Goal: Task Accomplishment & Management: Manage account settings

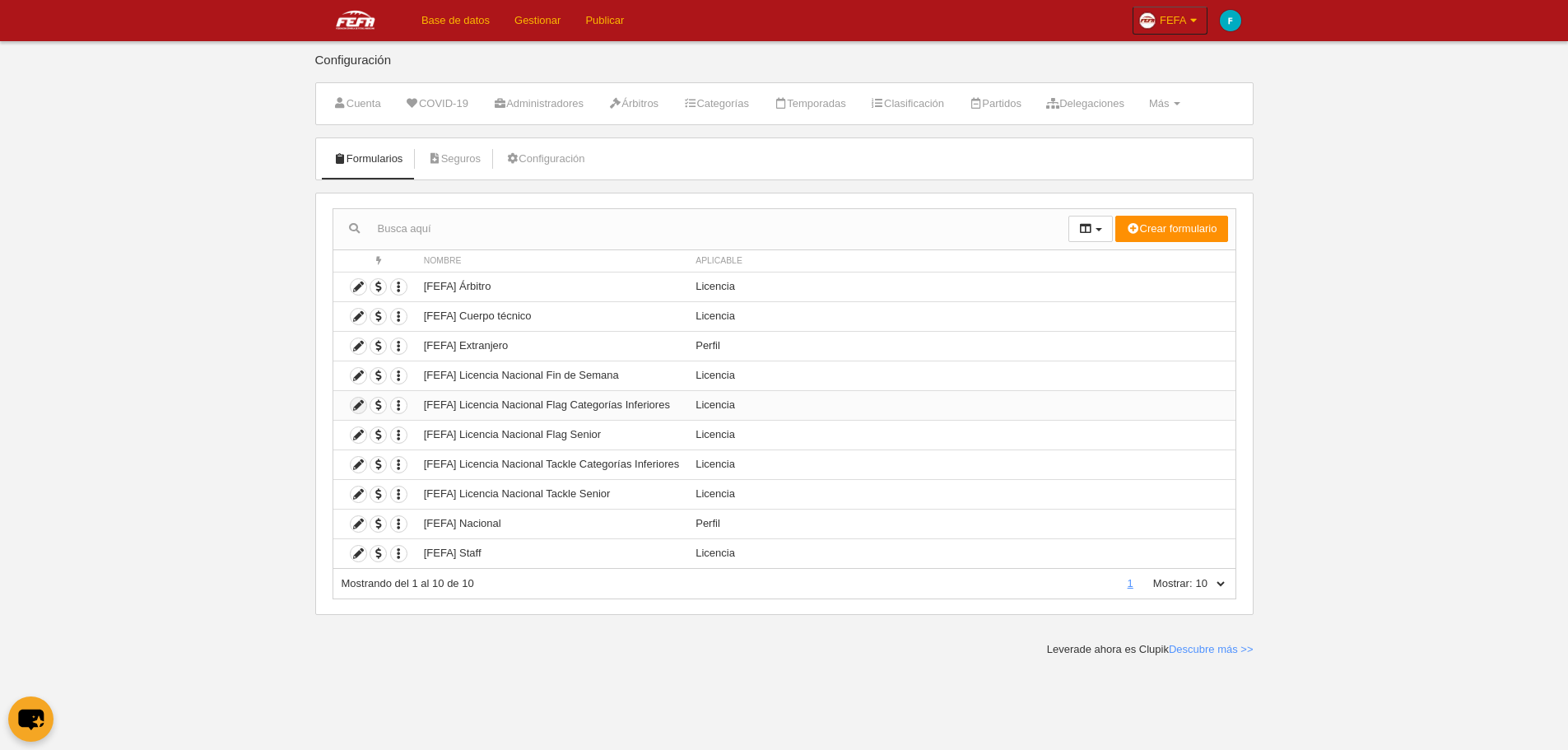
click at [359, 406] on icon at bounding box center [358, 405] width 15 height 15
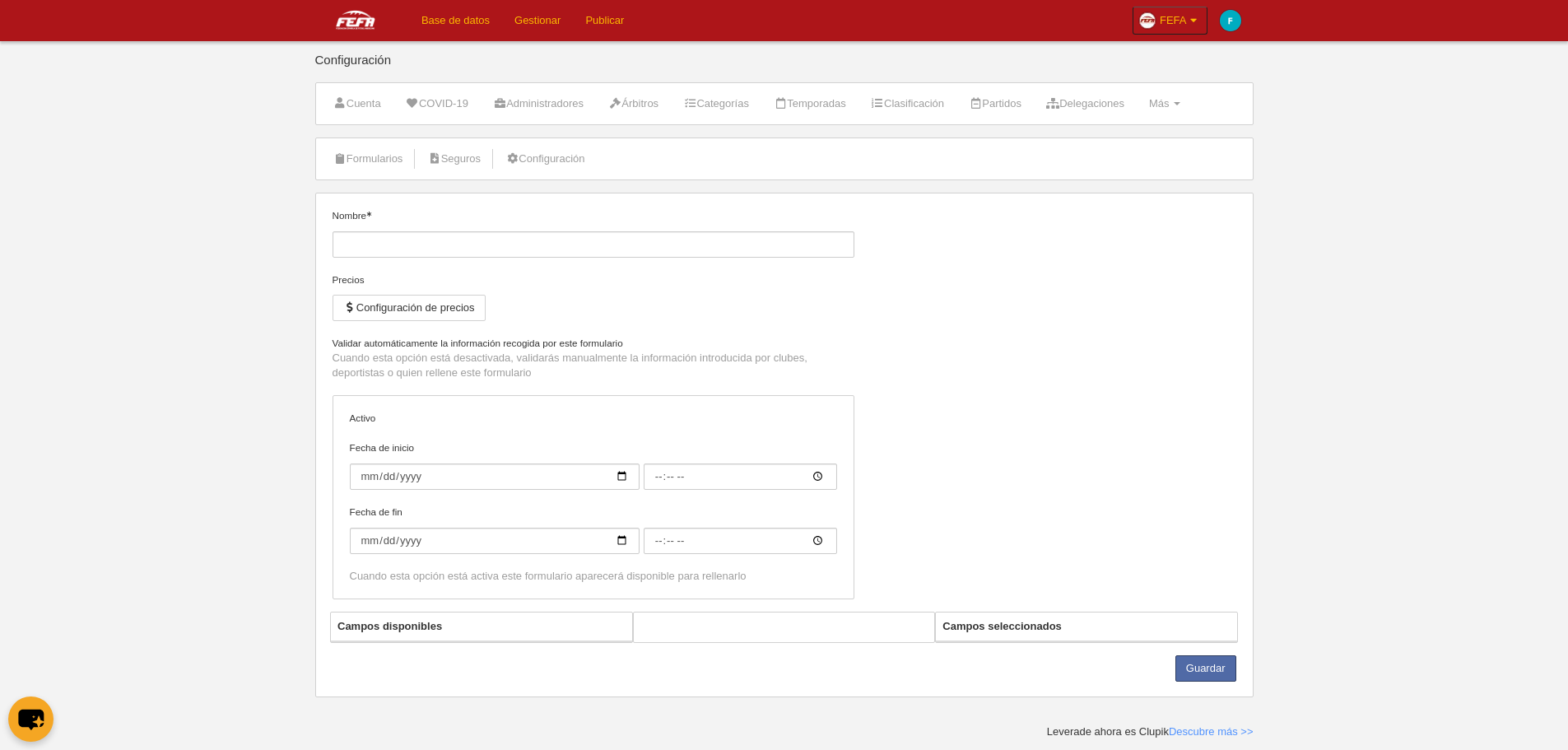
type input "[FEFA] Licencia Nacional Flag Categorías Inferiores"
checkbox input "true"
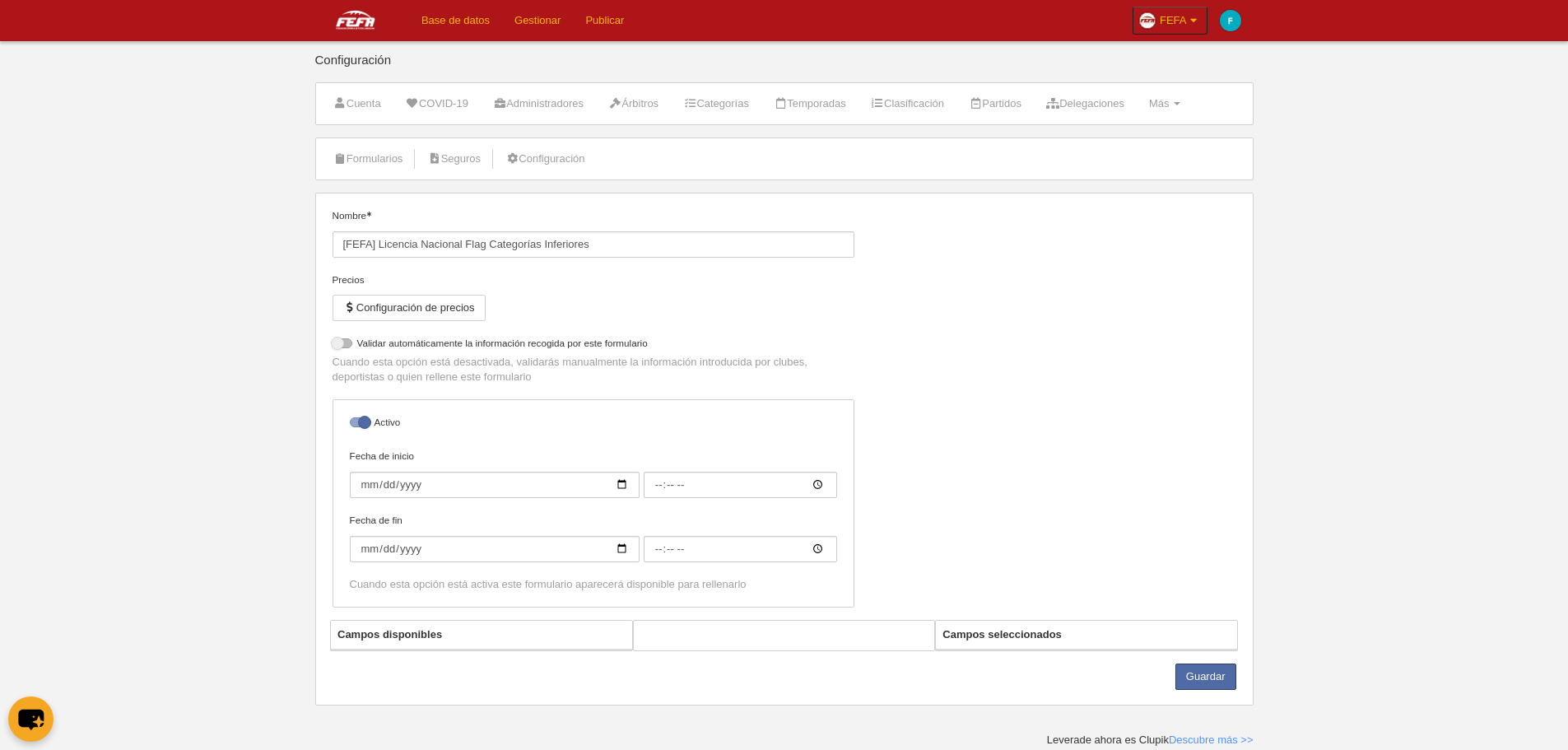
select select "selected"
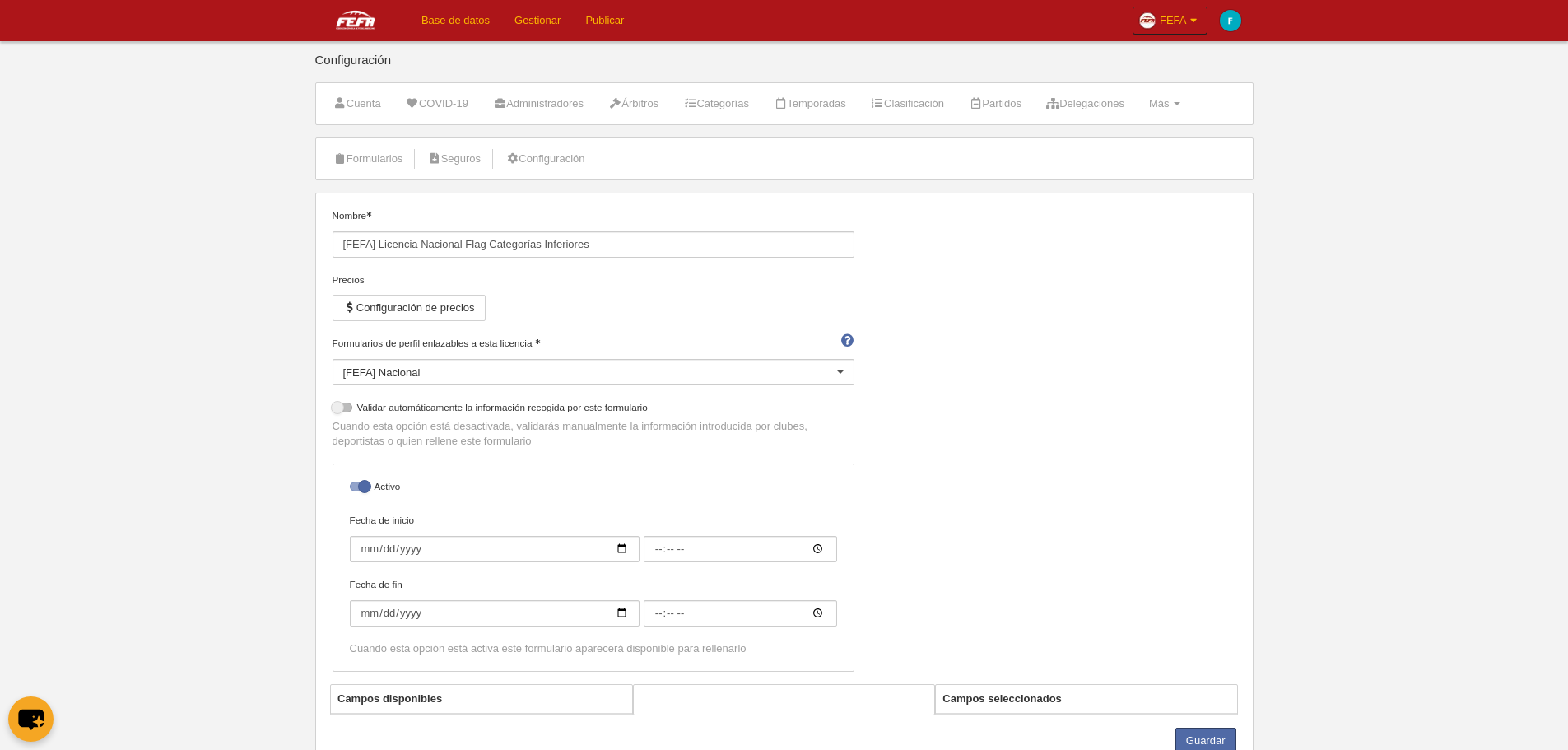
scroll to position [62, 0]
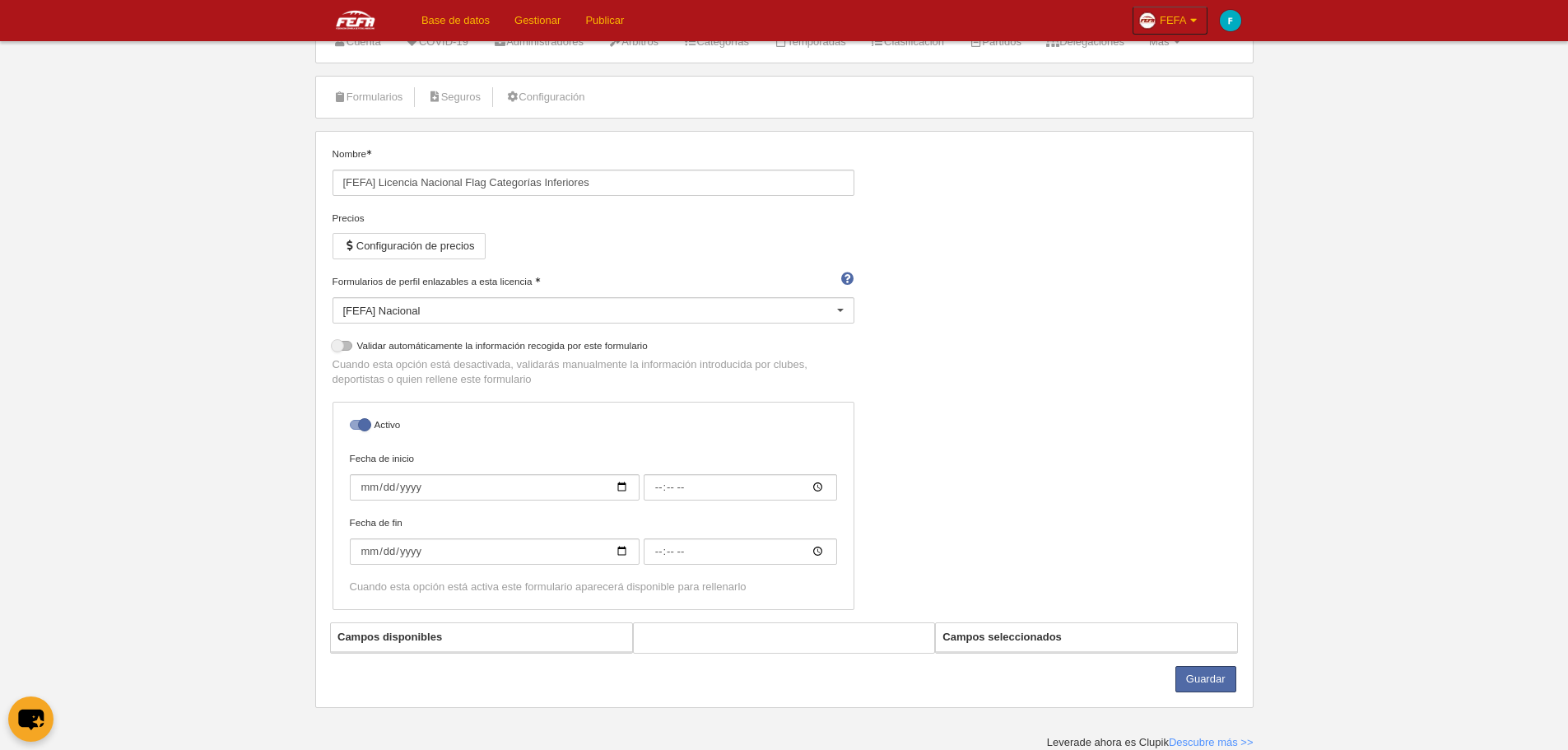
click at [559, 642] on th "Campos disponibles" at bounding box center [482, 638] width 301 height 29
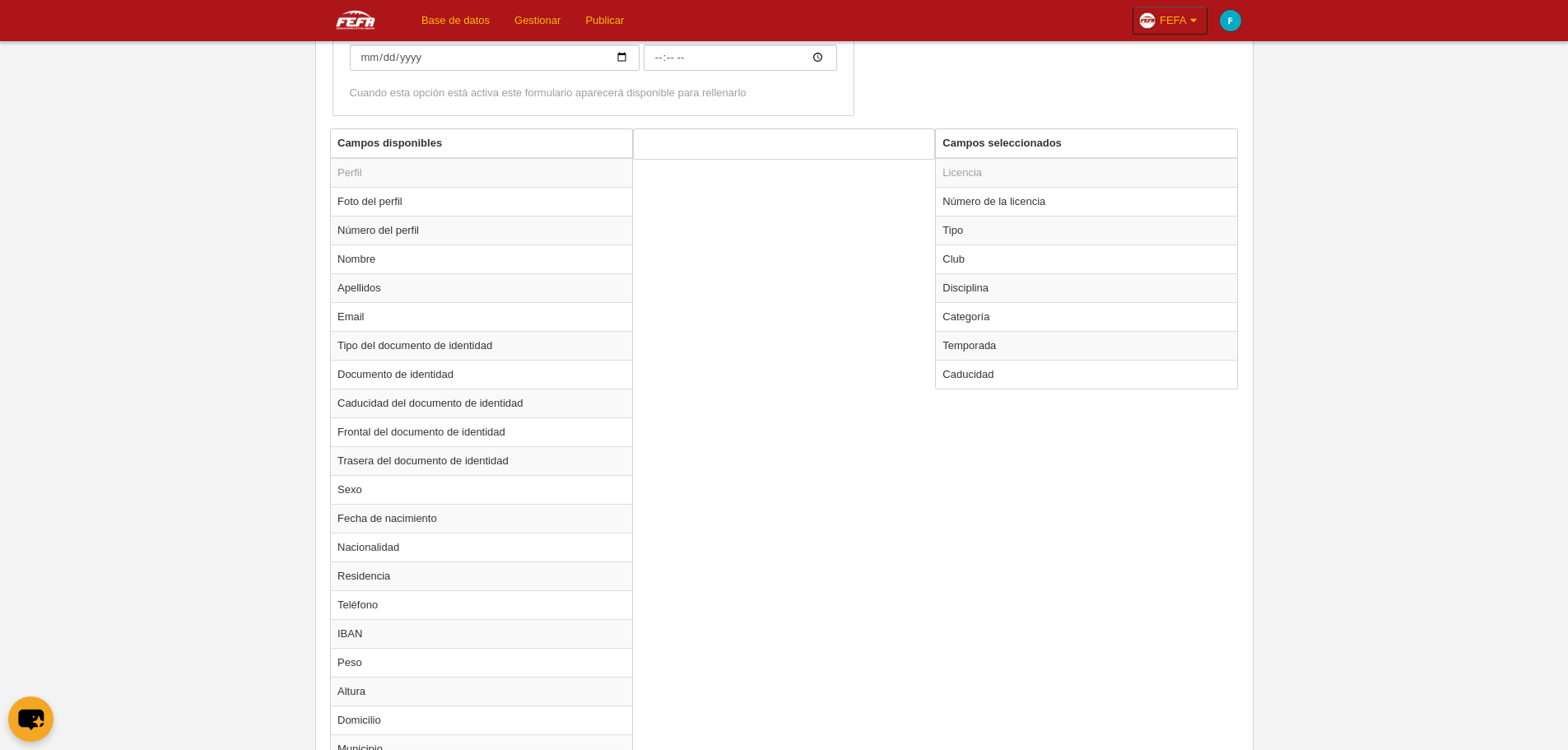
scroll to position [984, 0]
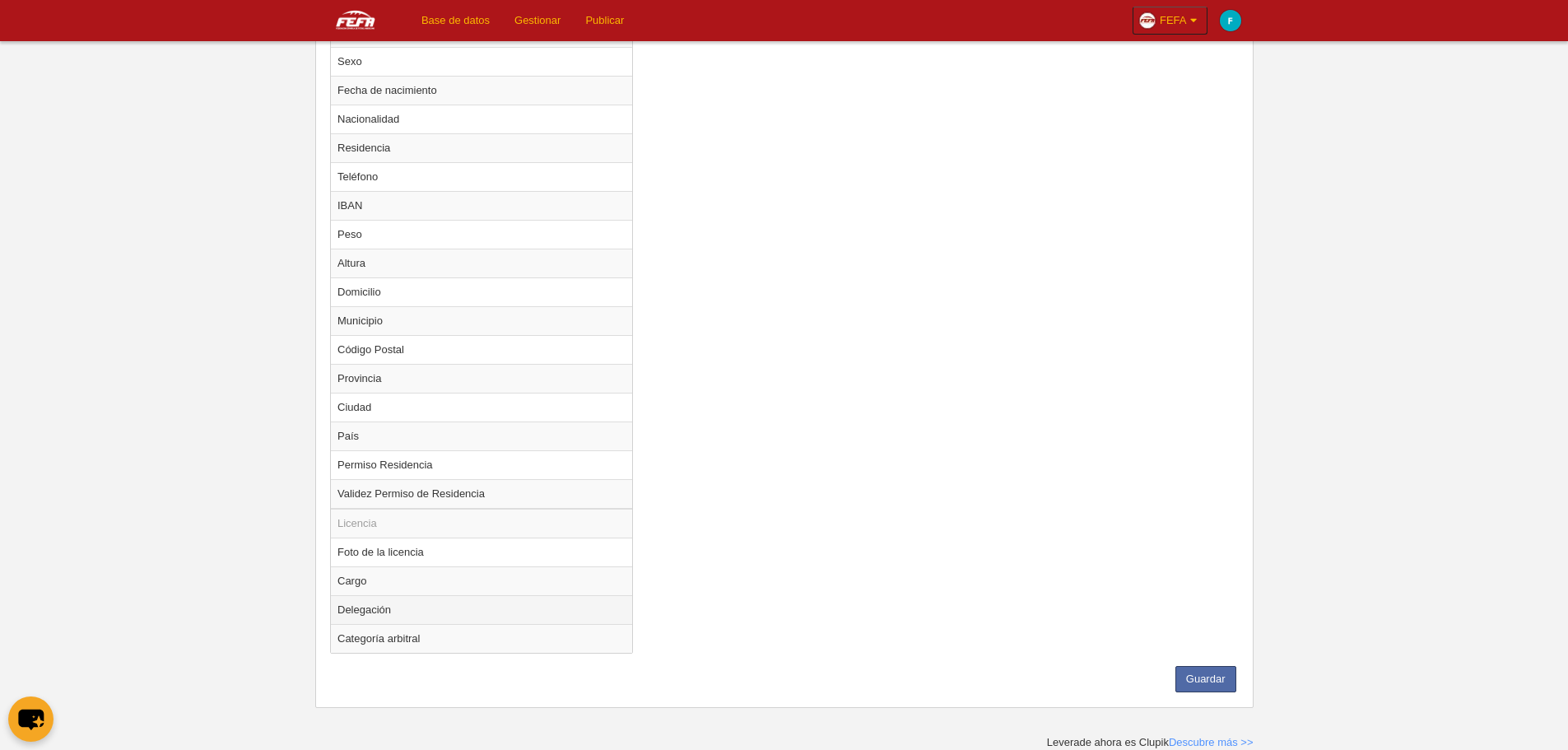
click at [475, 604] on td "Delegación" at bounding box center [482, 610] width 301 height 29
radio input "true"
click at [384, 609] on td "Delegación" at bounding box center [482, 610] width 301 height 29
click at [405, 609] on td "Delegación" at bounding box center [482, 610] width 301 height 29
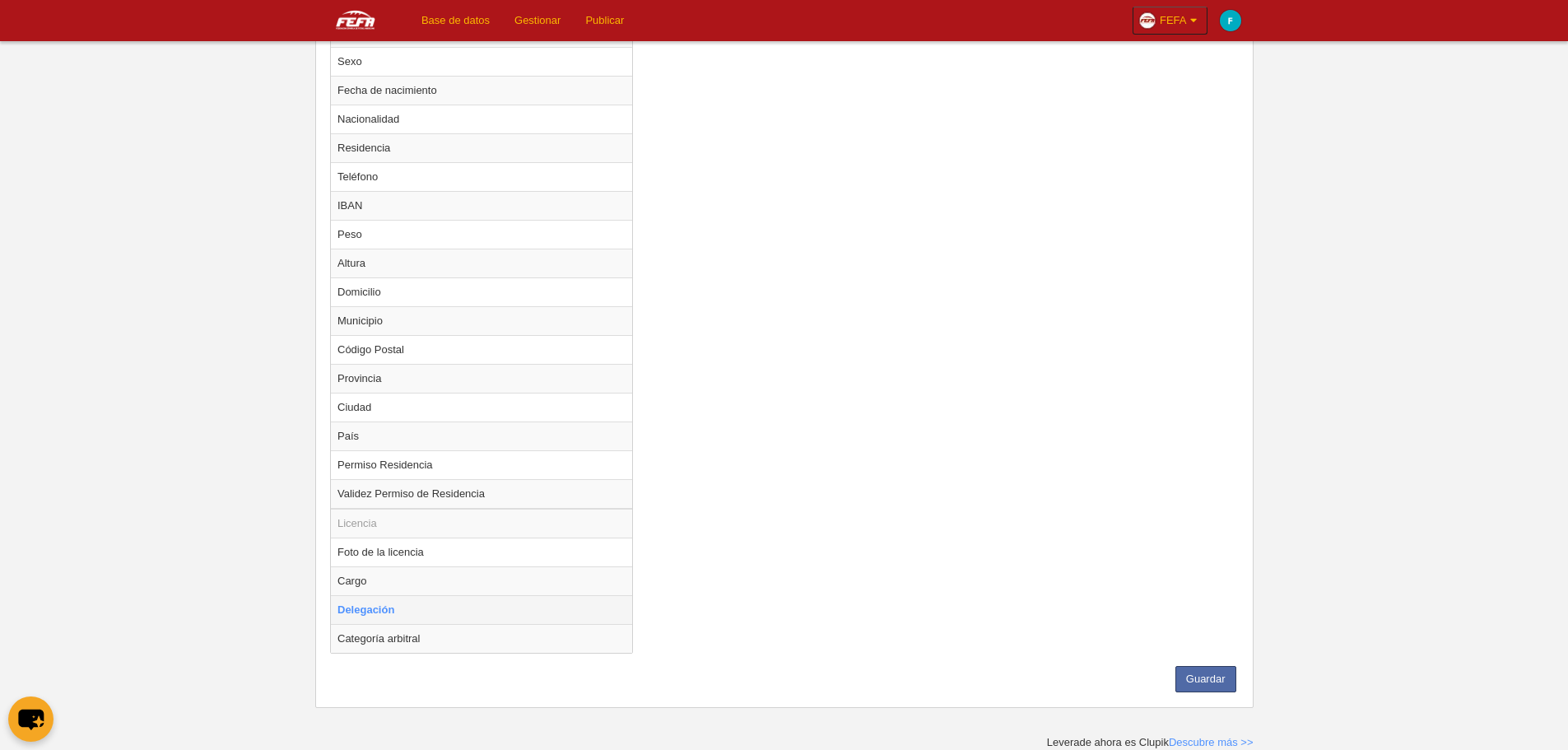
click at [379, 609] on td "Delegación" at bounding box center [482, 610] width 301 height 29
click at [399, 609] on td "Delegación" at bounding box center [482, 610] width 301 height 29
click at [448, 611] on td "Delegación" at bounding box center [482, 610] width 301 height 29
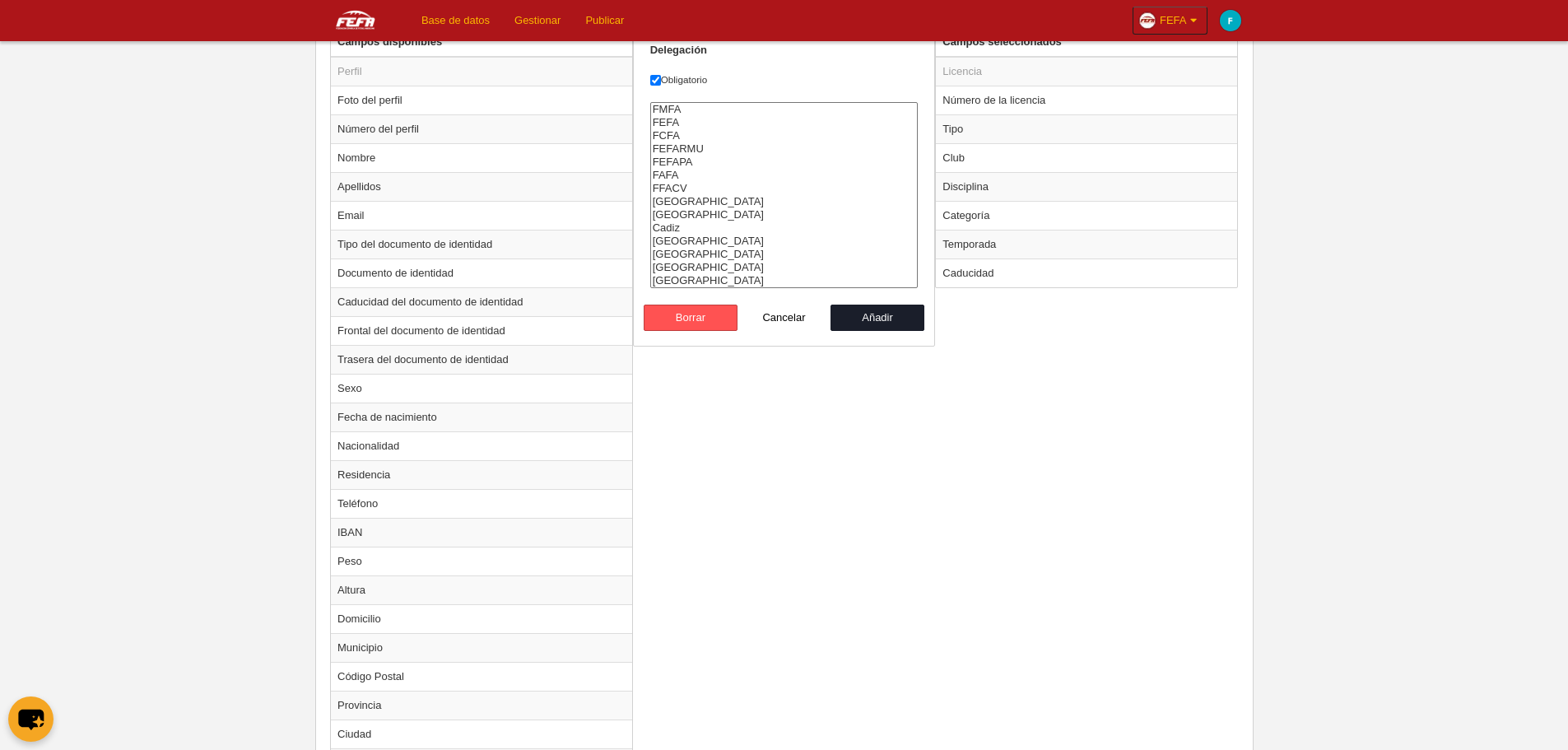
scroll to position [572, 0]
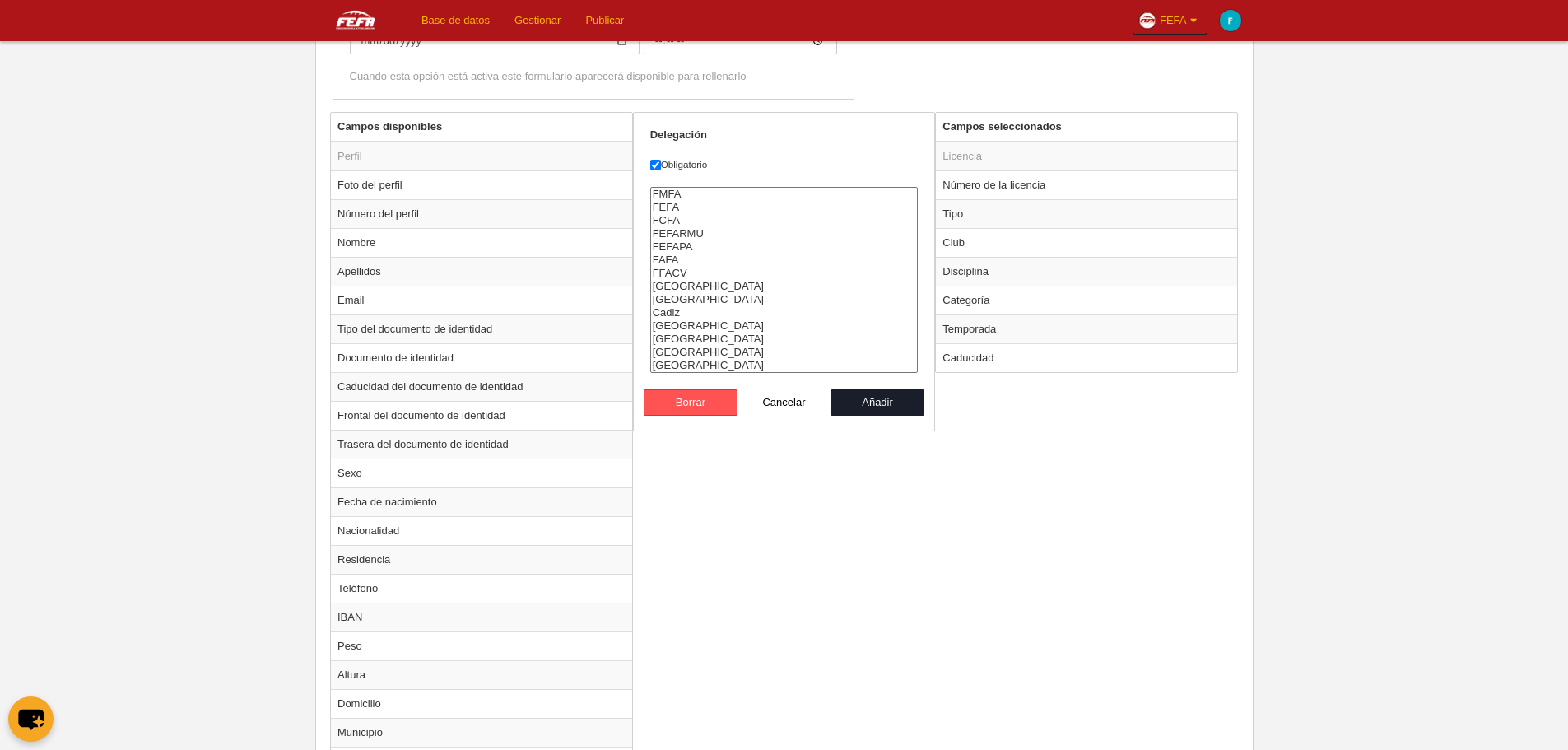
select select "1463"
click at [674, 205] on option "FEFA" at bounding box center [784, 207] width 266 height 13
click at [885, 403] on button "Añadir" at bounding box center [877, 402] width 94 height 26
radio input "false"
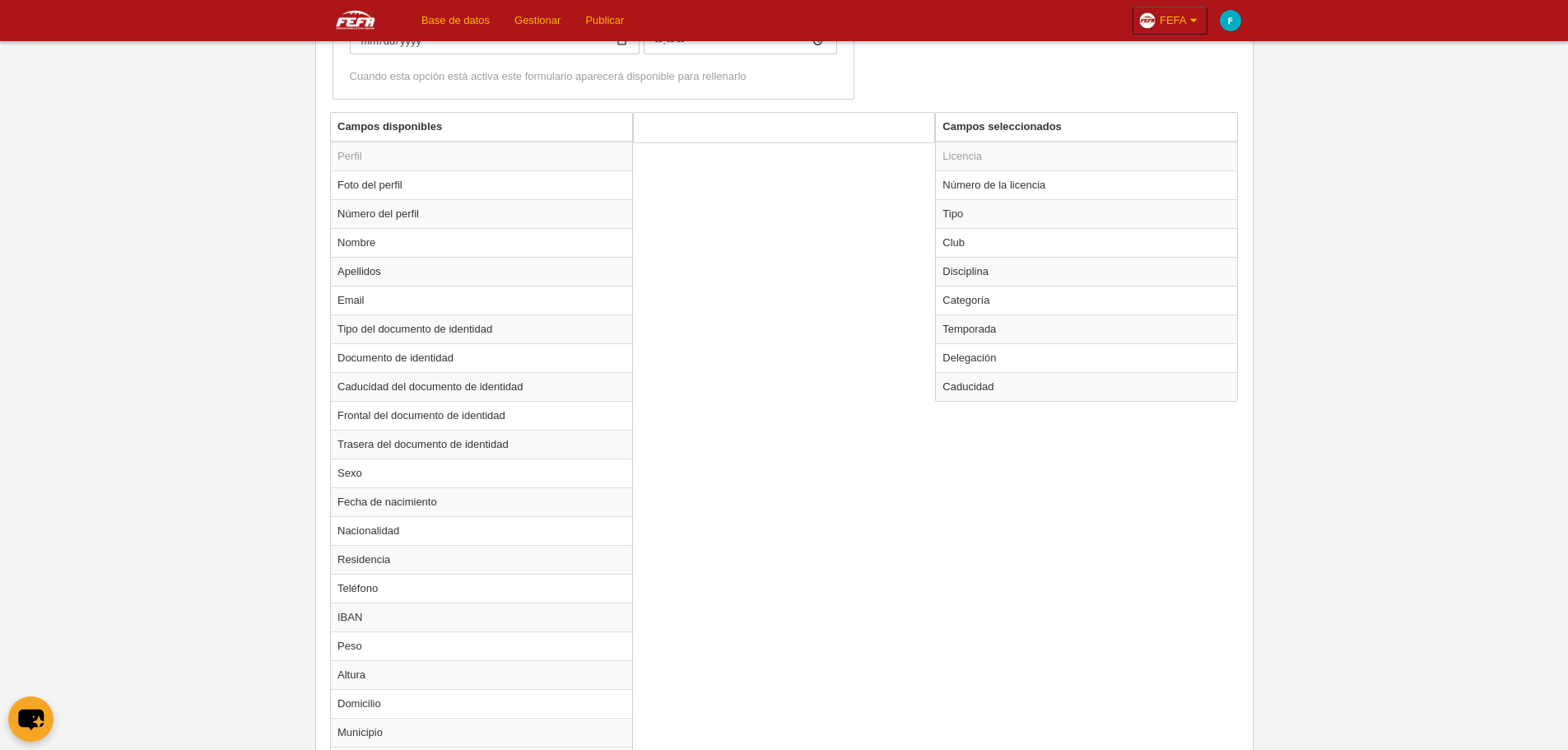
scroll to position [955, 0]
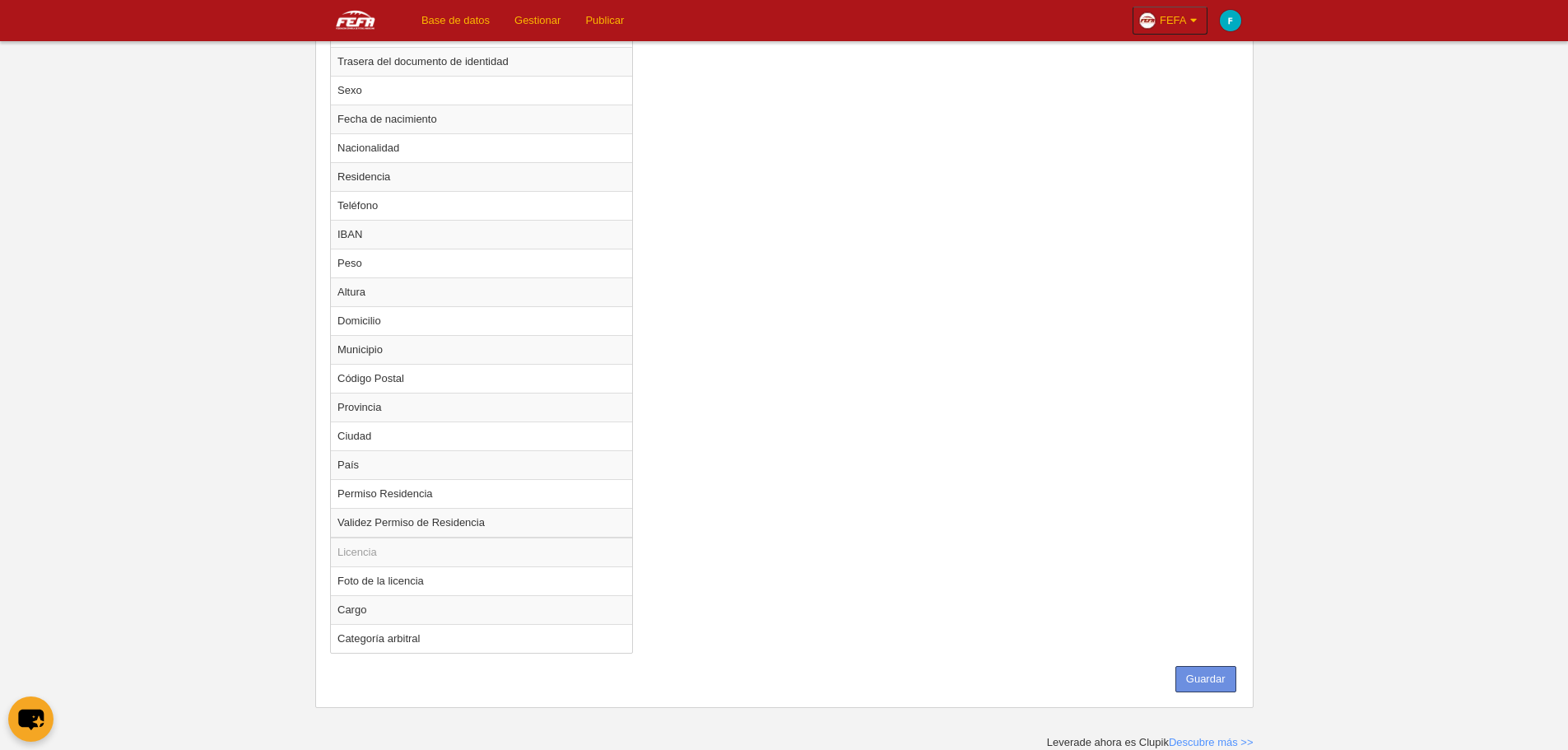
click at [1201, 673] on button "Guardar" at bounding box center [1206, 678] width 61 height 26
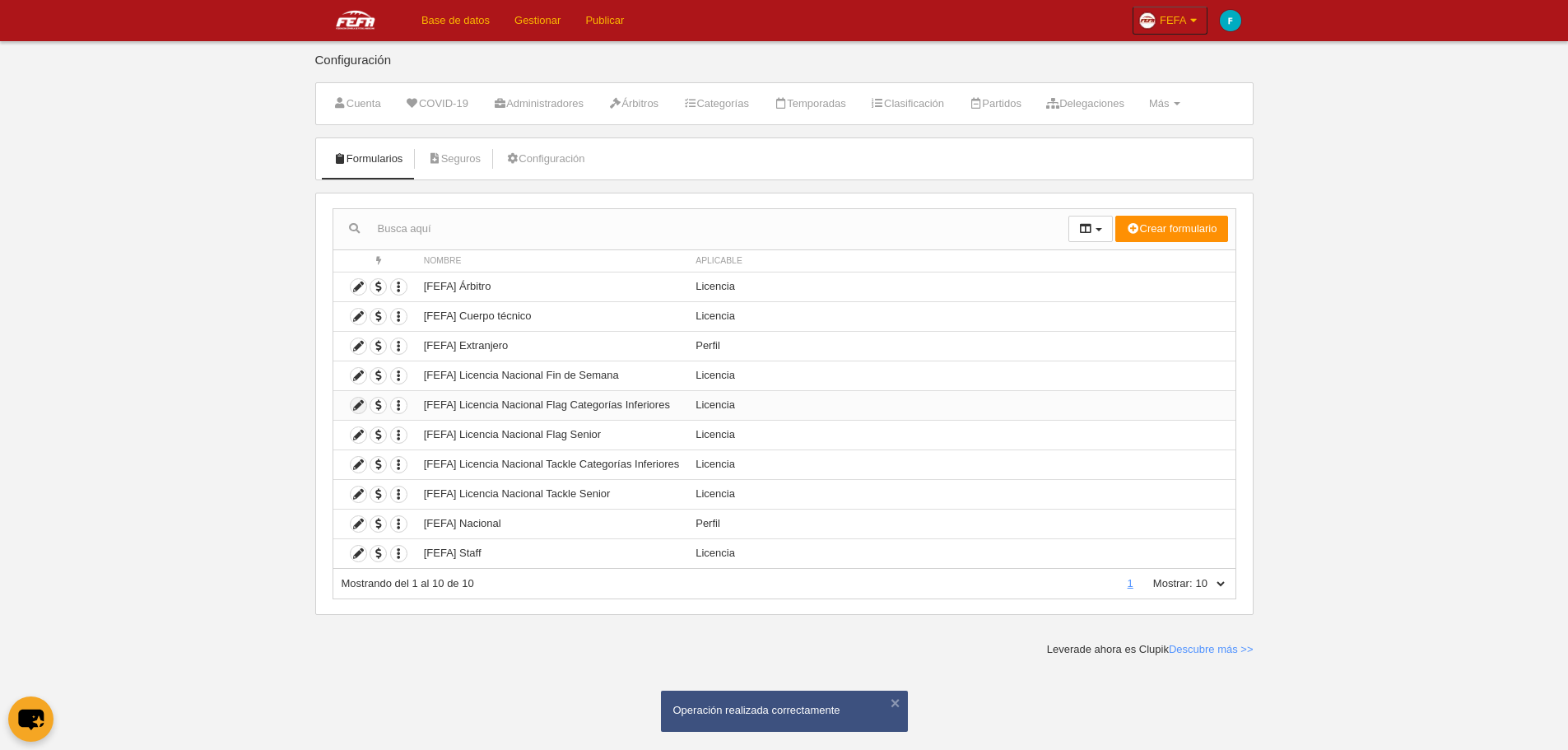
click at [360, 409] on icon at bounding box center [358, 405] width 15 height 15
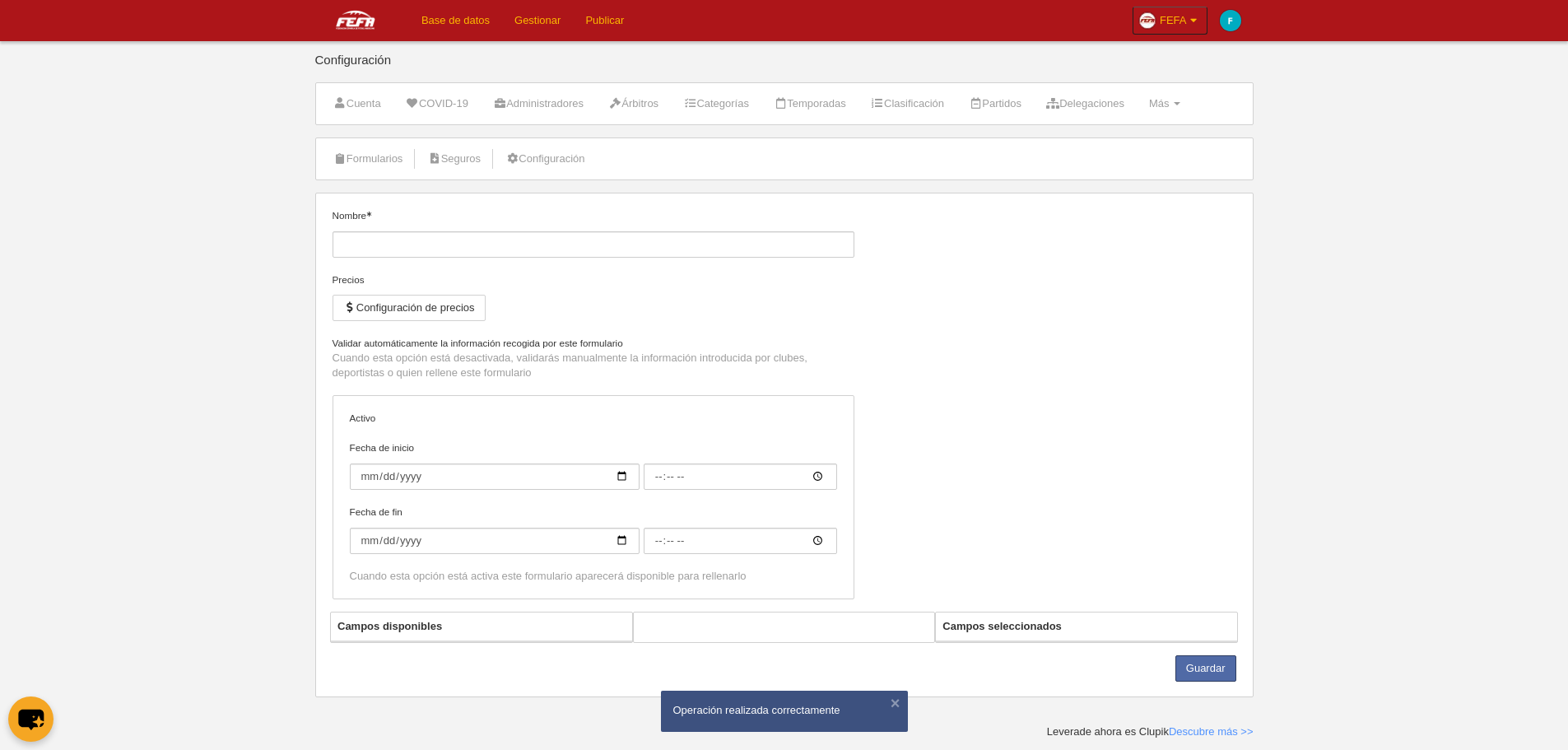
type input "[FEFA] Licencia Nacional Flag Categorías Inferiores"
checkbox input "true"
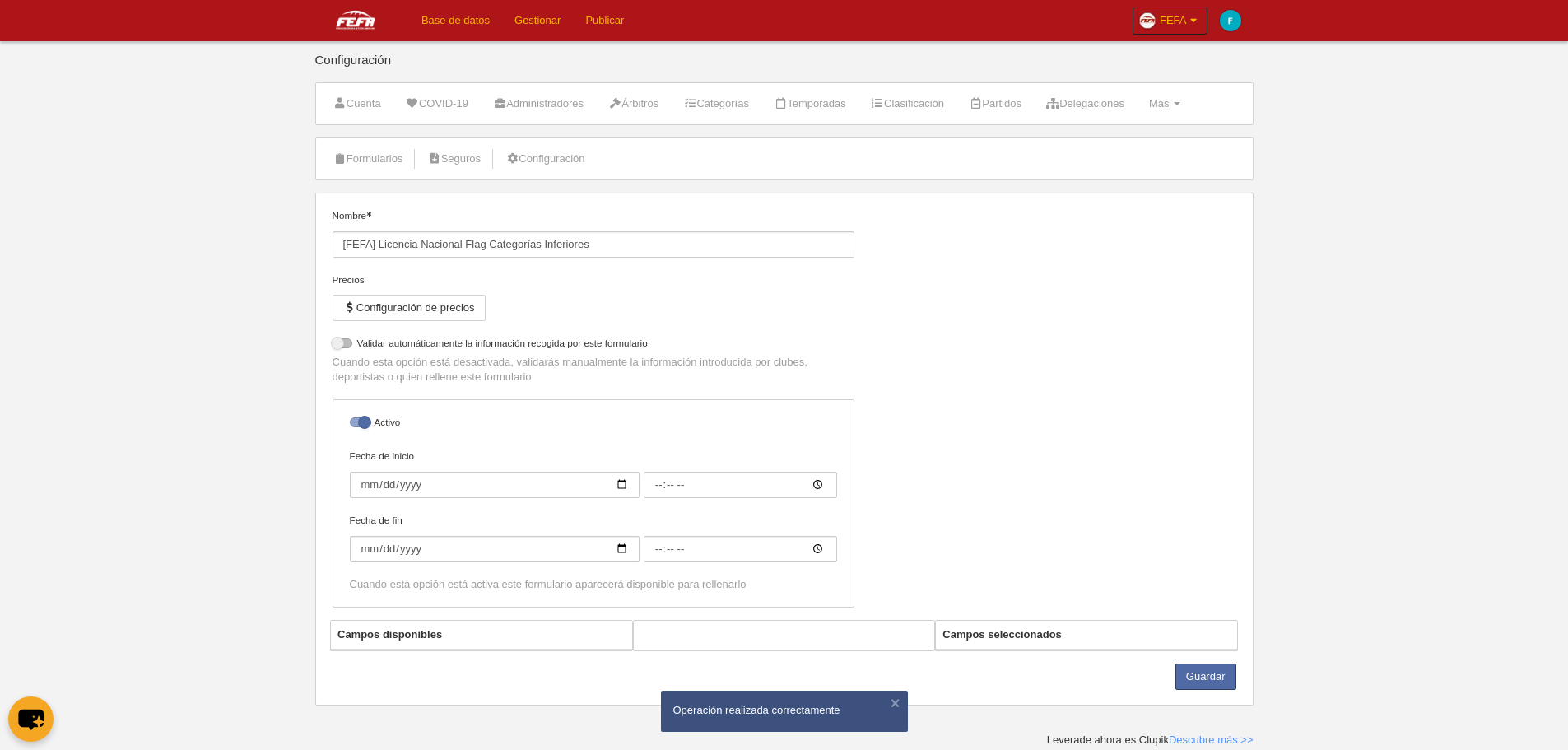
select select "selected"
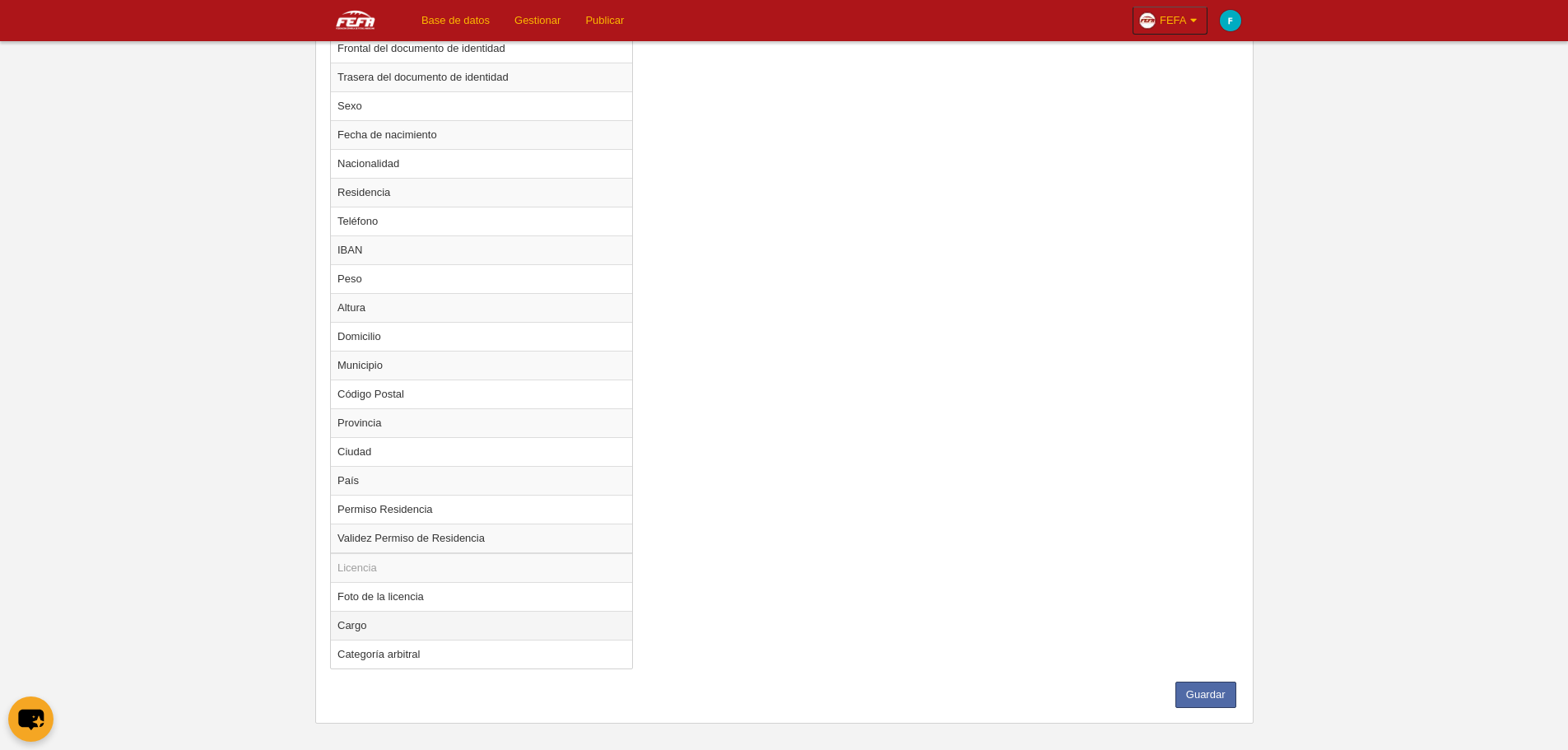
scroll to position [625, 0]
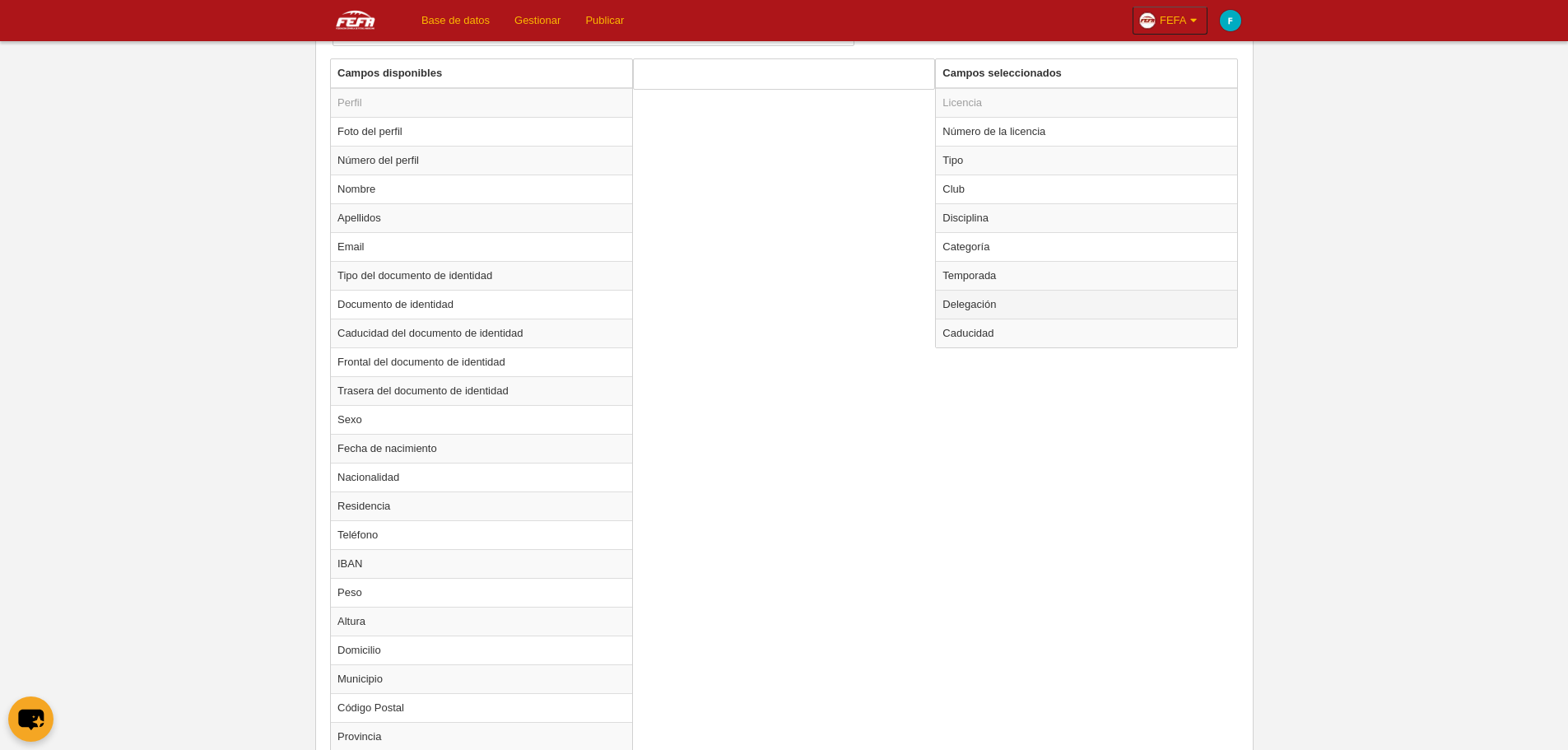
click at [976, 305] on td "Delegación" at bounding box center [1086, 304] width 301 height 29
radio input "true"
select select "1463"
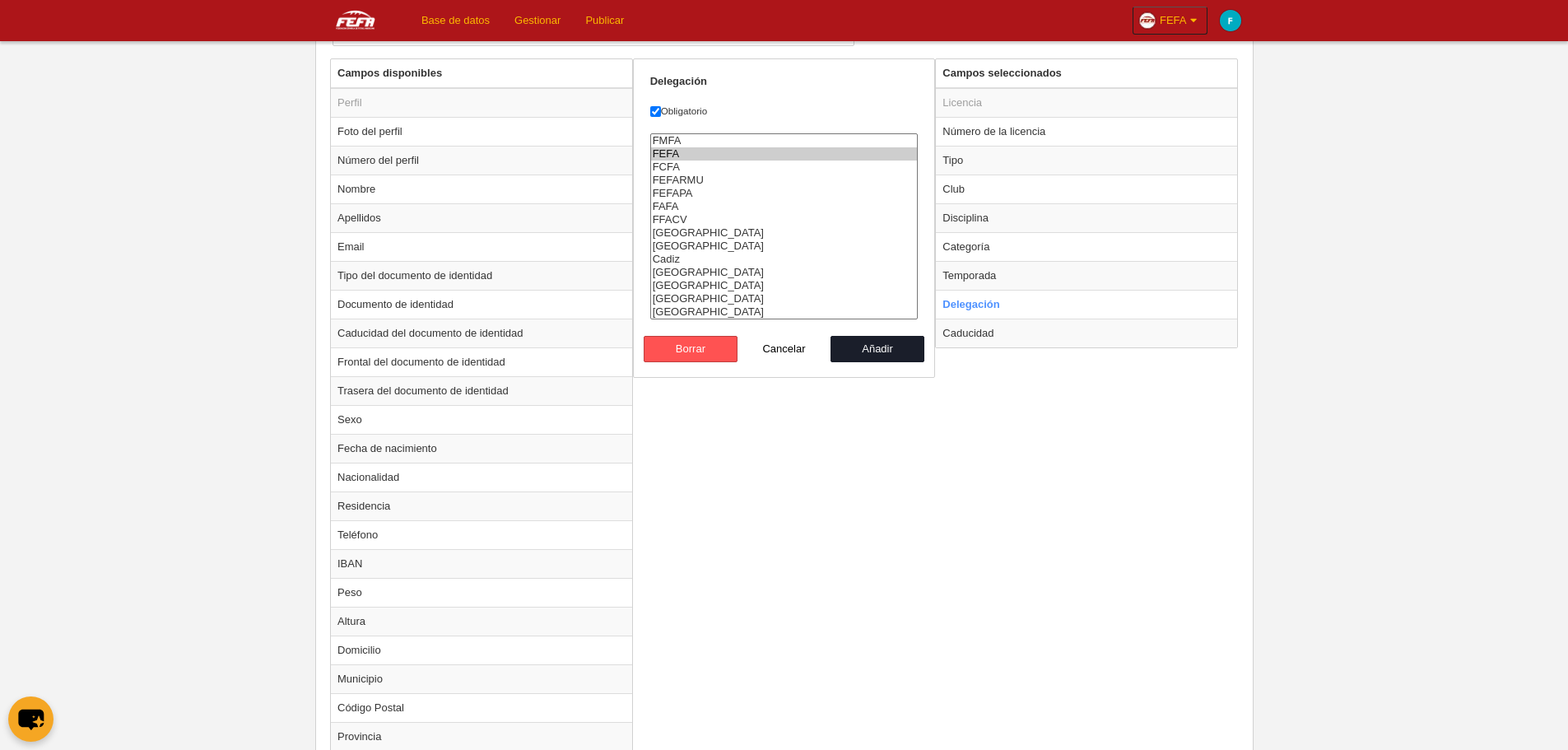
click at [683, 158] on option "FEFA" at bounding box center [784, 153] width 266 height 13
click at [878, 344] on button "Añadir" at bounding box center [877, 348] width 94 height 26
radio input "false"
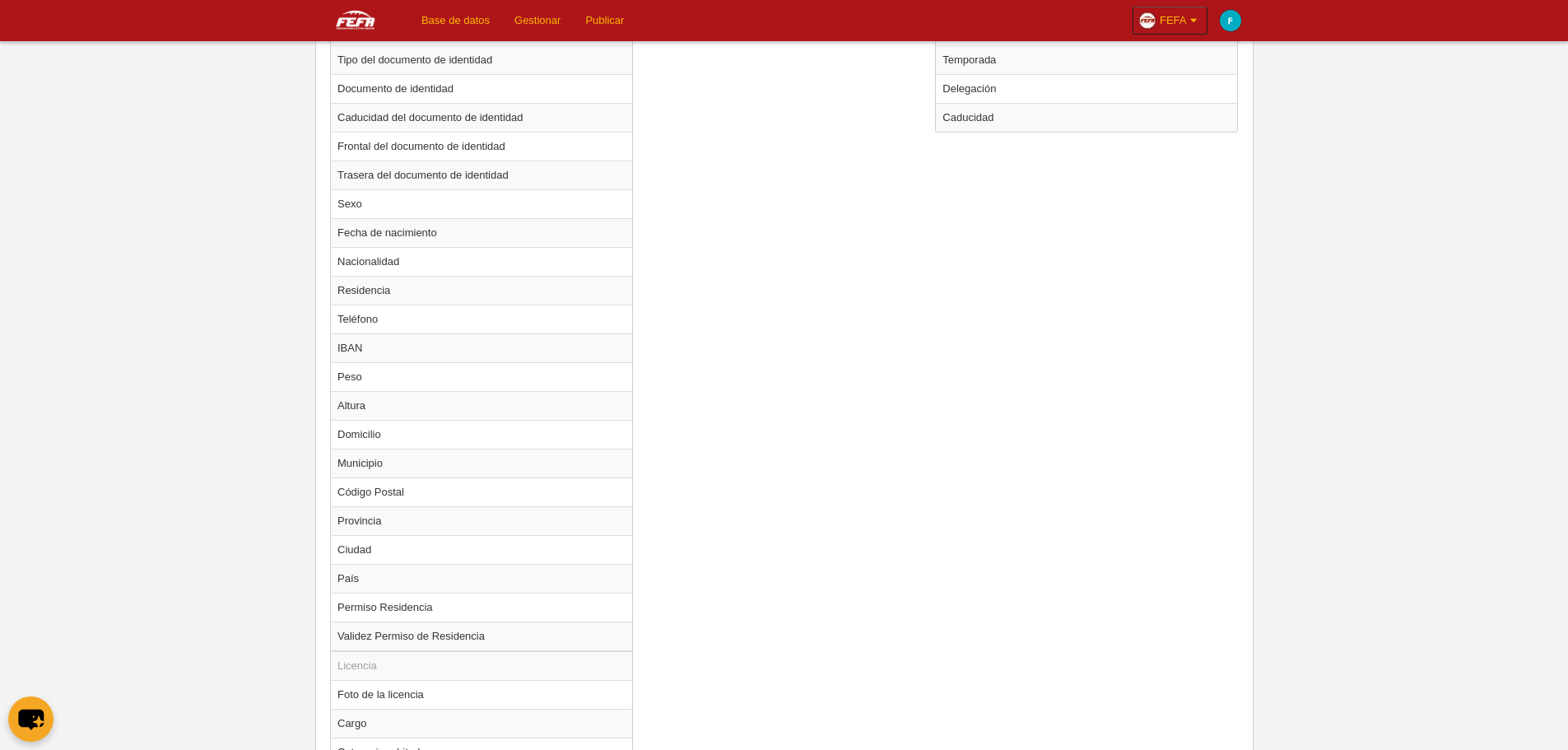
scroll to position [955, 0]
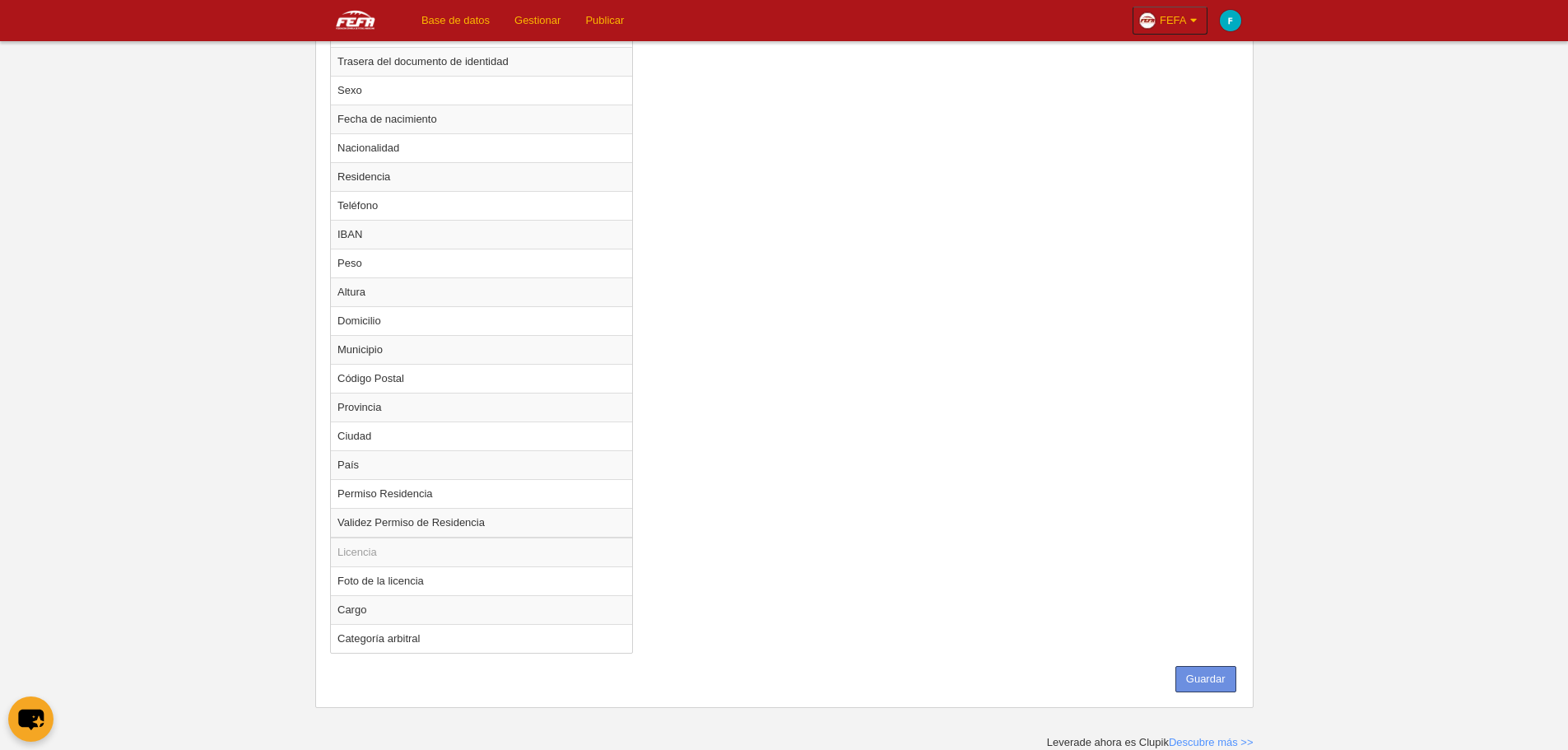
click at [1215, 676] on button "Guardar" at bounding box center [1206, 678] width 61 height 26
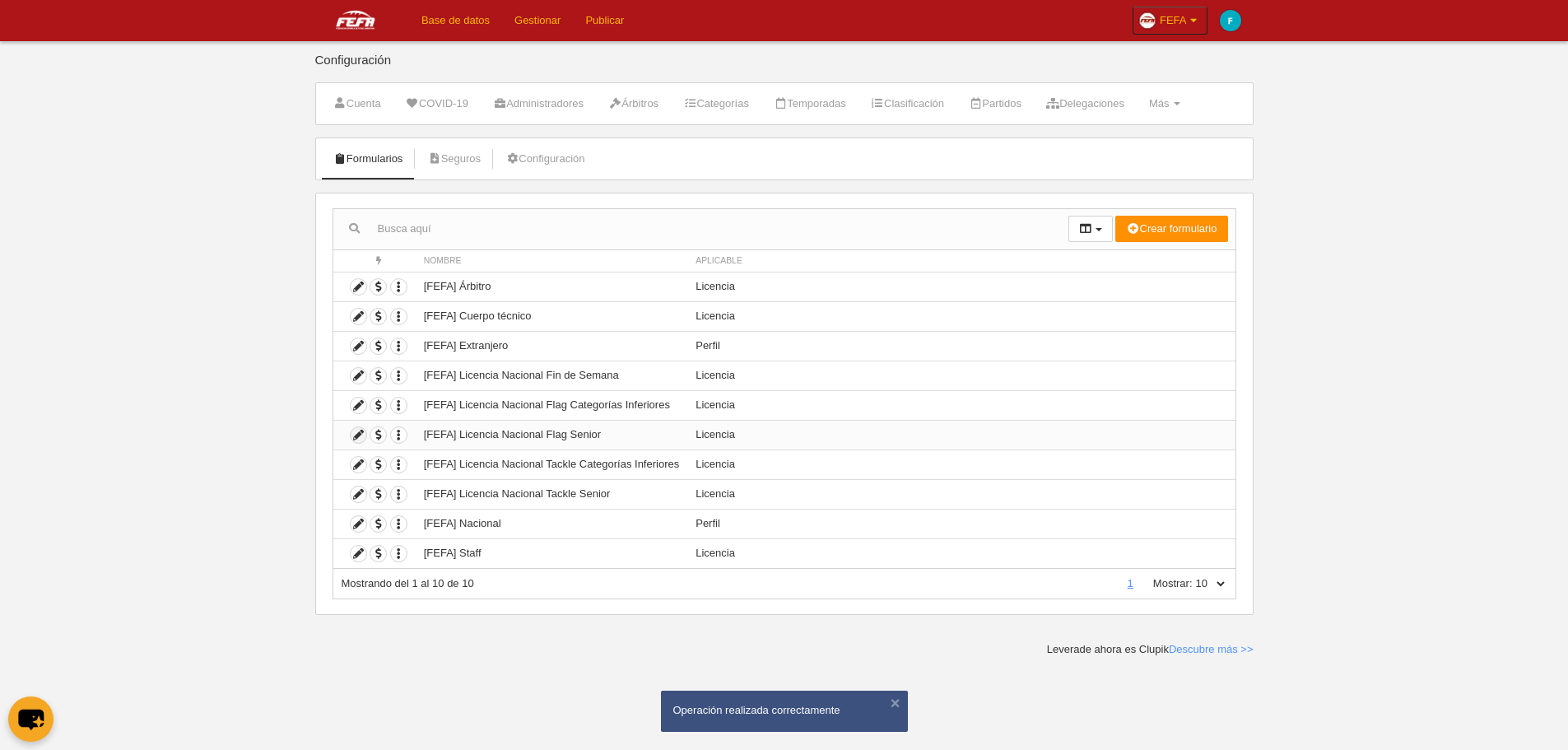
click at [363, 436] on icon at bounding box center [358, 434] width 15 height 15
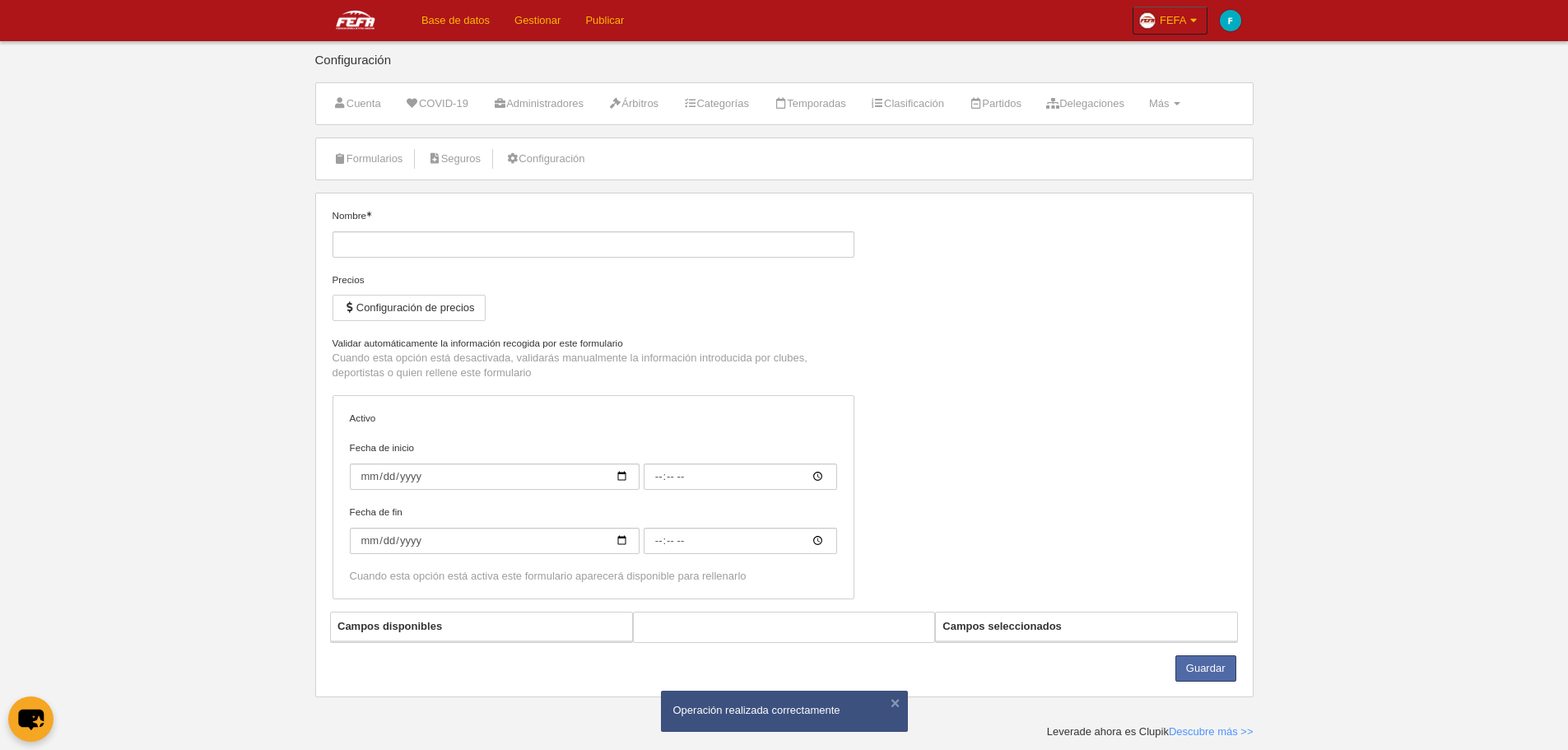
type input "[FEFA] Licencia Nacional Flag Senior"
checkbox input "true"
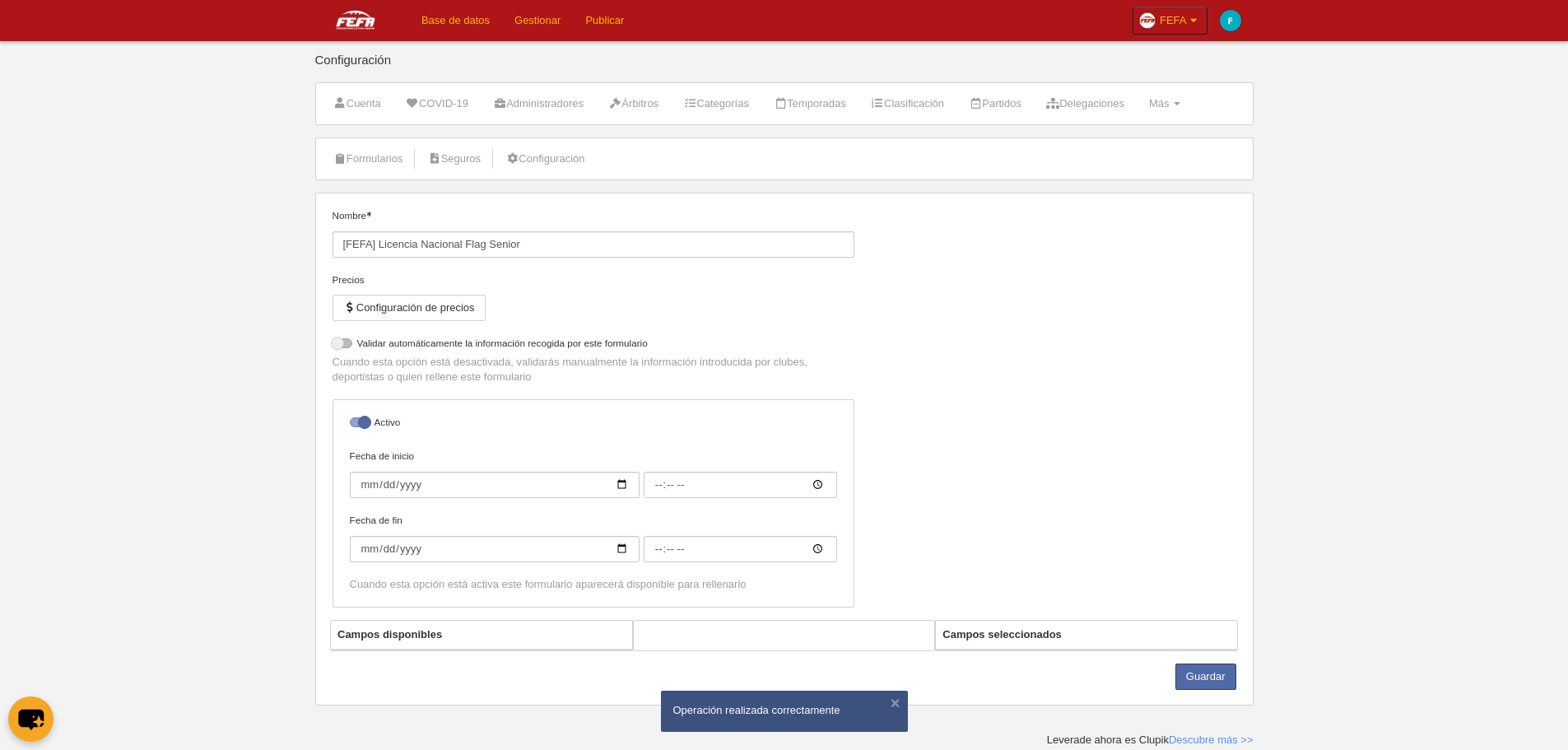
select select "selected"
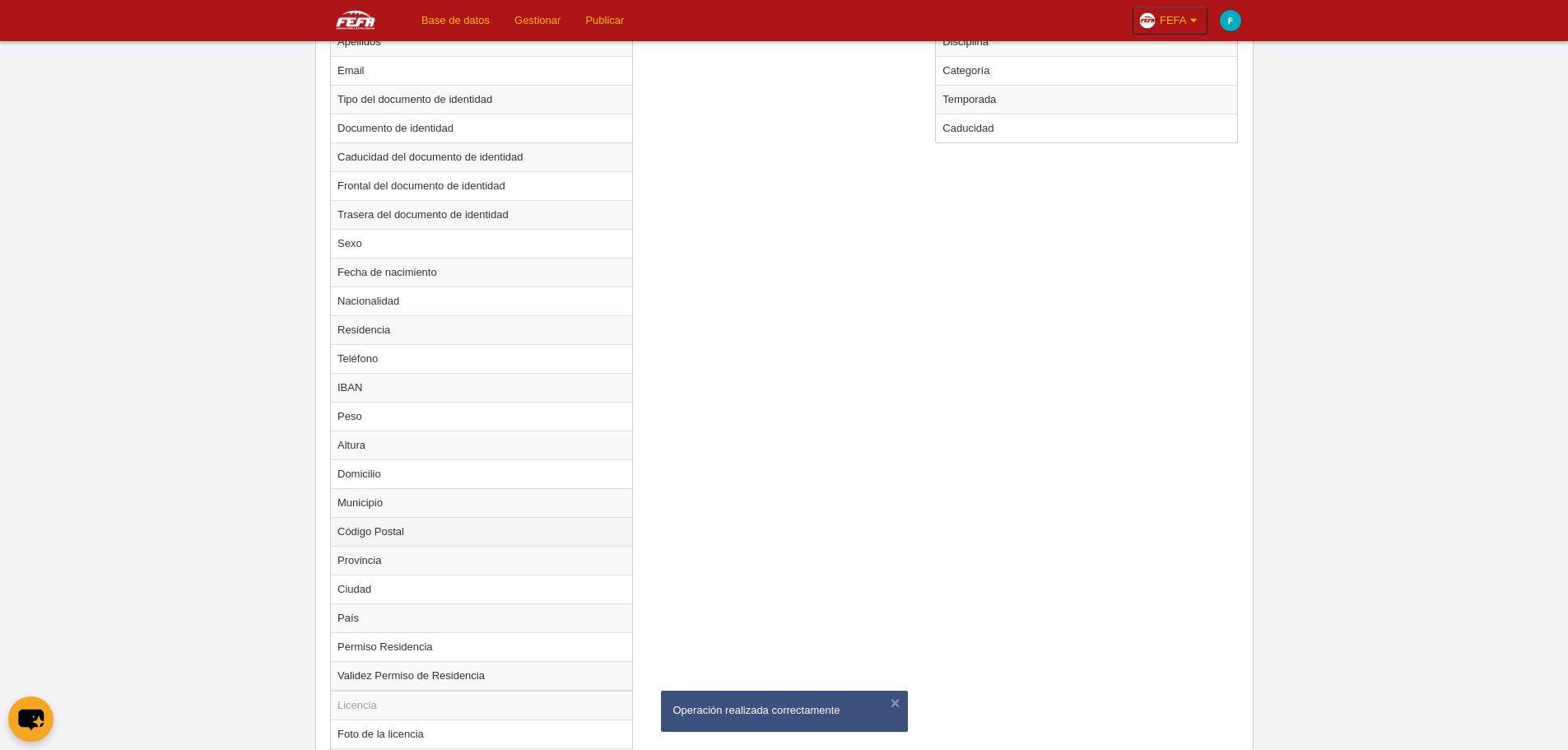
scroll to position [984, 0]
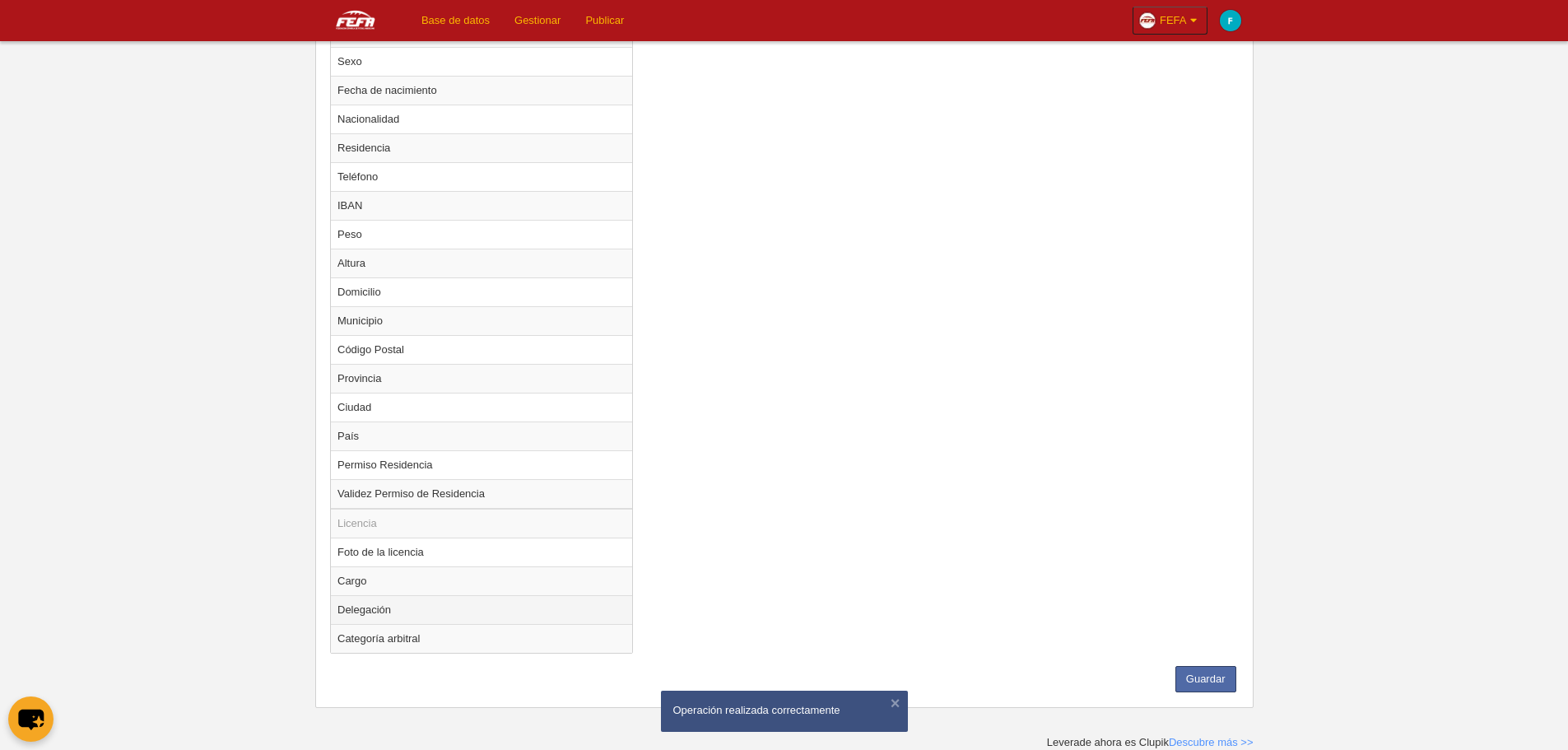
click at [555, 599] on td "Delegación" at bounding box center [482, 610] width 301 height 29
radio input "true"
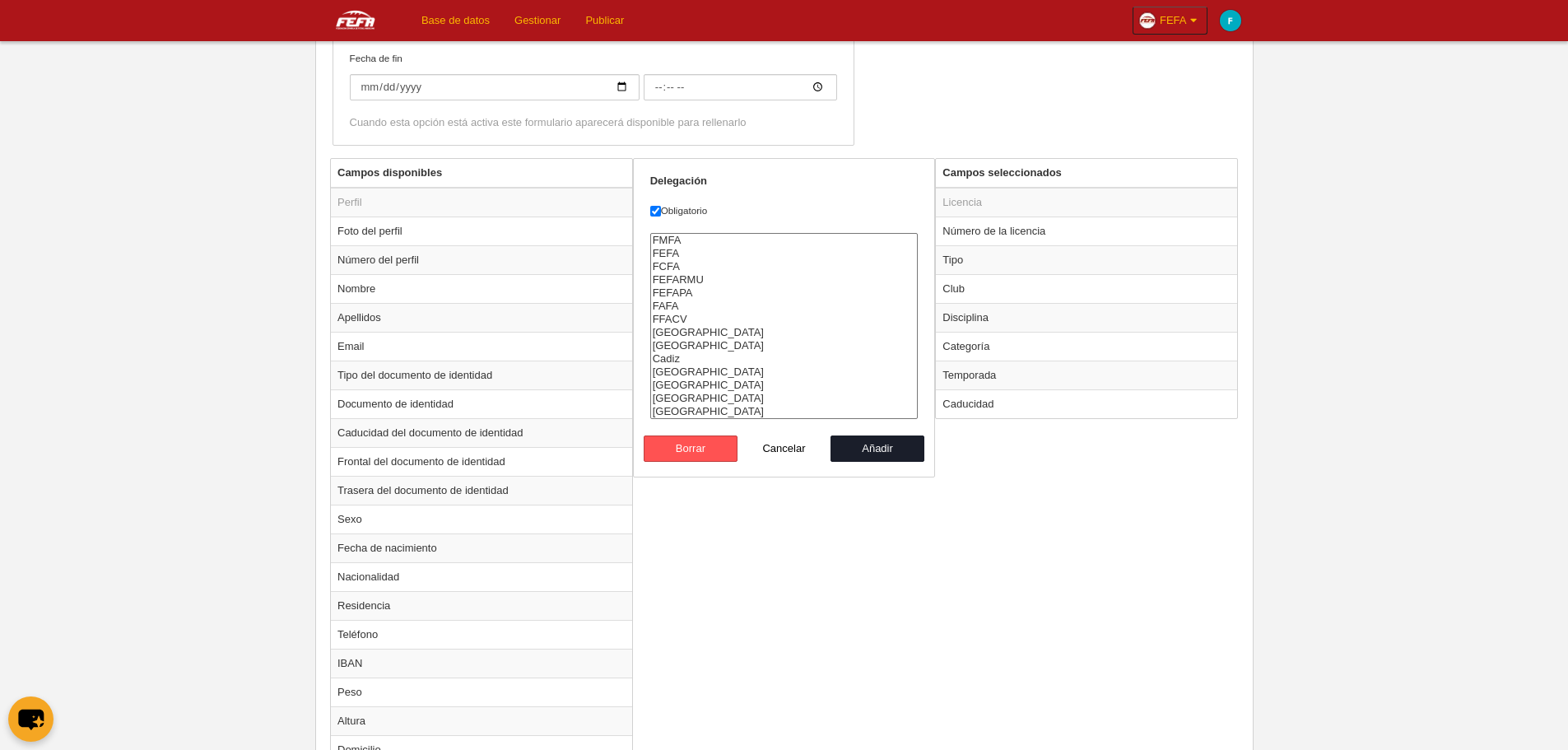
scroll to position [243, 0]
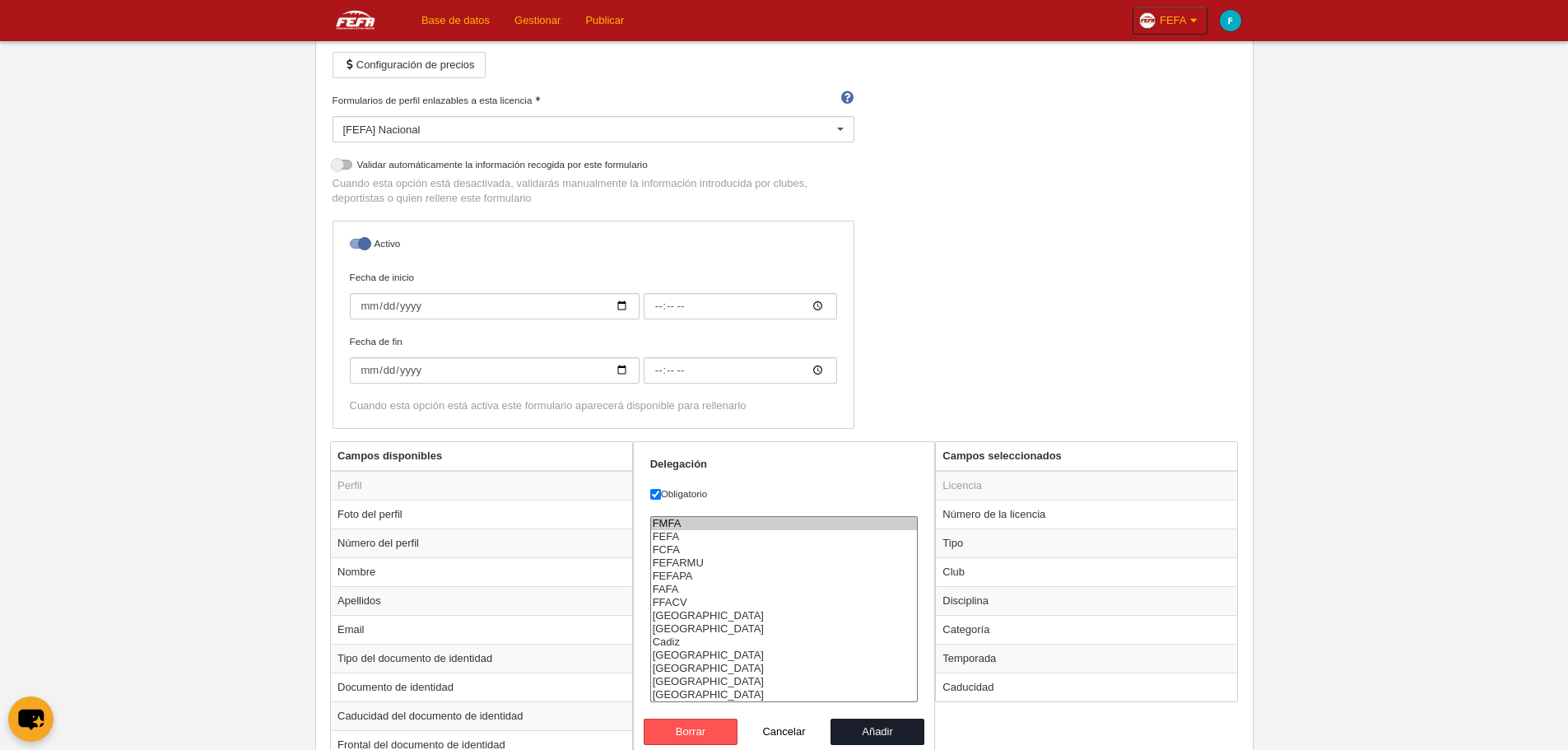
click at [671, 529] on select "FMFA FEFA FCFA FEFARMU FEFAPA FAFA FFACV [GEOGRAPHIC_DATA] [GEOGRAPHIC_DATA] [G…" at bounding box center [784, 608] width 268 height 186
select select "1463"
click at [671, 535] on option "FEFA" at bounding box center [784, 536] width 266 height 13
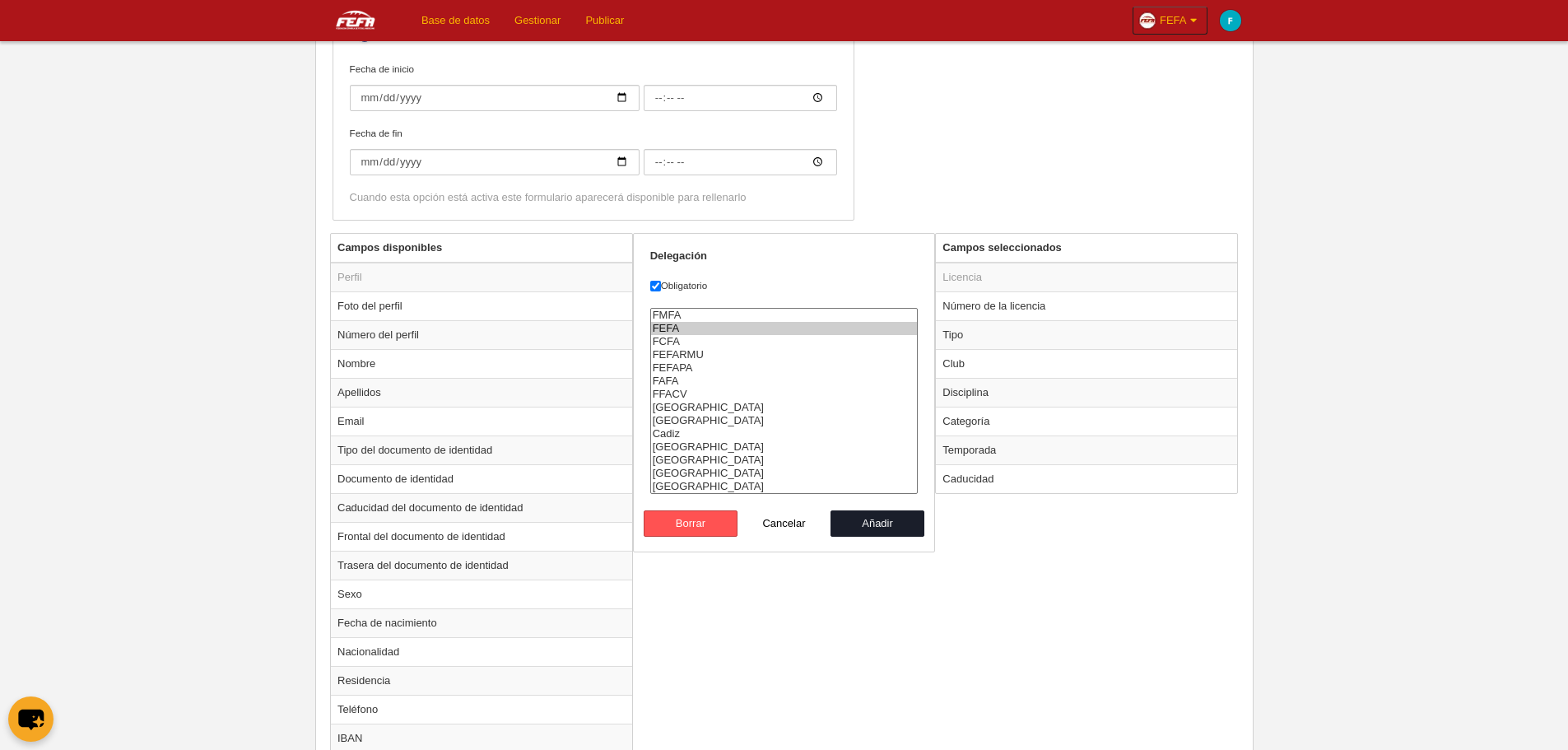
scroll to position [572, 0]
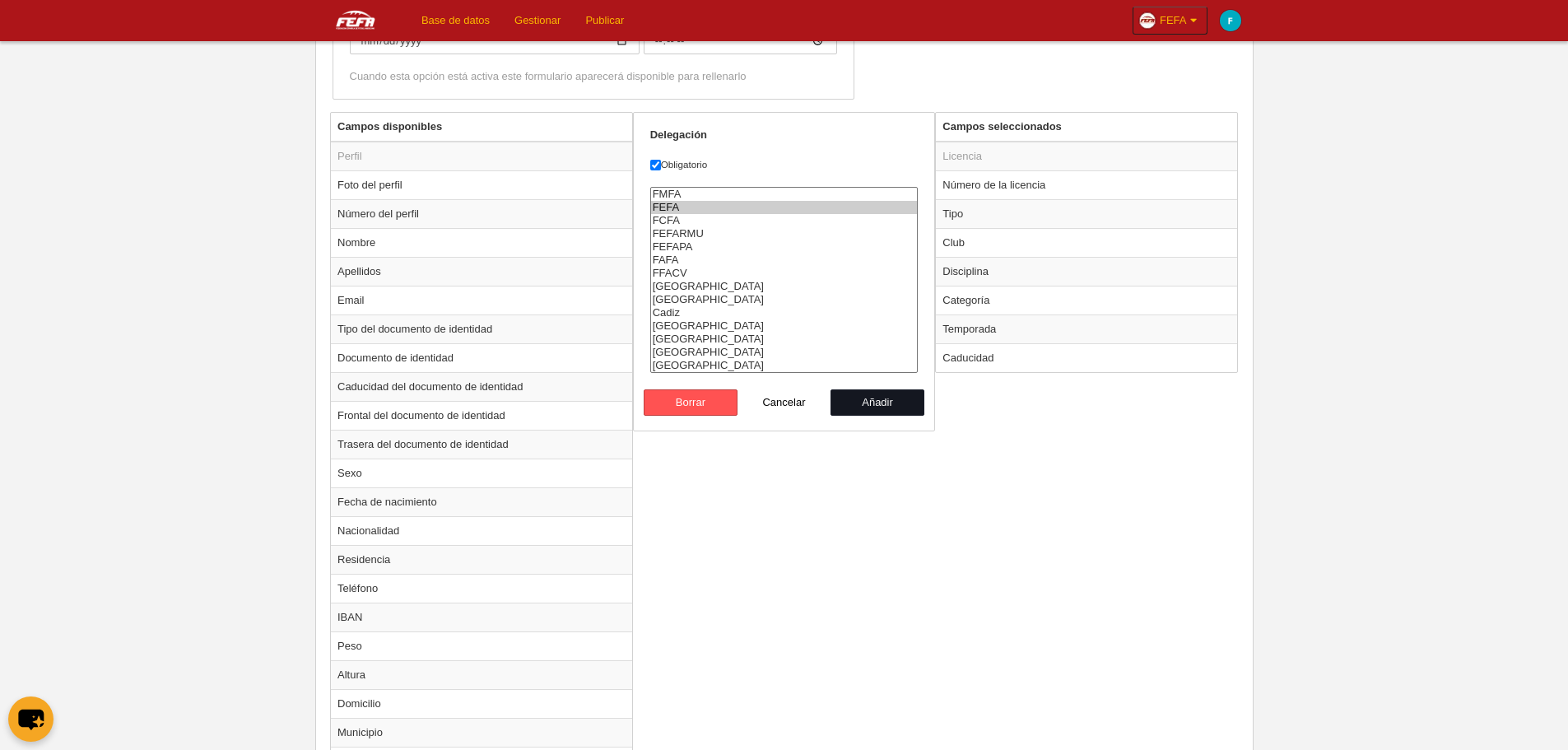
click at [902, 412] on button "Añadir" at bounding box center [877, 402] width 94 height 26
radio input "false"
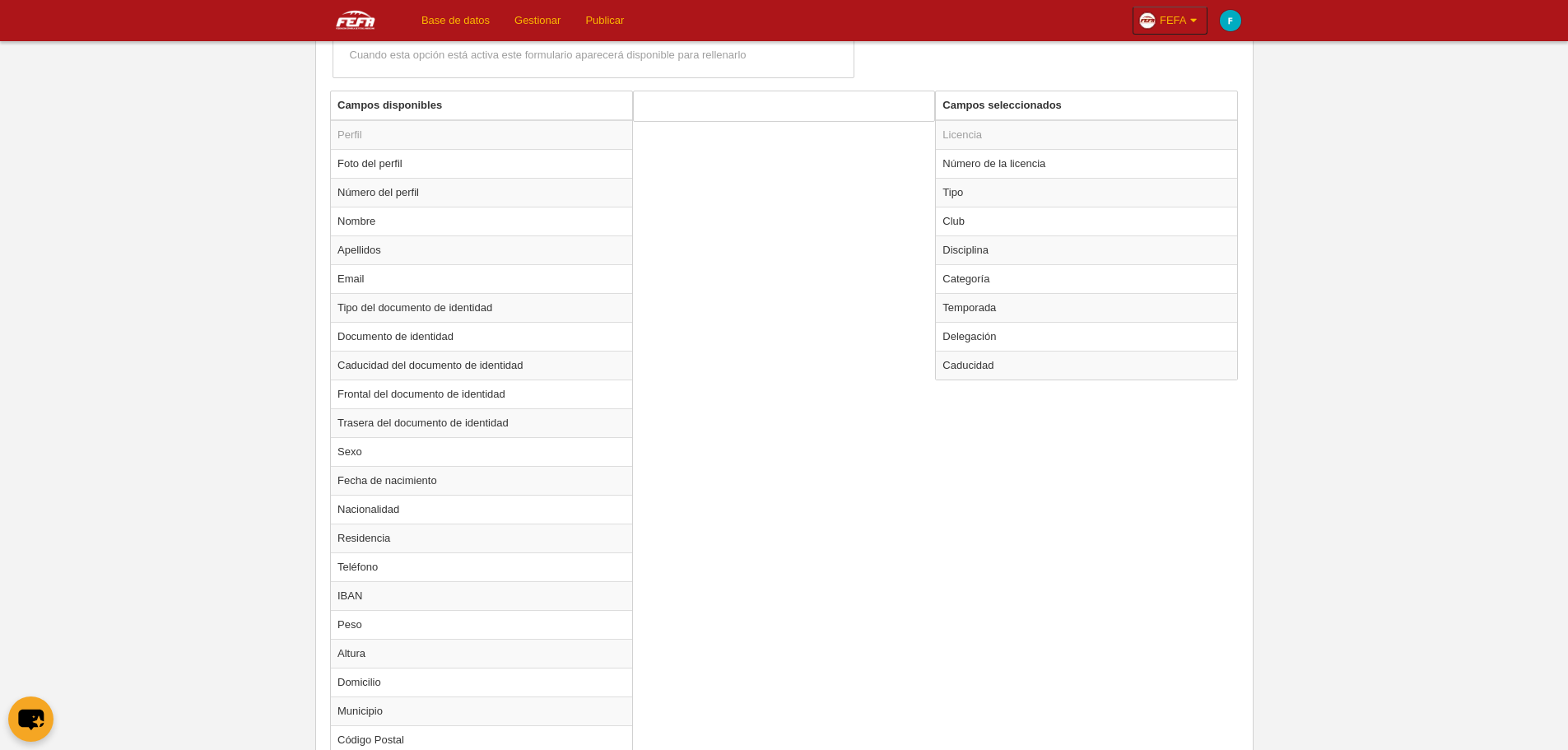
scroll to position [955, 0]
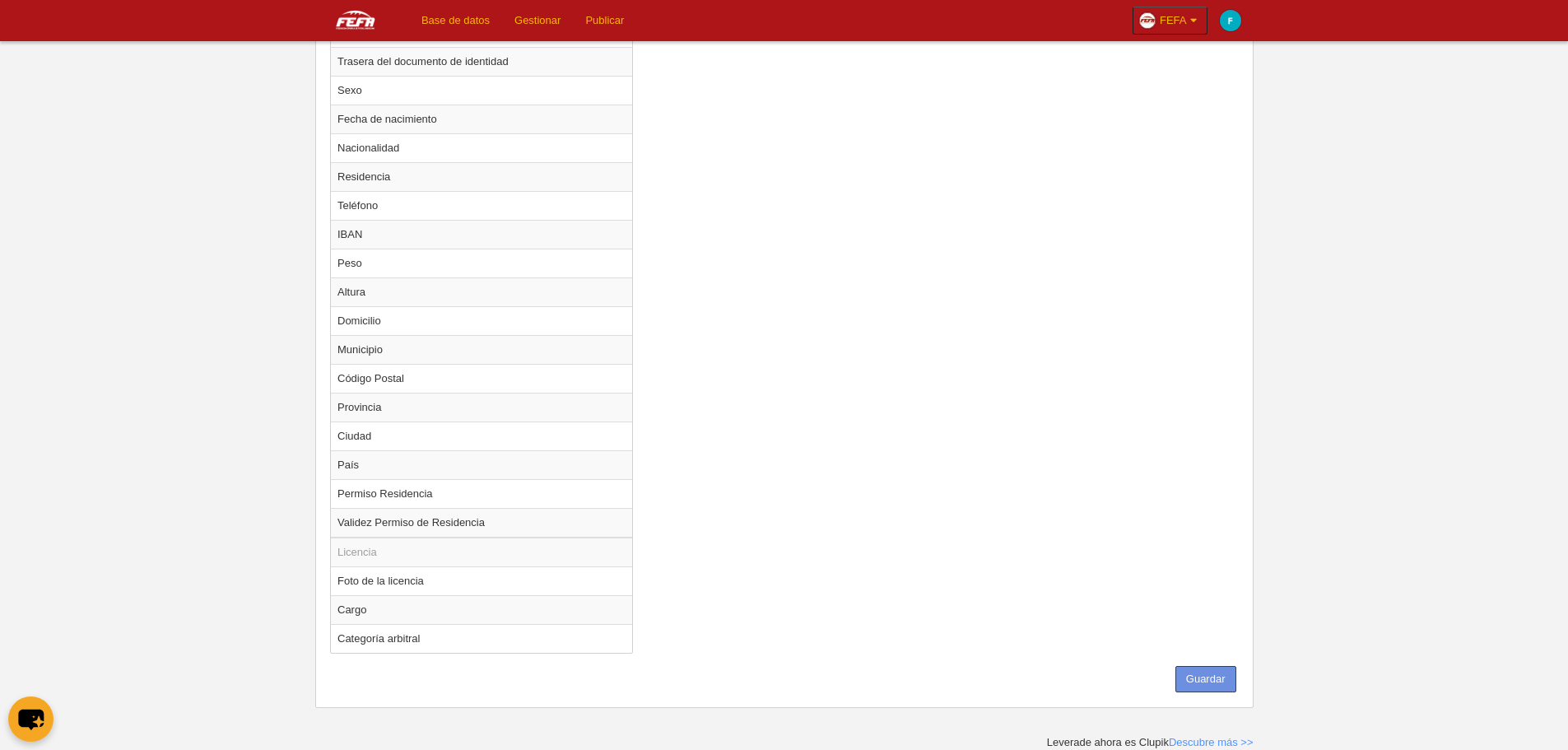
click at [1199, 683] on button "Guardar" at bounding box center [1206, 678] width 61 height 26
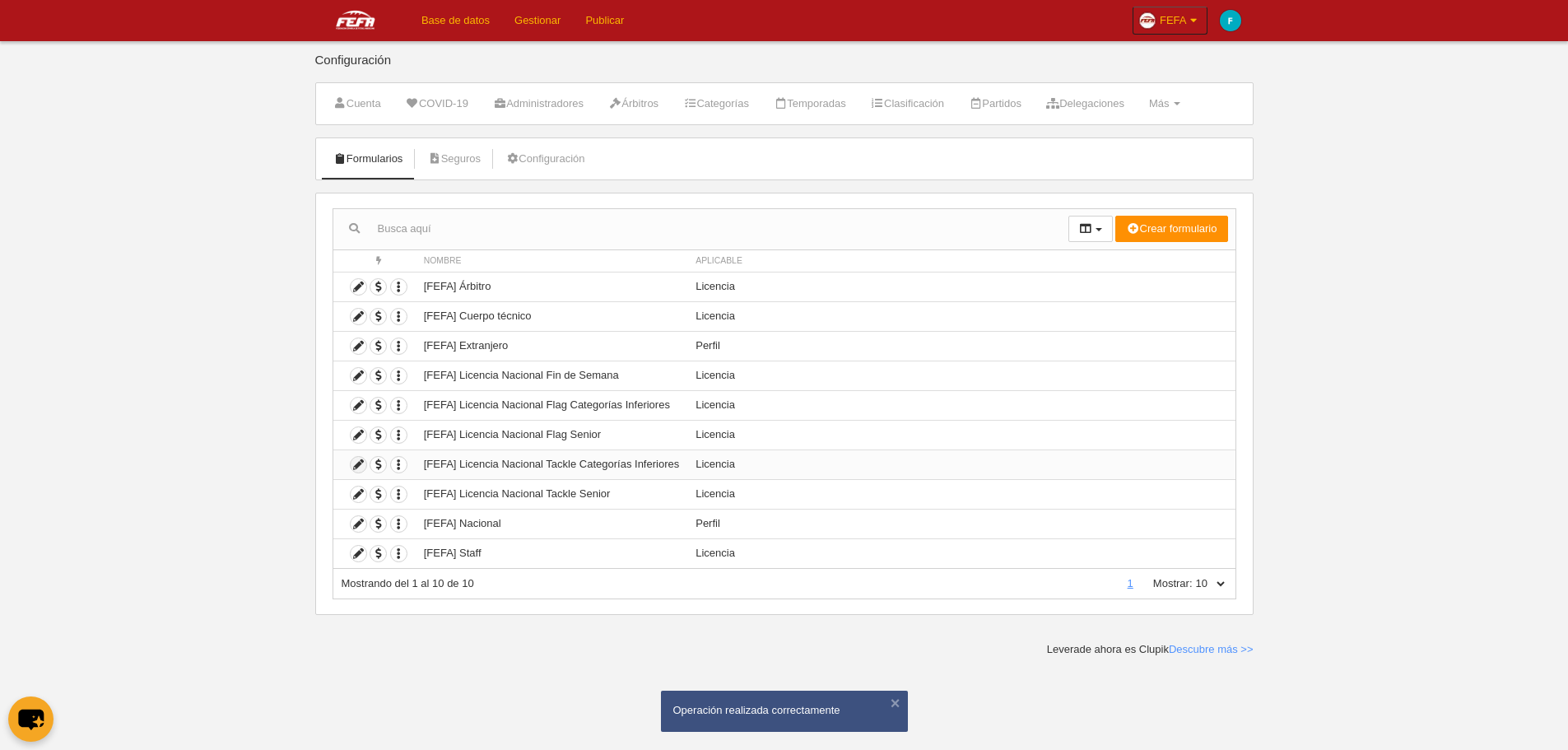
click at [358, 466] on icon at bounding box center [358, 464] width 15 height 15
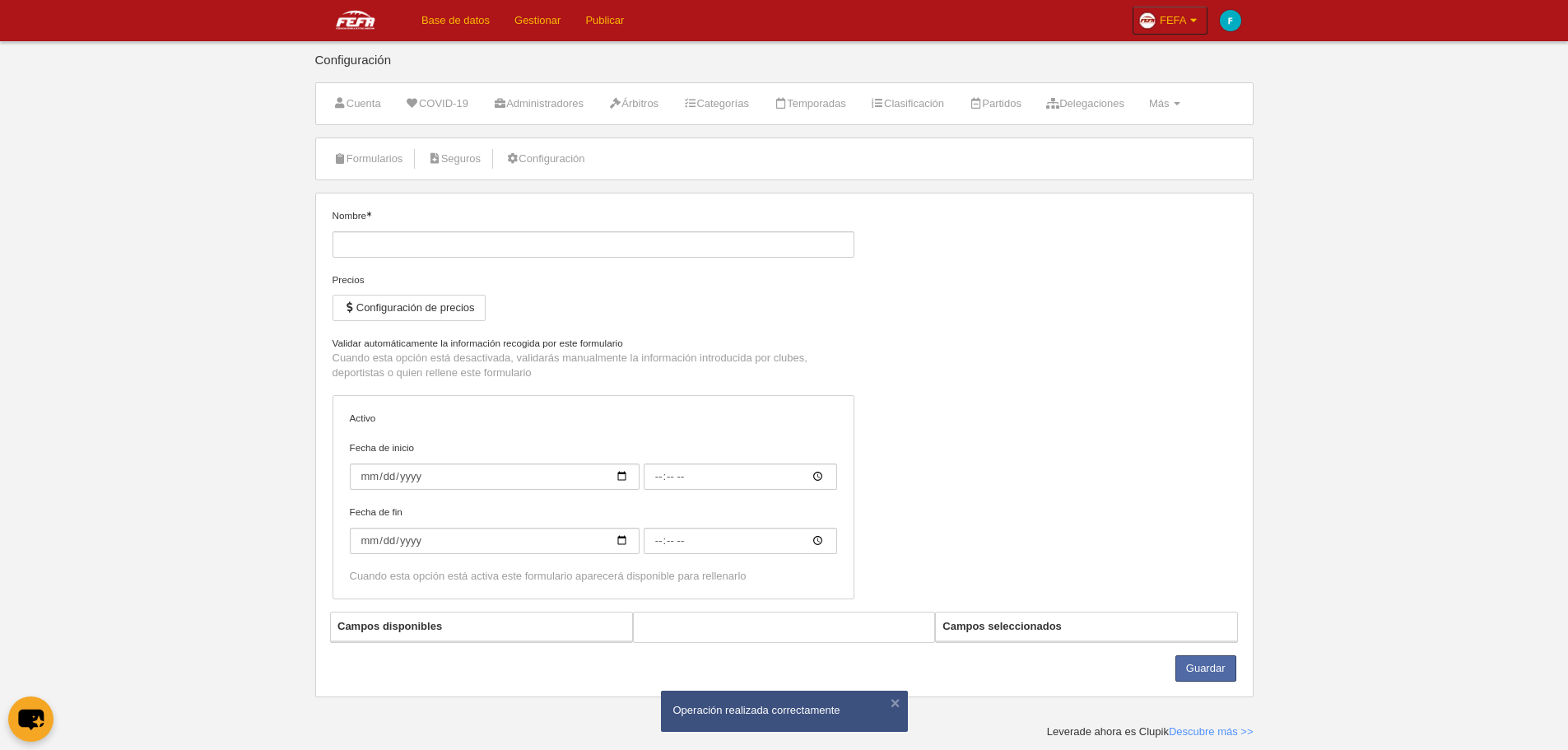
type input "[FEFA] Licencia Nacional Tackle Categorías Inferiores"
checkbox input "true"
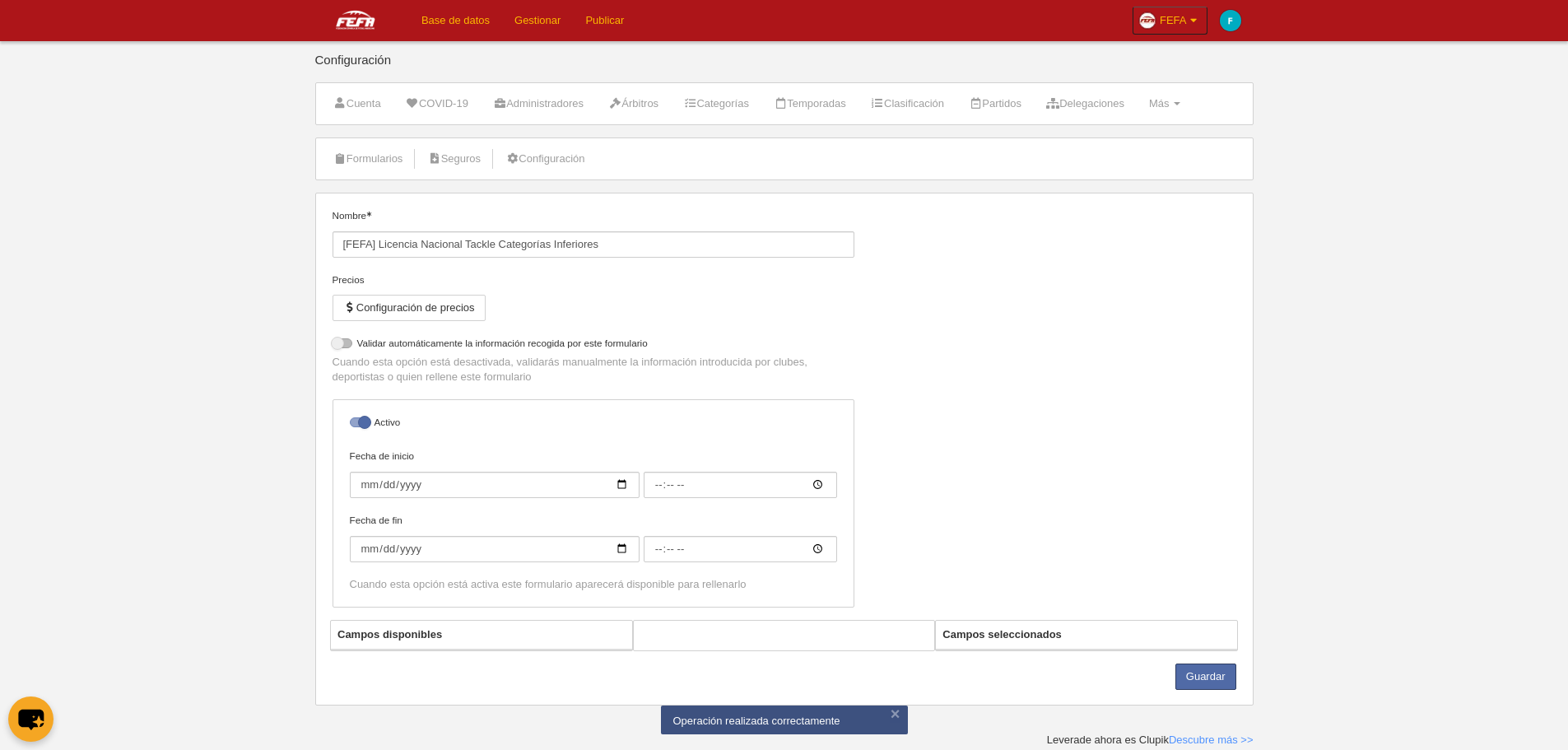
select select "selected"
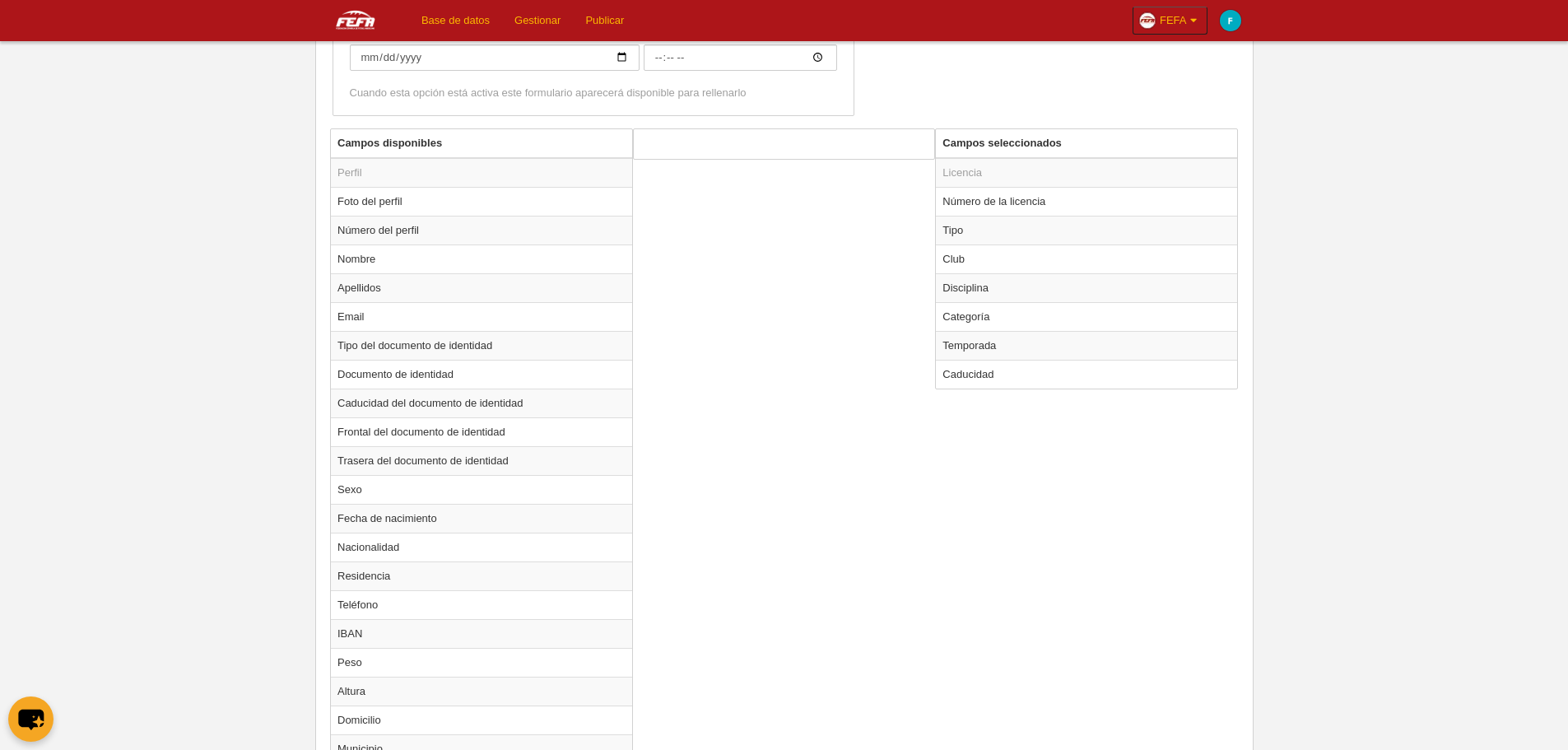
scroll to position [967, 0]
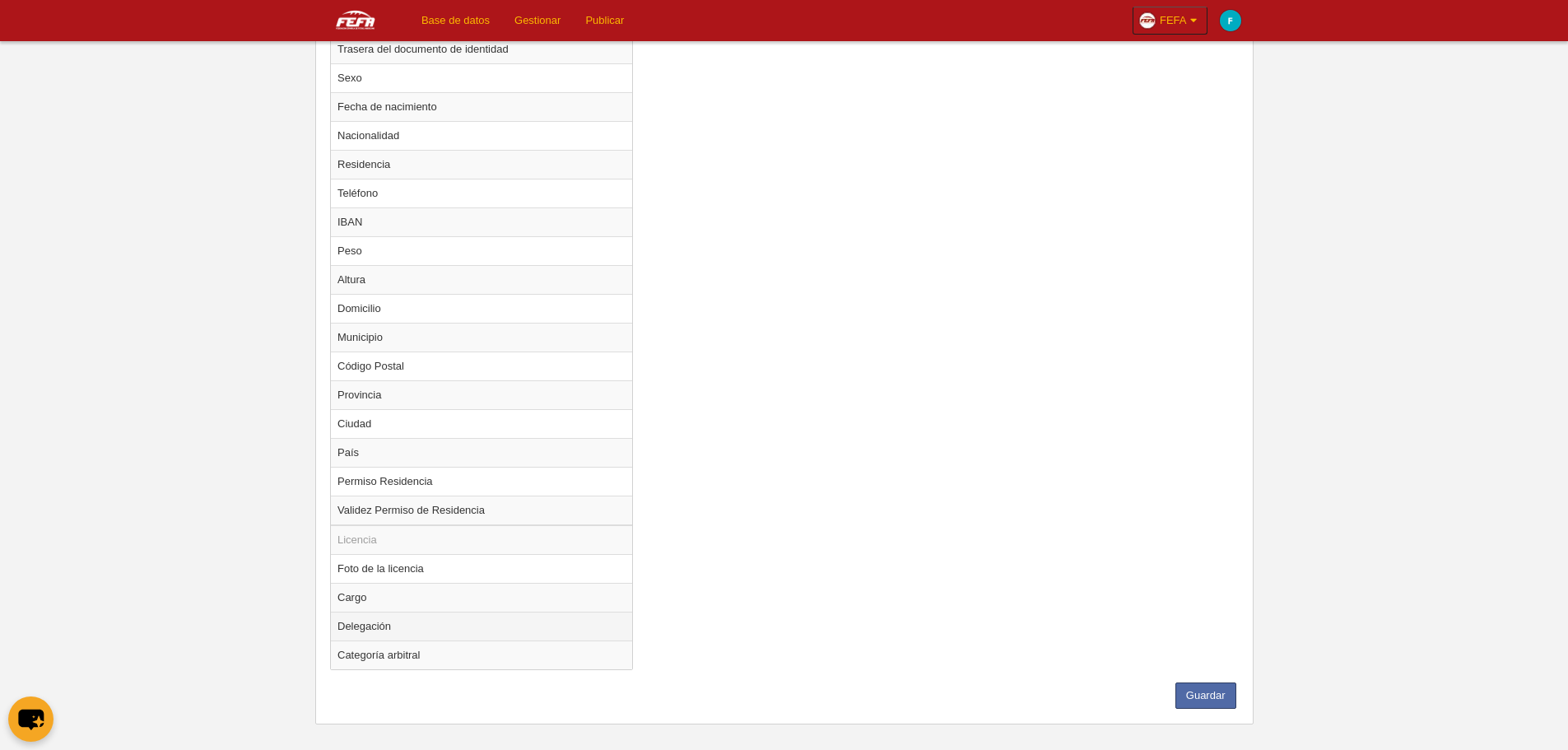
click at [394, 621] on td "Delegación" at bounding box center [482, 626] width 301 height 29
radio input "true"
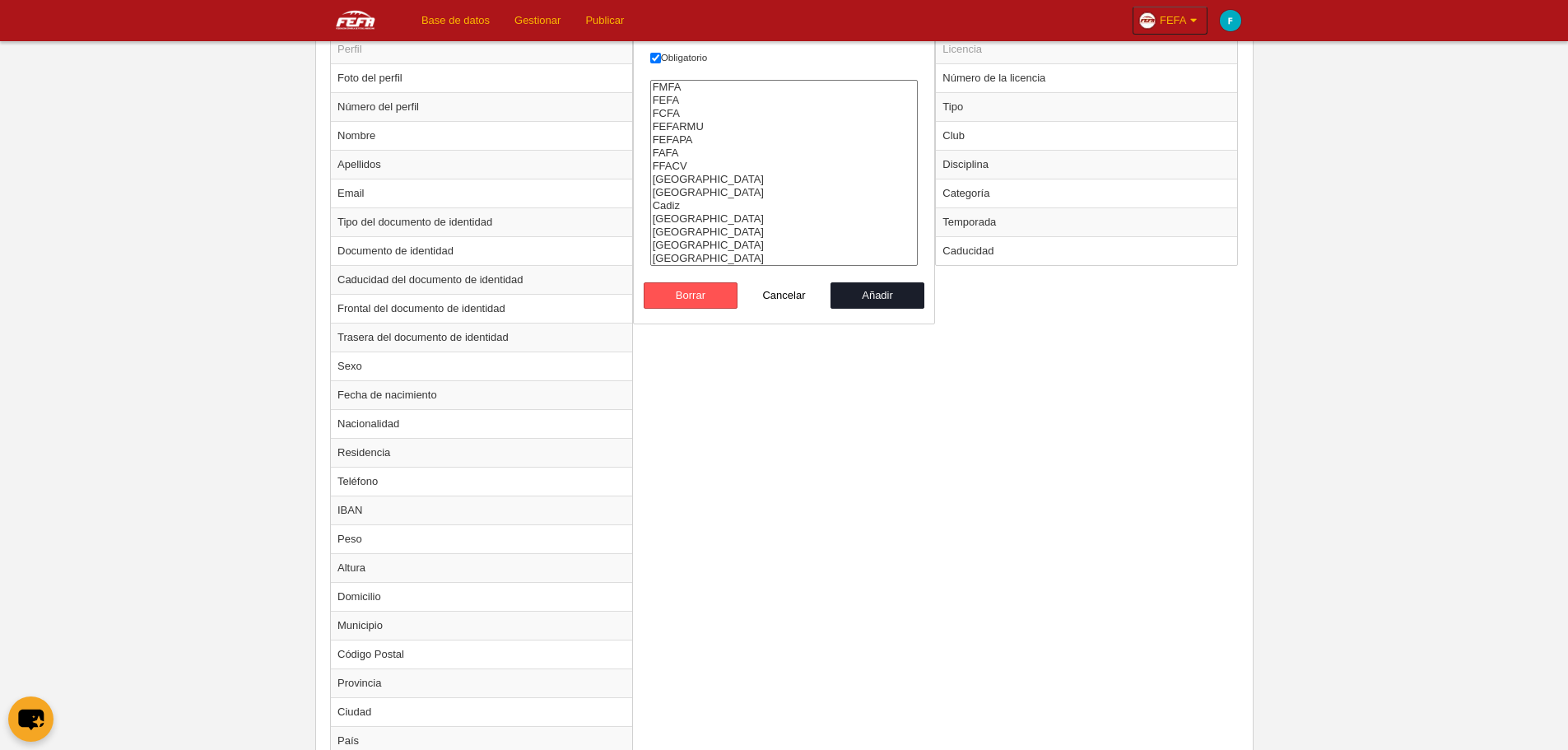
scroll to position [474, 0]
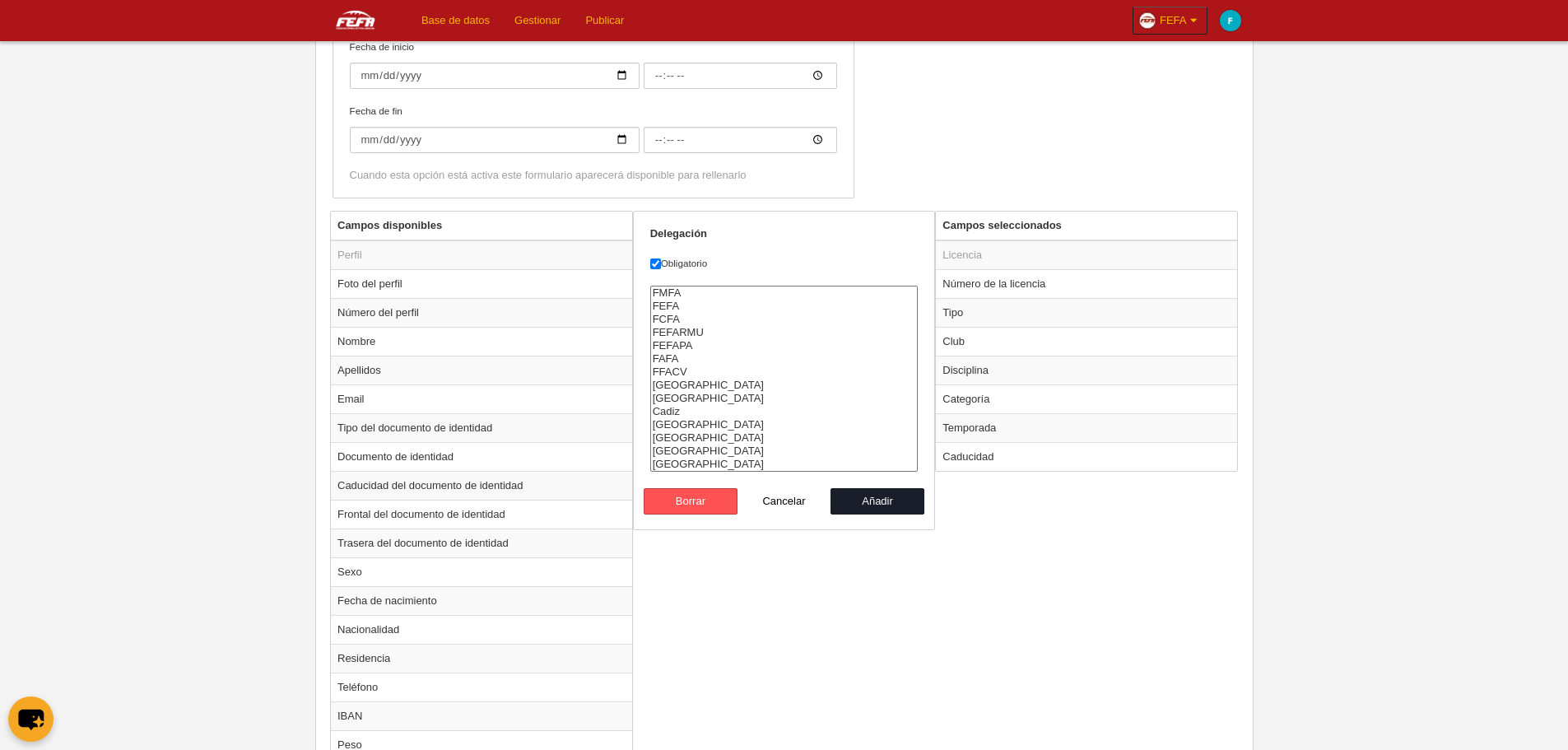
select select "1463"
click at [678, 308] on option "FEFA" at bounding box center [784, 306] width 266 height 13
click at [860, 504] on button "Añadir" at bounding box center [877, 501] width 94 height 26
radio input "false"
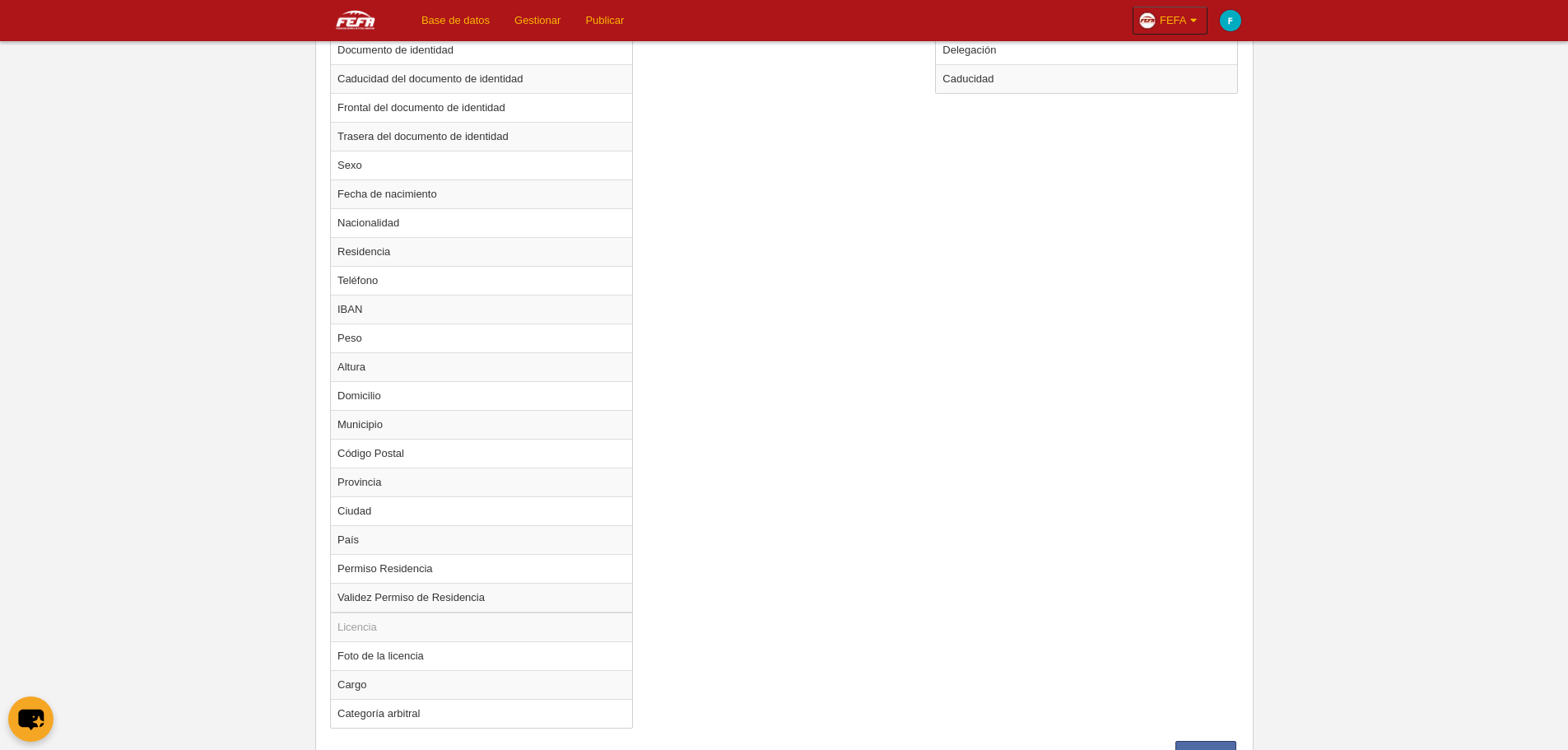
scroll to position [955, 0]
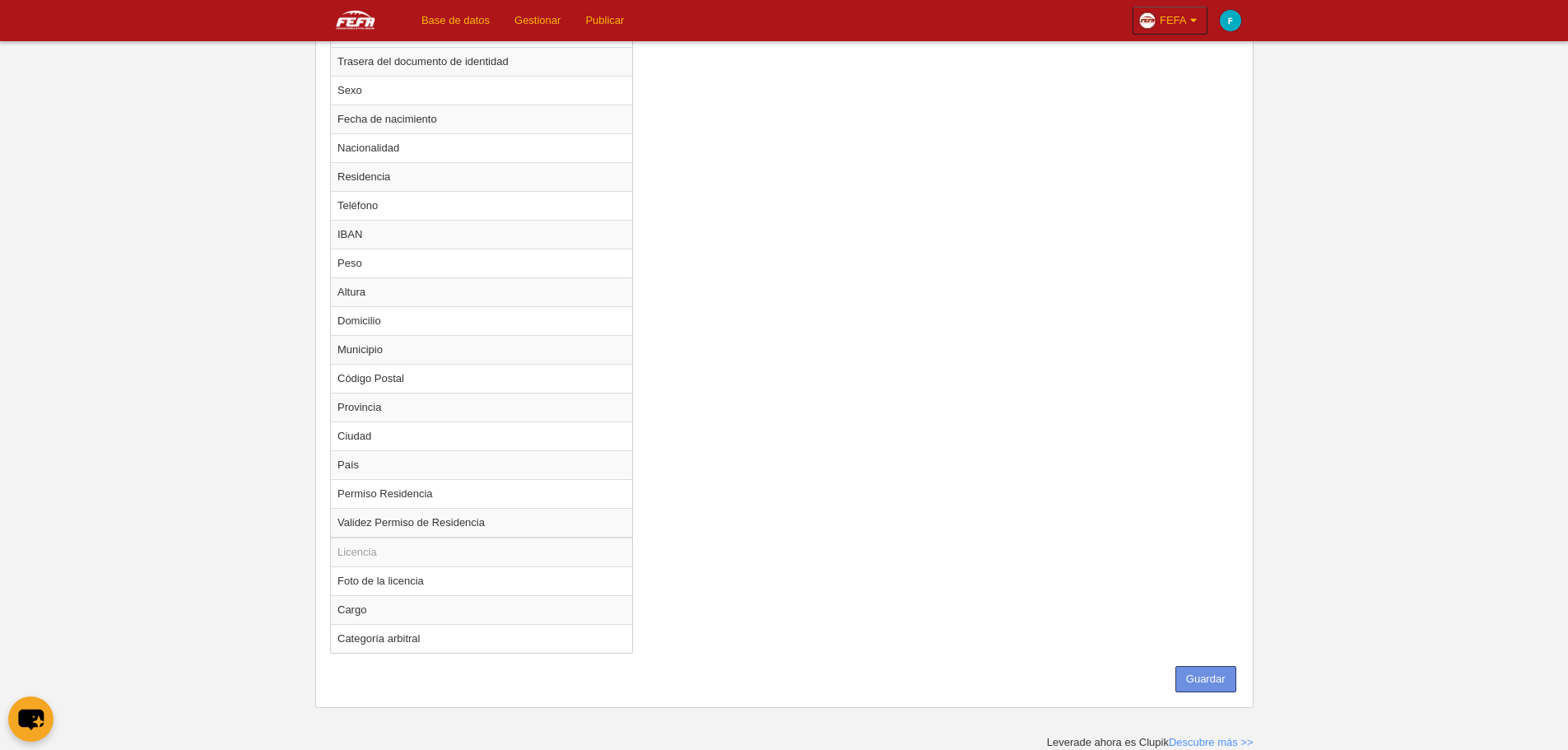
click at [1204, 683] on button "Guardar" at bounding box center [1206, 678] width 61 height 26
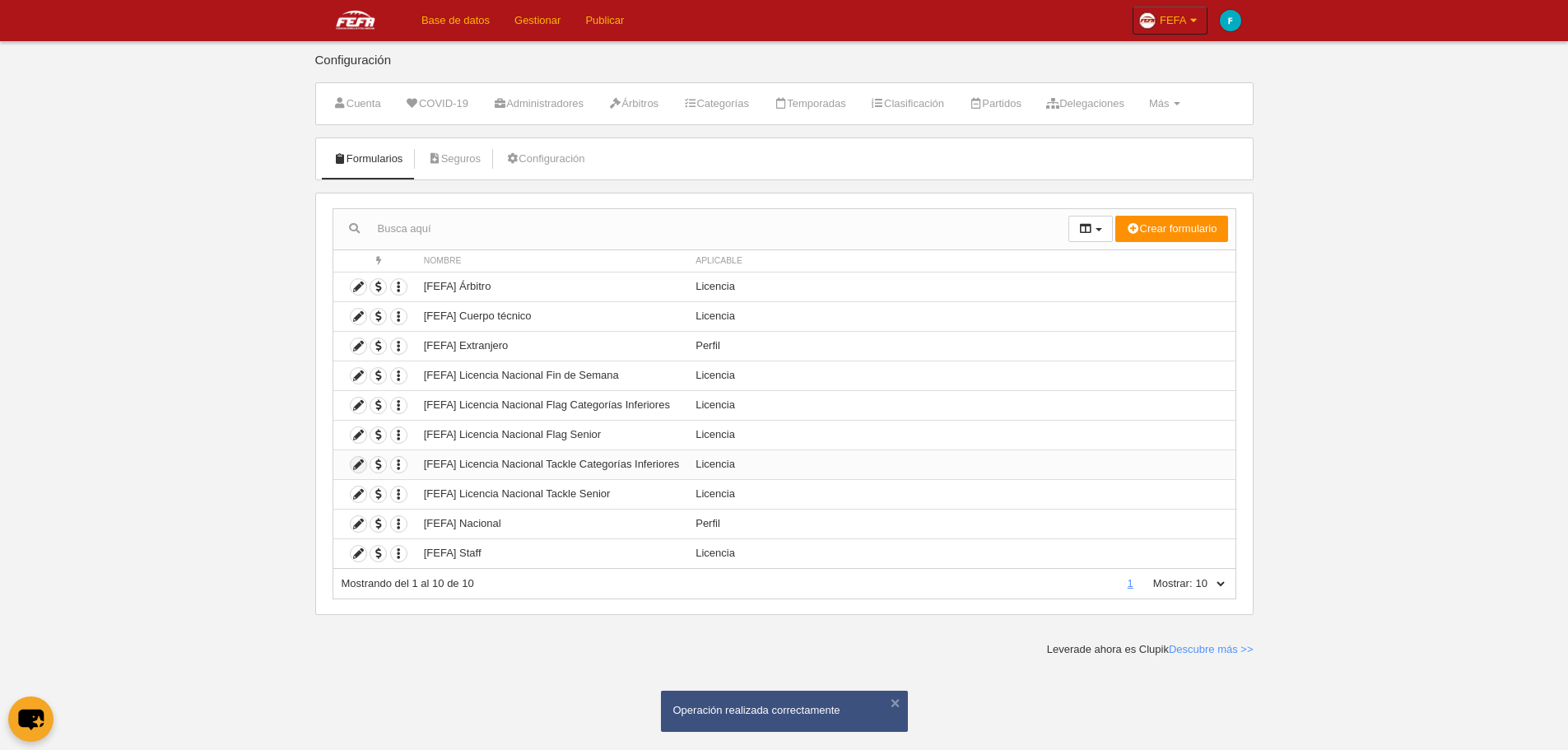
click at [357, 467] on icon at bounding box center [358, 464] width 15 height 15
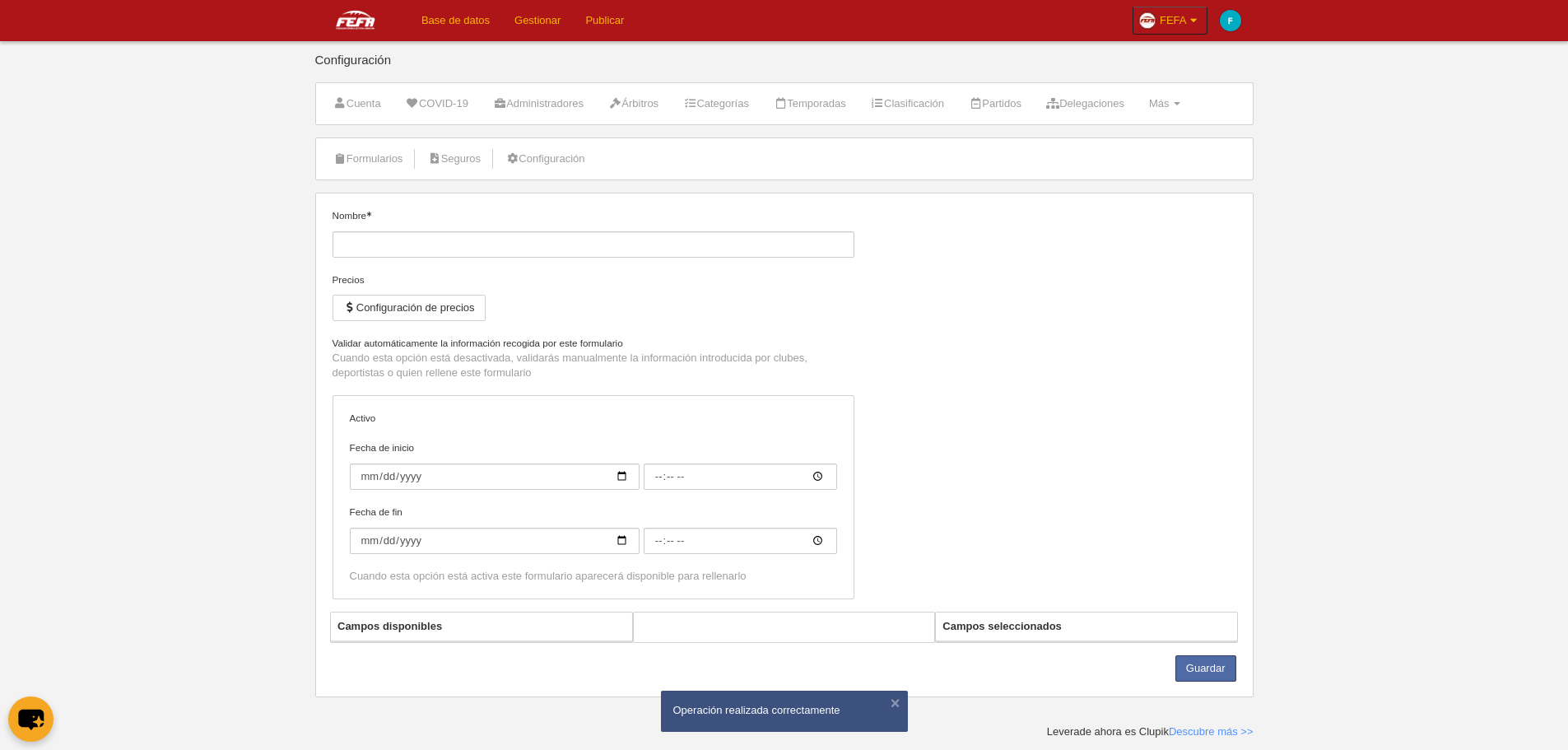
type input "[FEFA] Licencia Nacional Tackle Categorías Inferiores"
checkbox input "true"
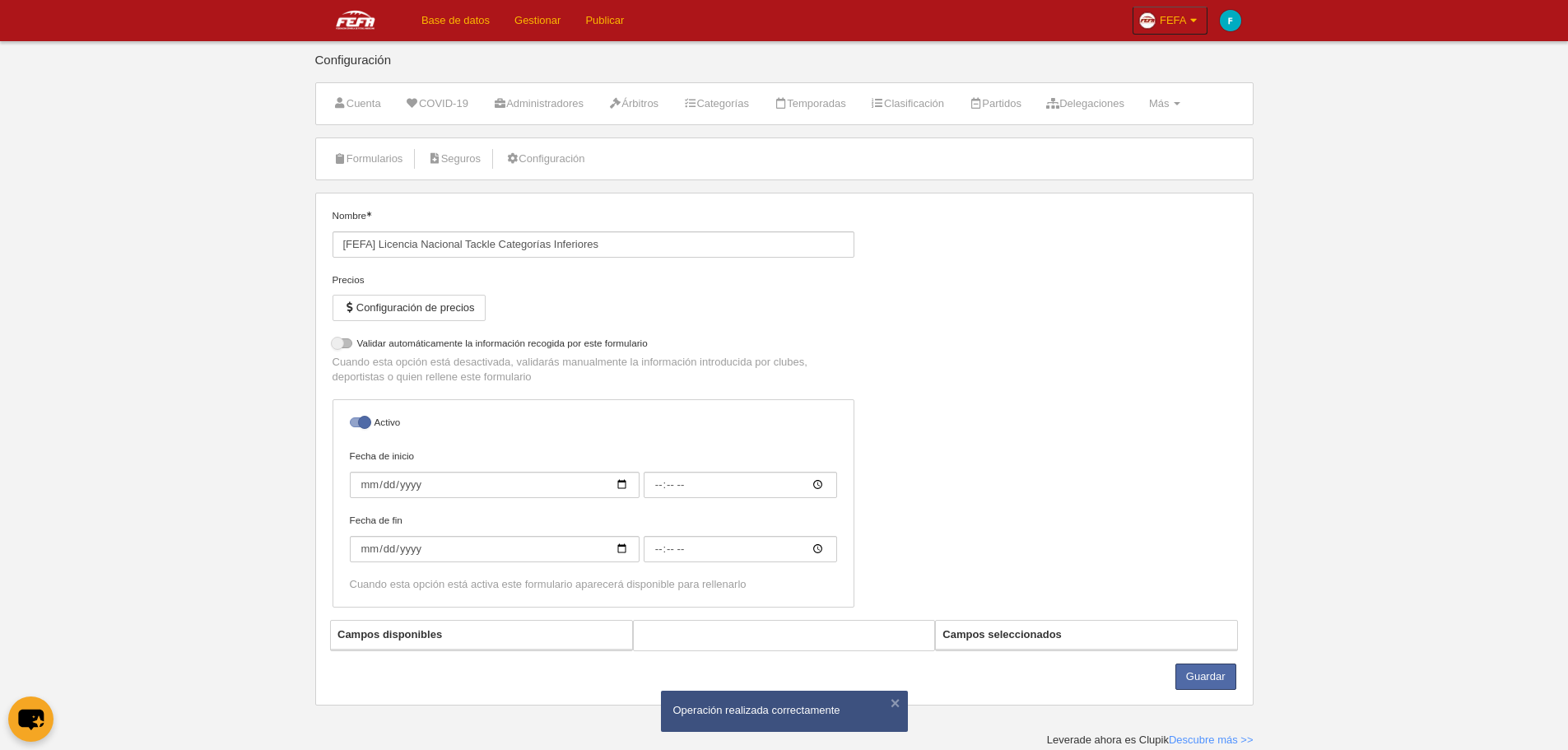
select select "selected"
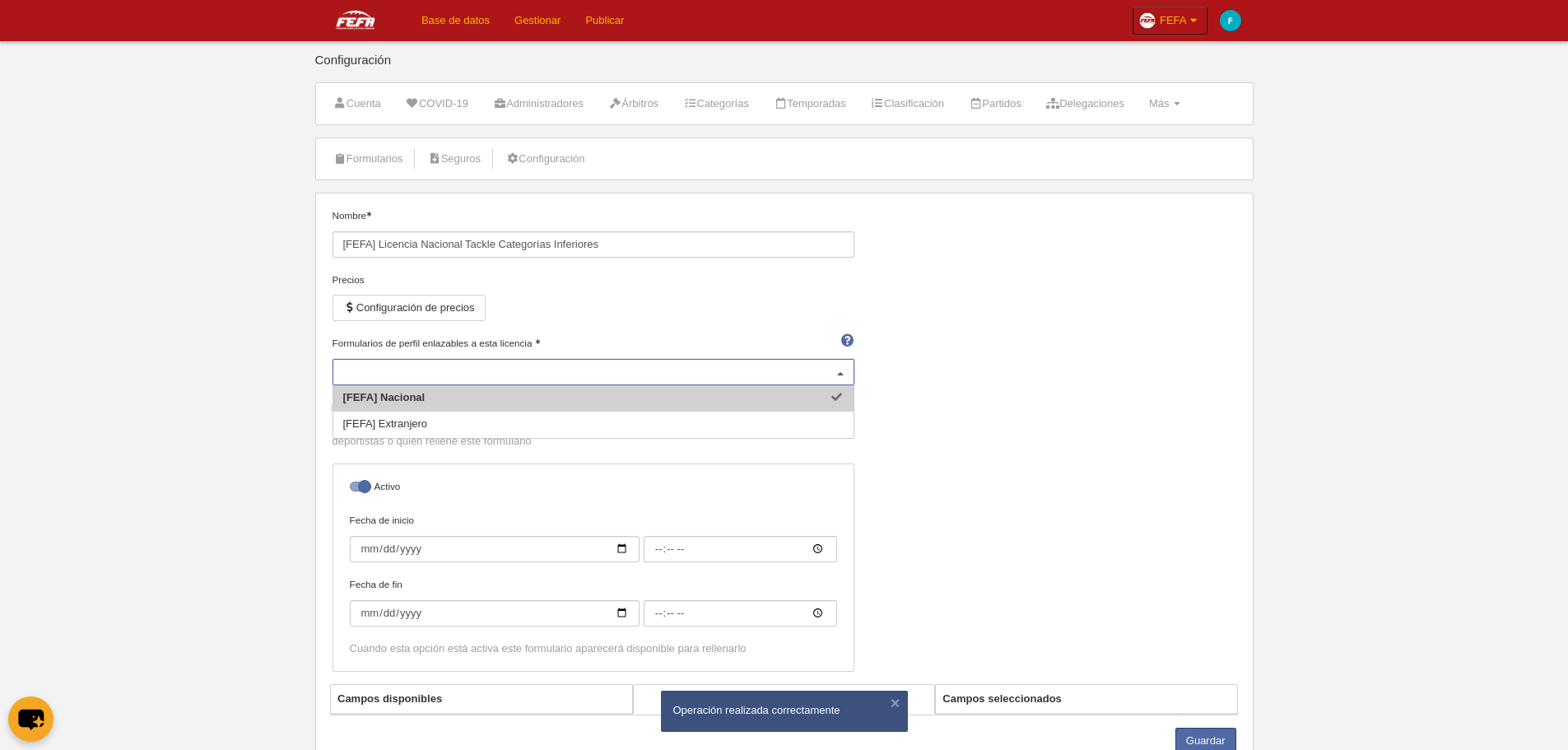
click at [919, 301] on div "Nombre [FEFA] Licencia Nacional Tackle Categorías Inferiores Precios Configurac…" at bounding box center [783, 446] width 916 height 475
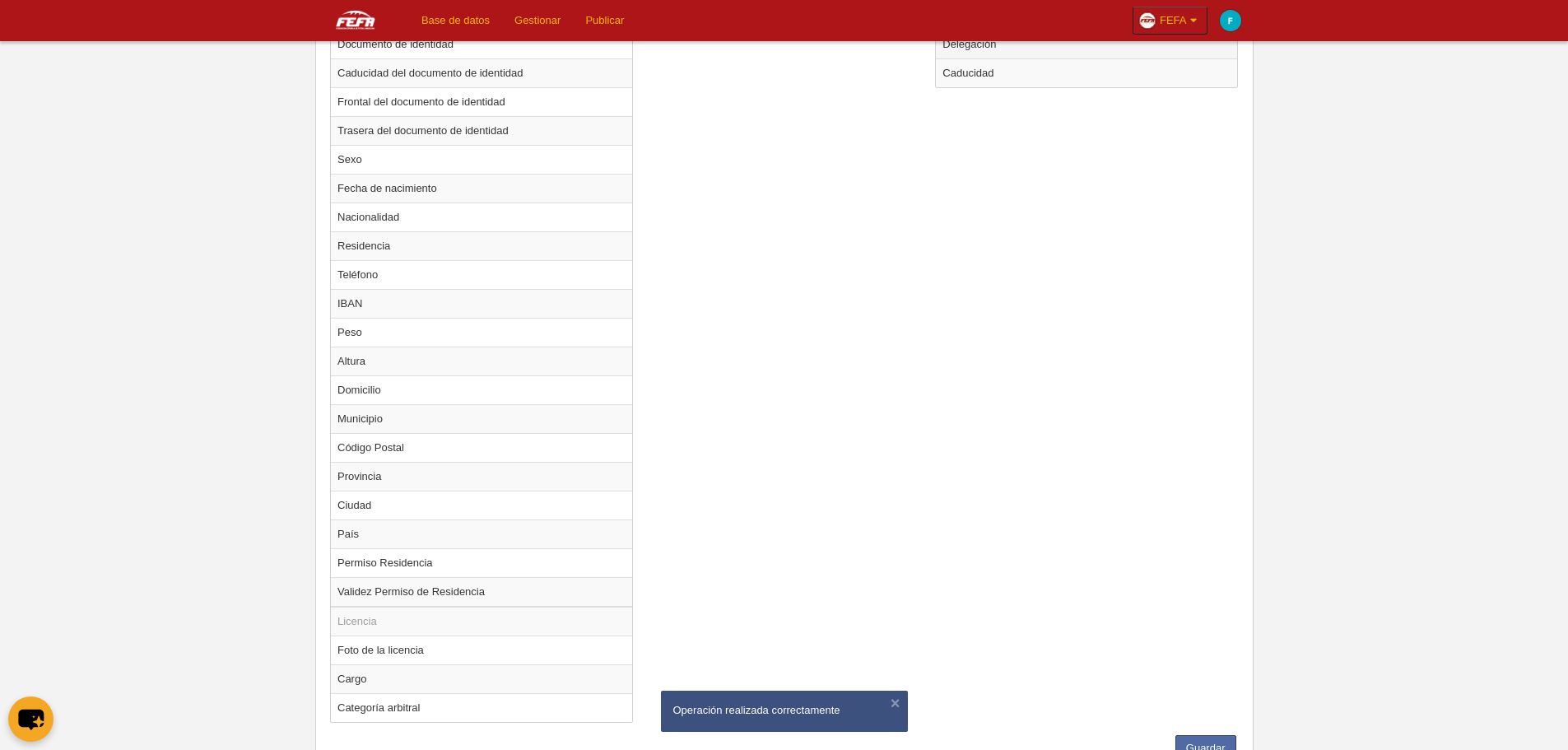
scroll to position [544, 0]
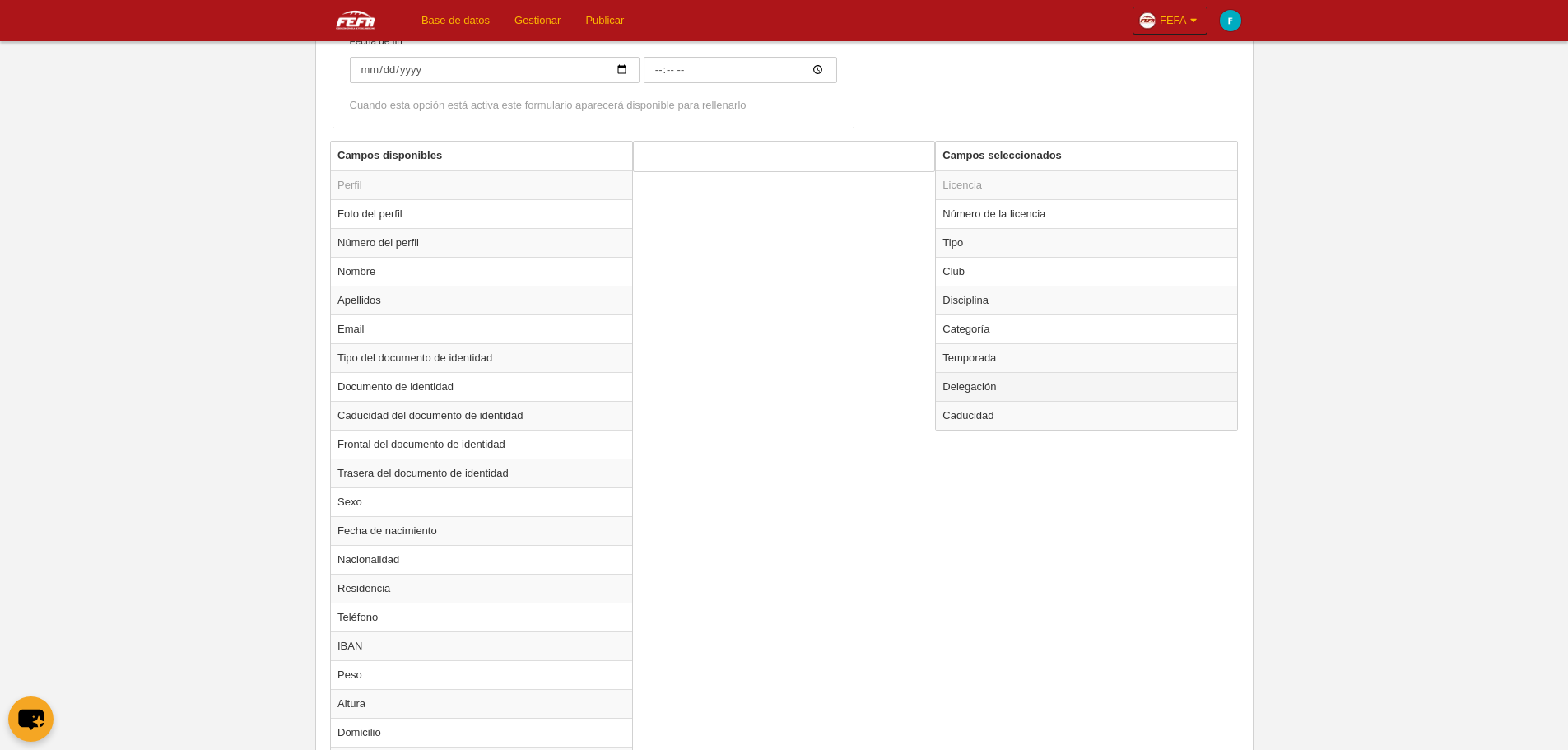
click at [993, 384] on td "Delegación" at bounding box center [1086, 387] width 301 height 29
radio input "true"
select select "1463"
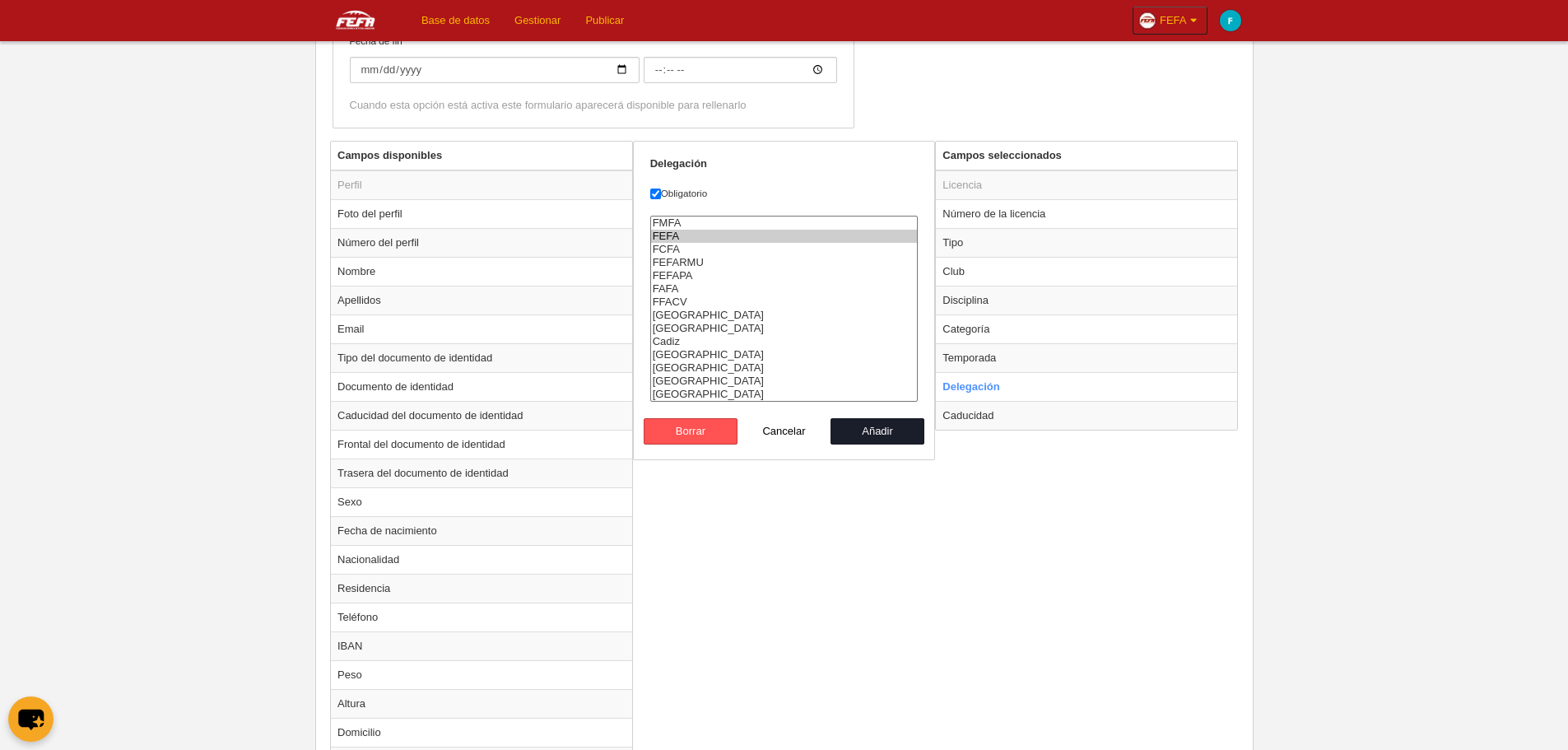
click at [688, 238] on option "FEFA" at bounding box center [784, 236] width 266 height 13
click at [894, 442] on button "Añadir" at bounding box center [877, 431] width 94 height 26
radio input "false"
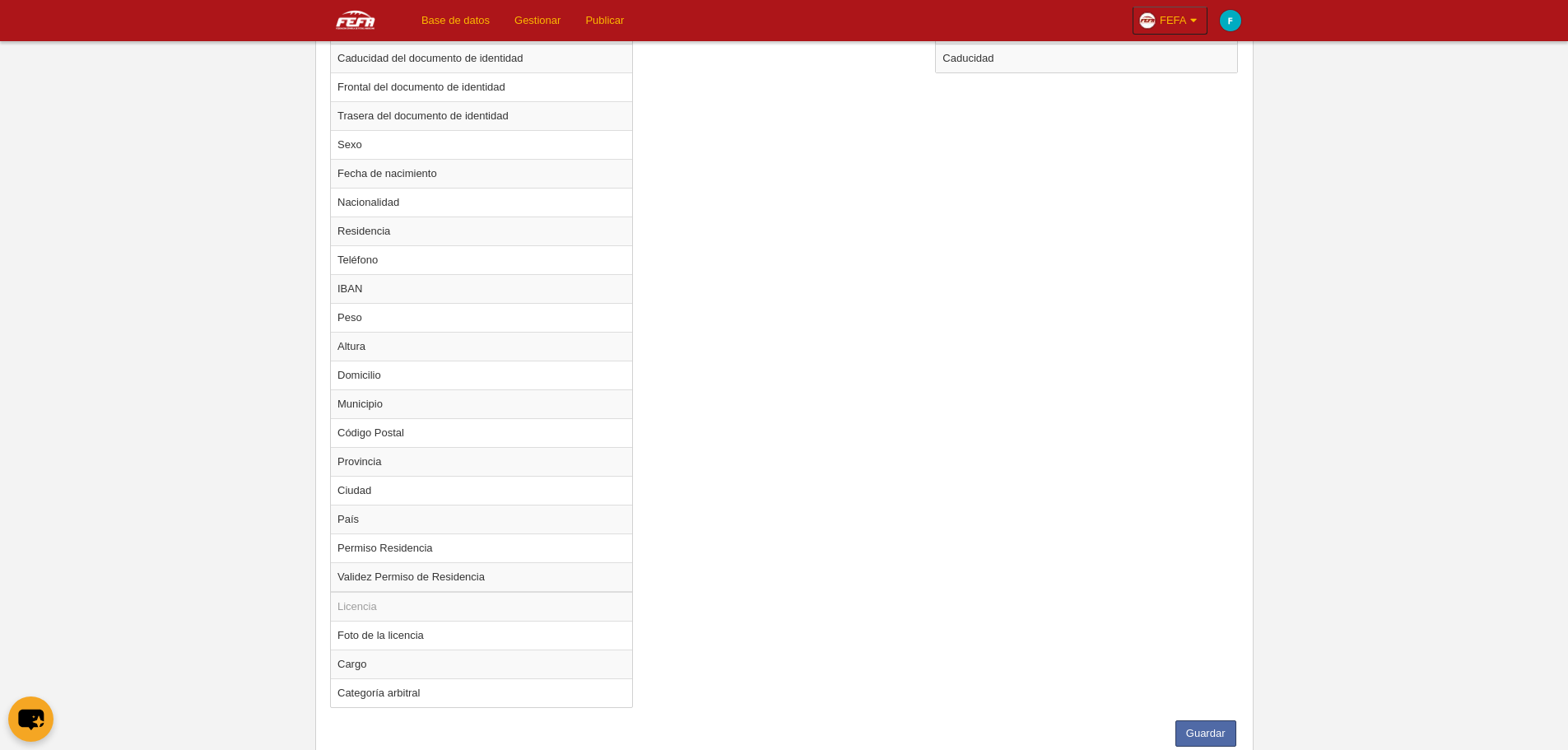
scroll to position [955, 0]
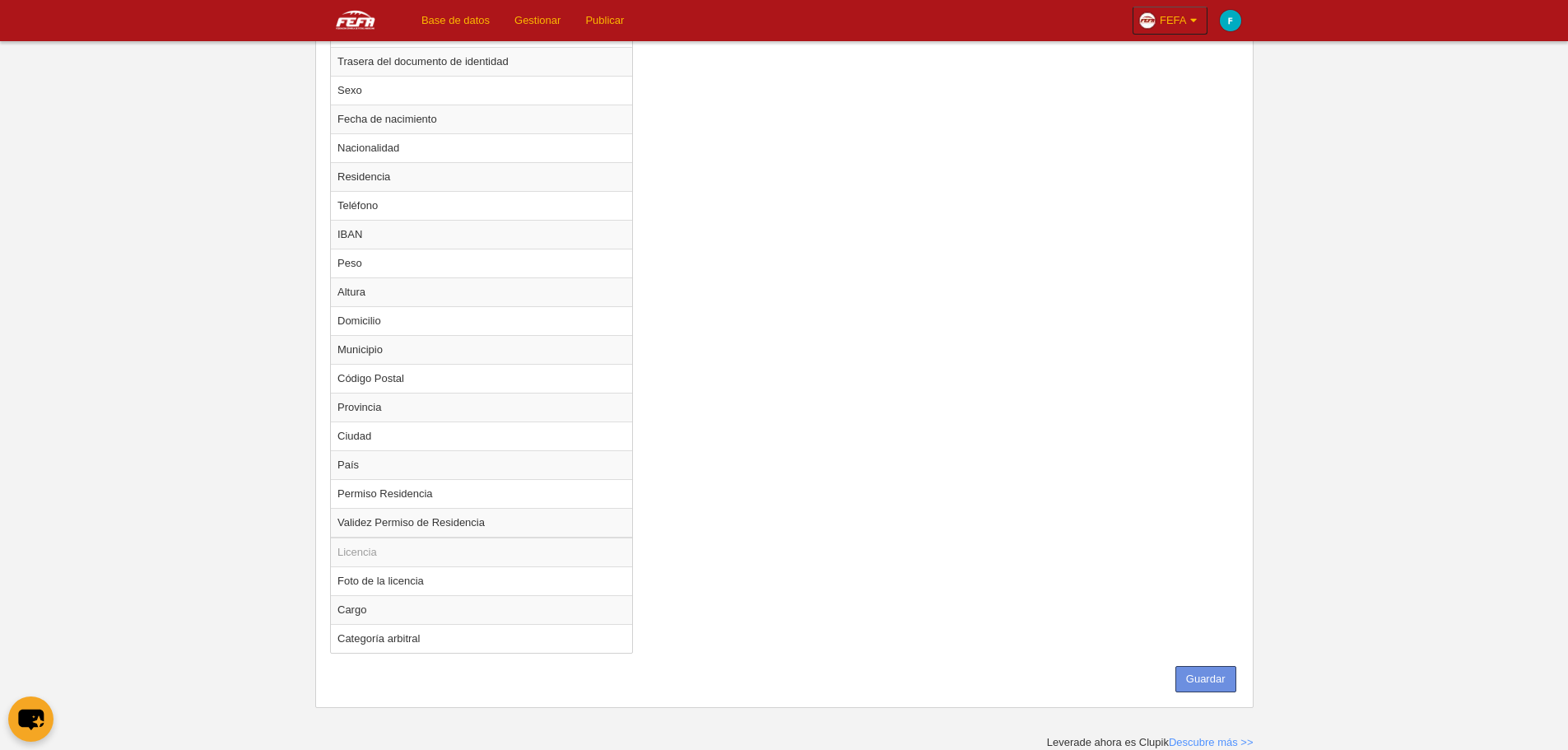
click at [1201, 674] on button "Guardar" at bounding box center [1206, 678] width 61 height 26
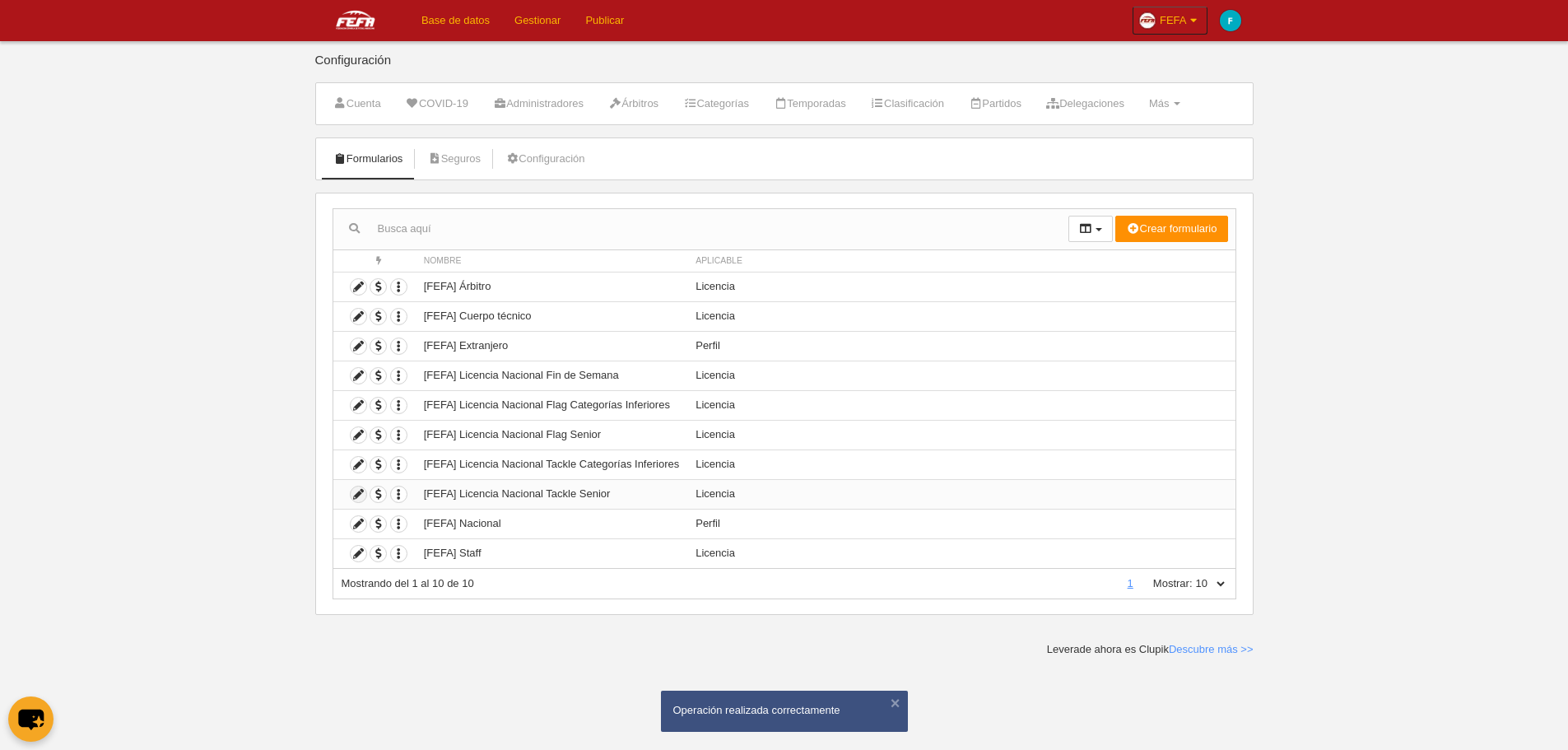
click at [360, 496] on icon at bounding box center [358, 493] width 15 height 15
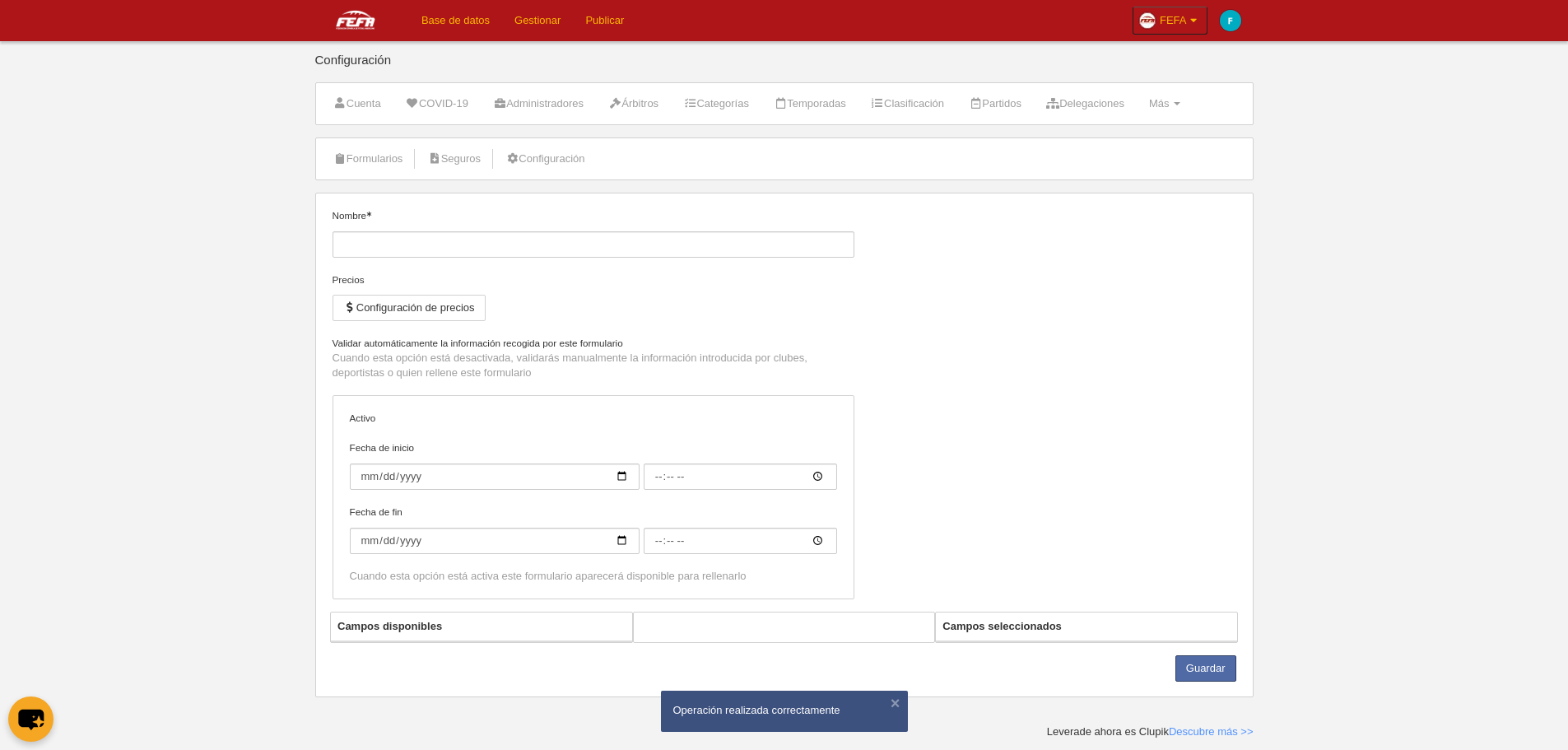
type input "[FEFA] Licencia Nacional Tackle Senior"
checkbox input "true"
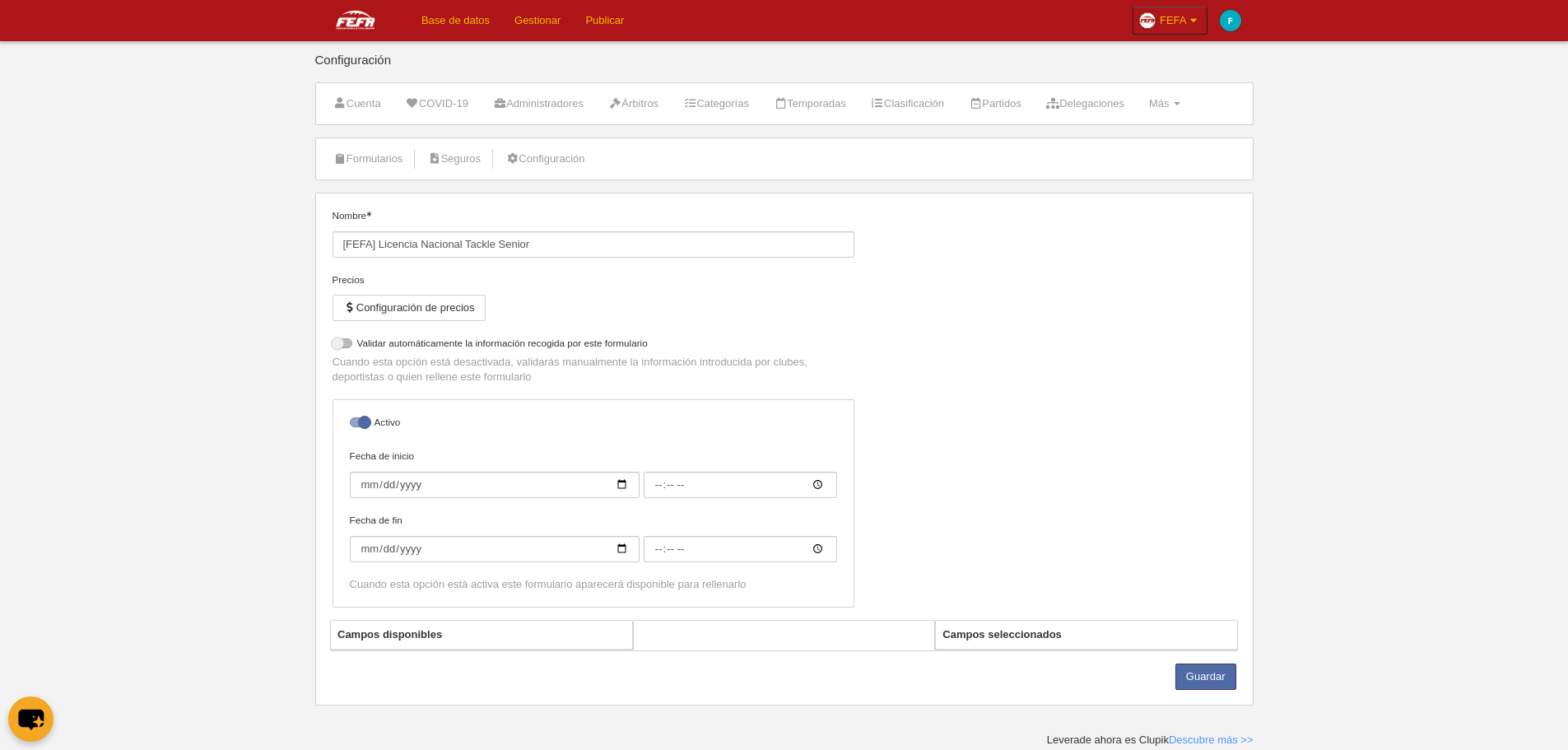
select select "selected"
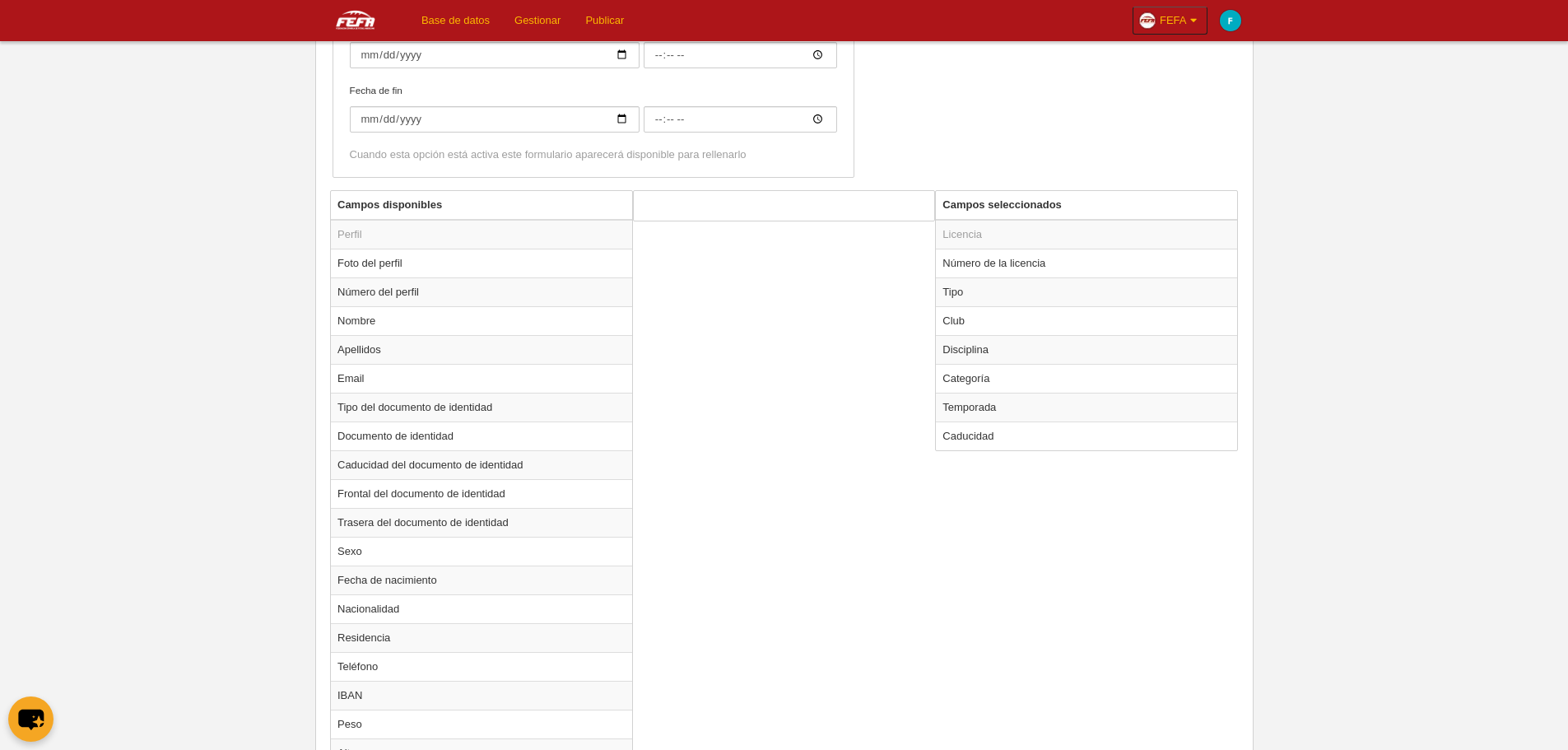
scroll to position [984, 0]
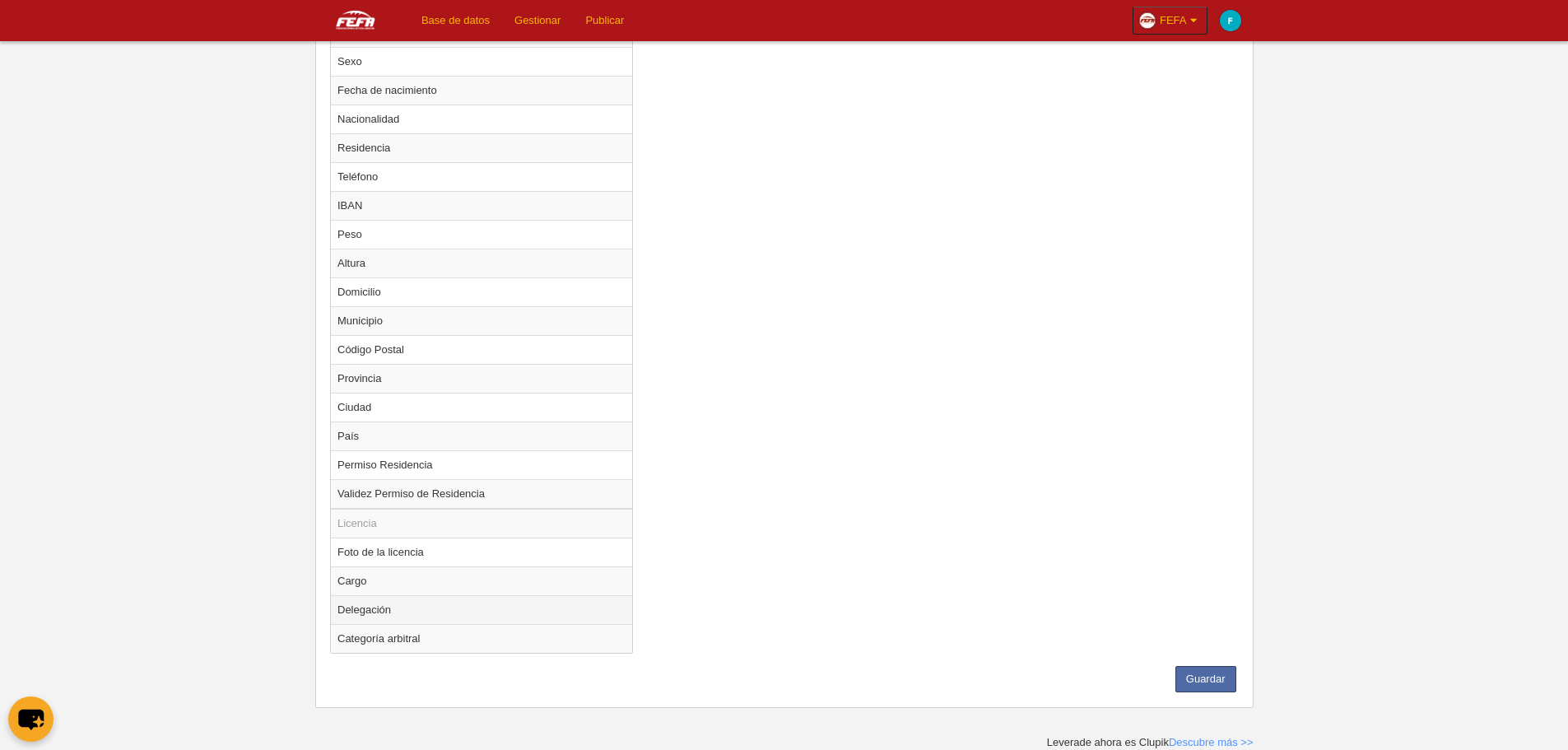
click at [466, 606] on td "Delegación" at bounding box center [482, 610] width 301 height 29
radio input "true"
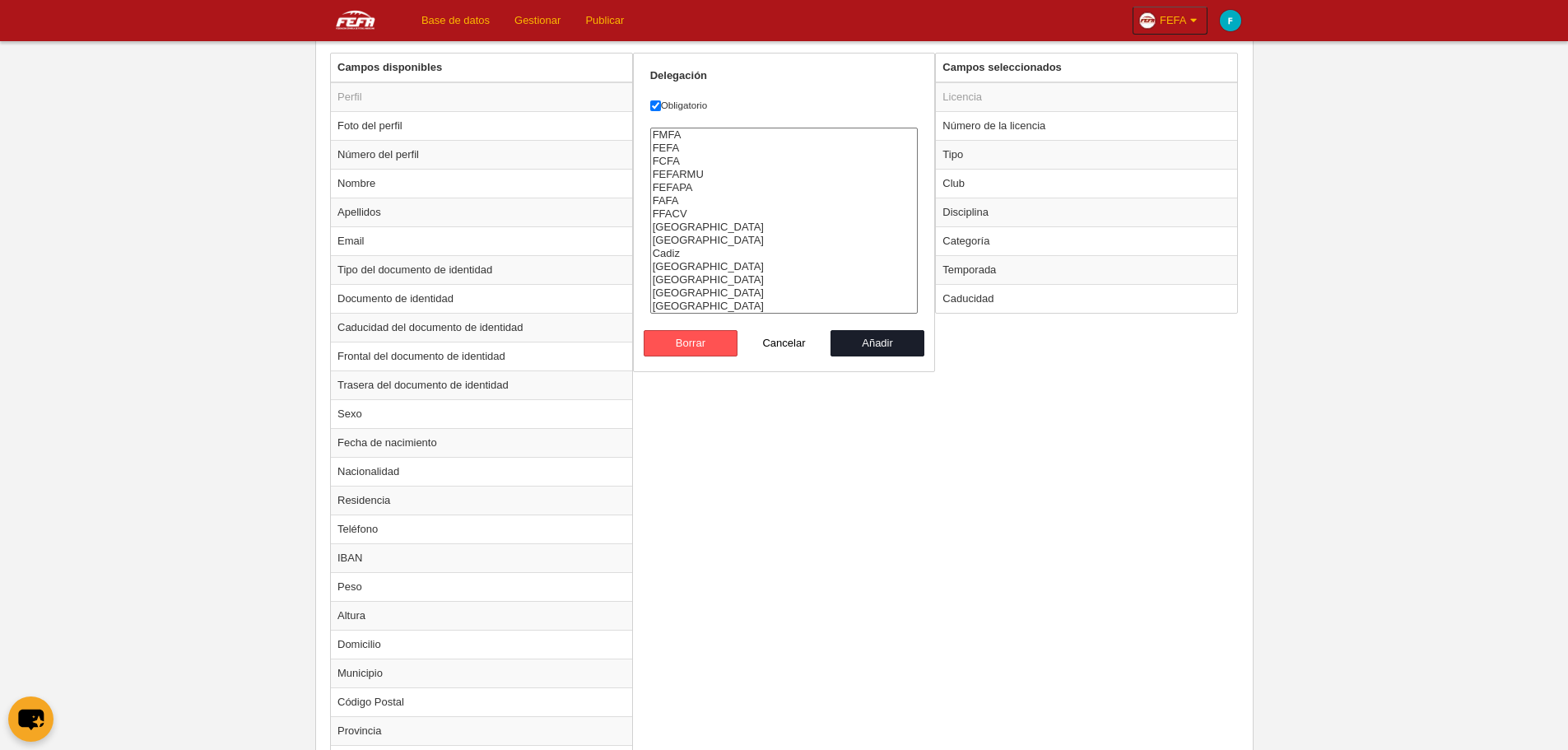
scroll to position [490, 0]
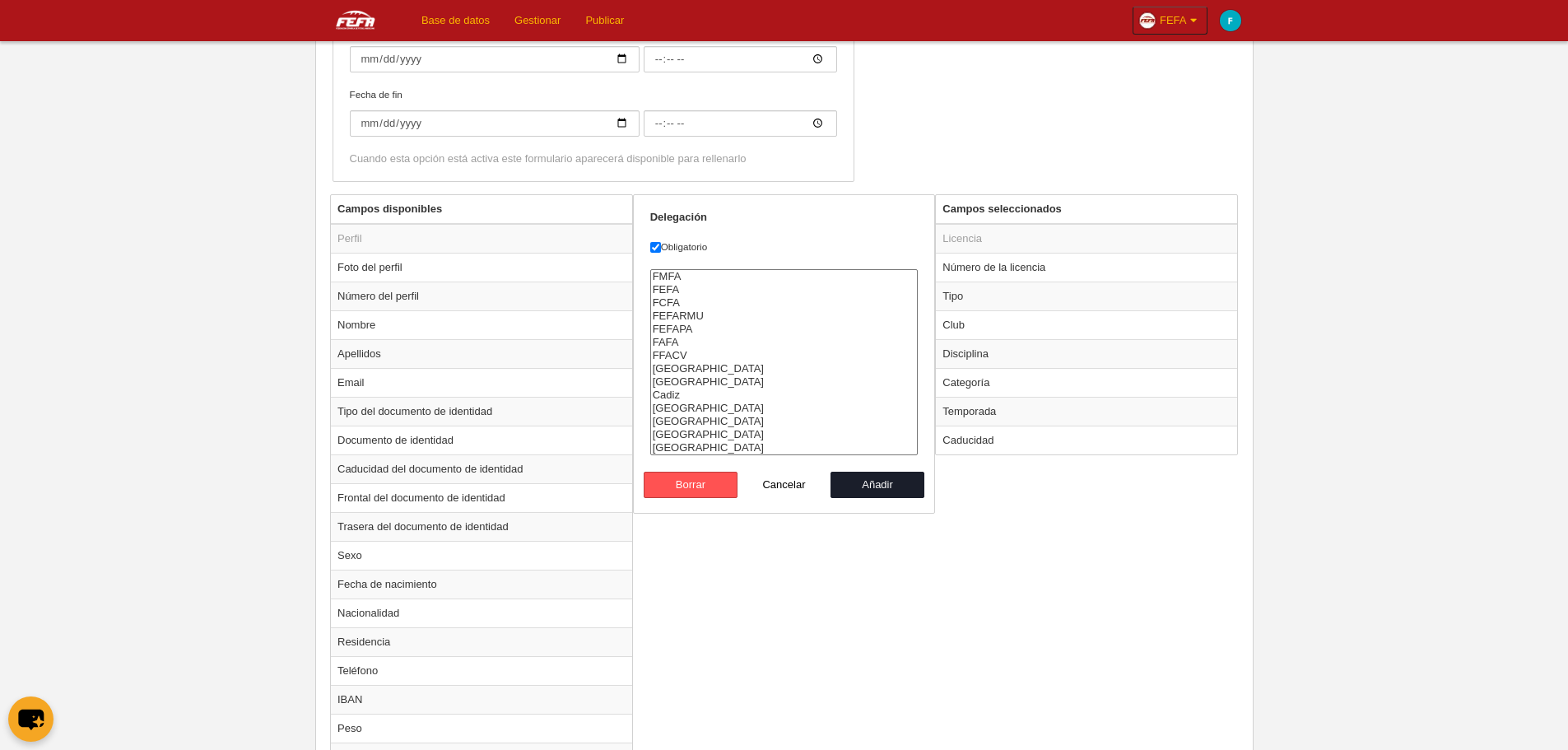
select select "1463"
click at [677, 290] on option "FEFA" at bounding box center [784, 290] width 266 height 13
click at [912, 485] on button "Añadir" at bounding box center [877, 484] width 94 height 26
radio input "false"
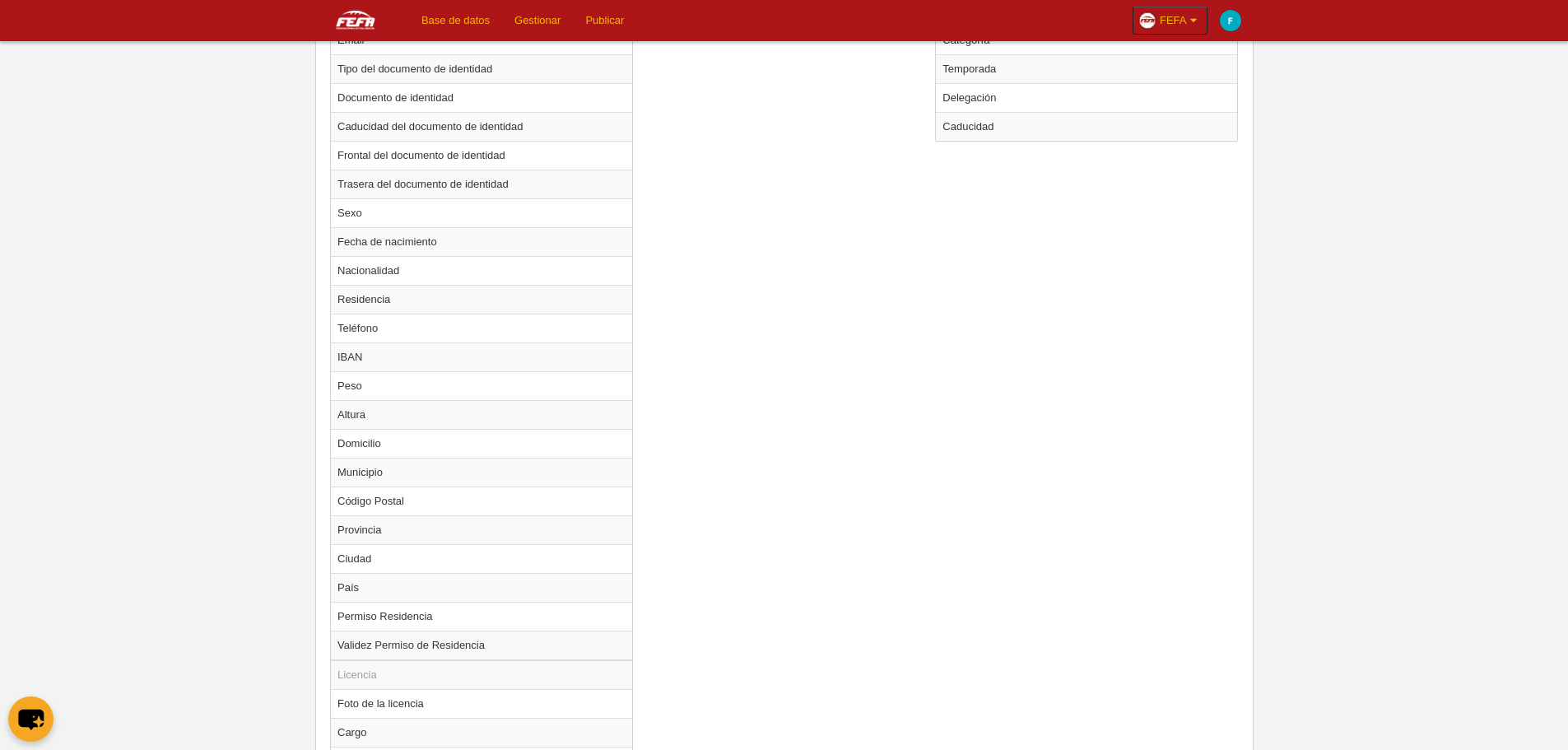
scroll to position [955, 0]
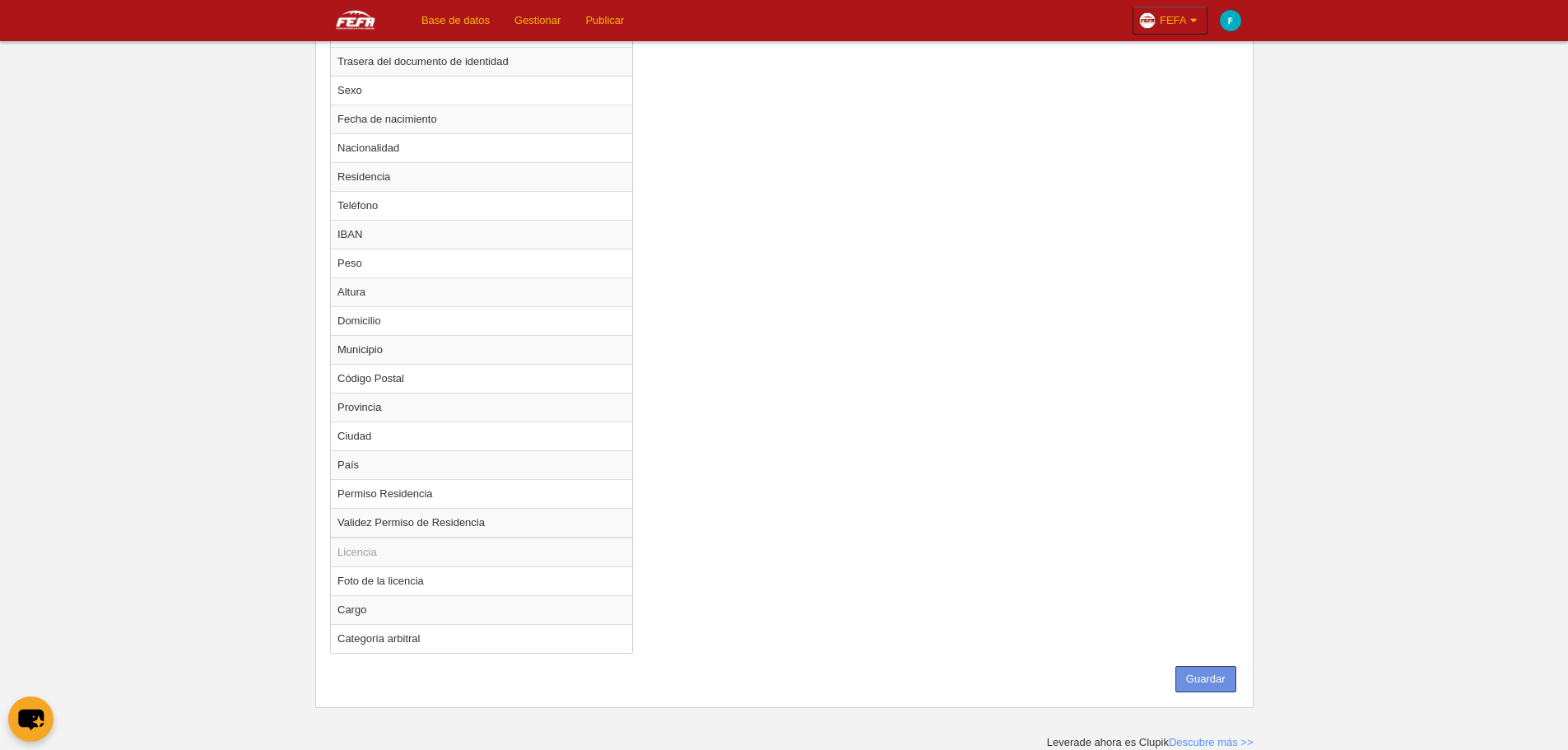
click at [1196, 677] on button "Guardar" at bounding box center [1206, 678] width 61 height 26
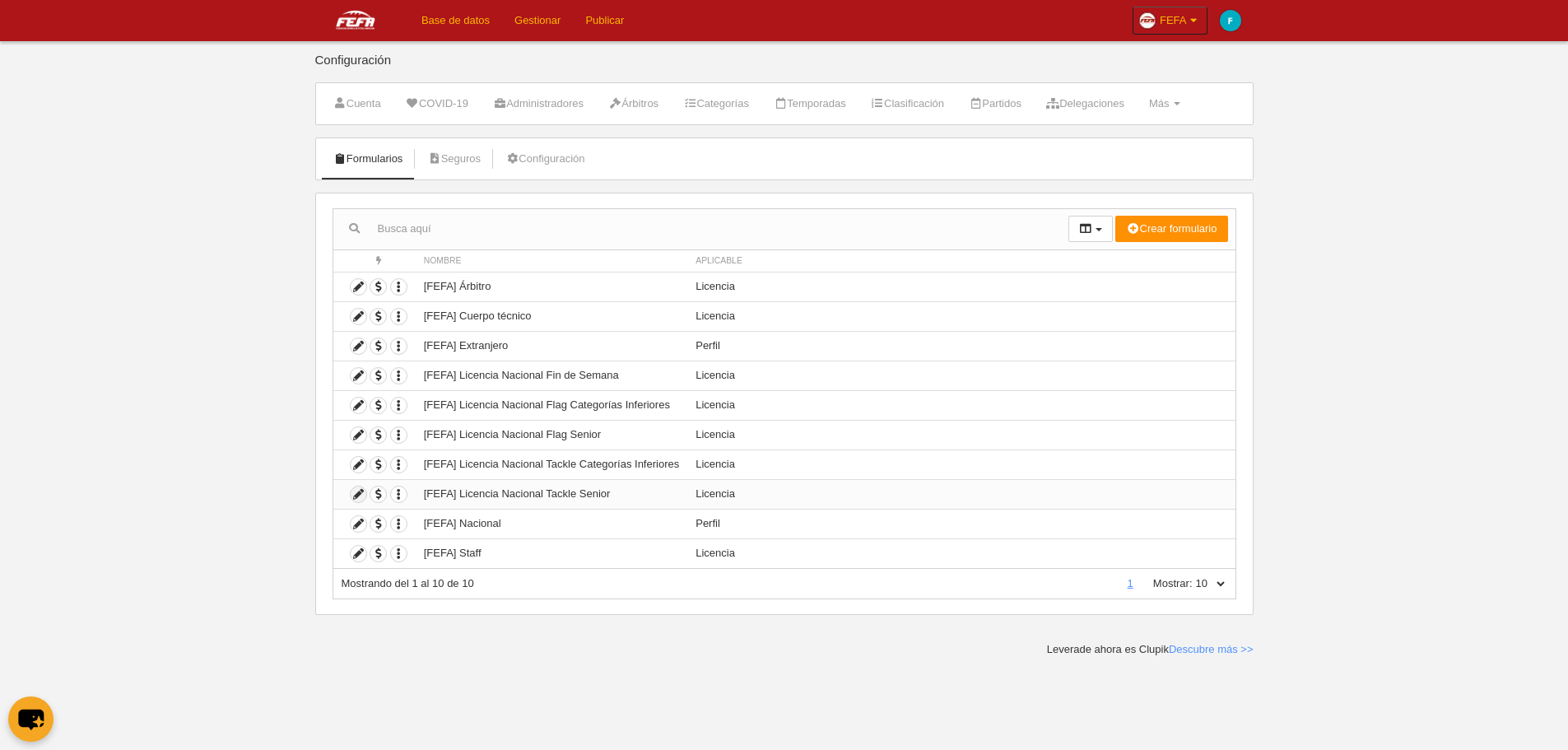
click at [359, 496] on icon at bounding box center [358, 493] width 15 height 15
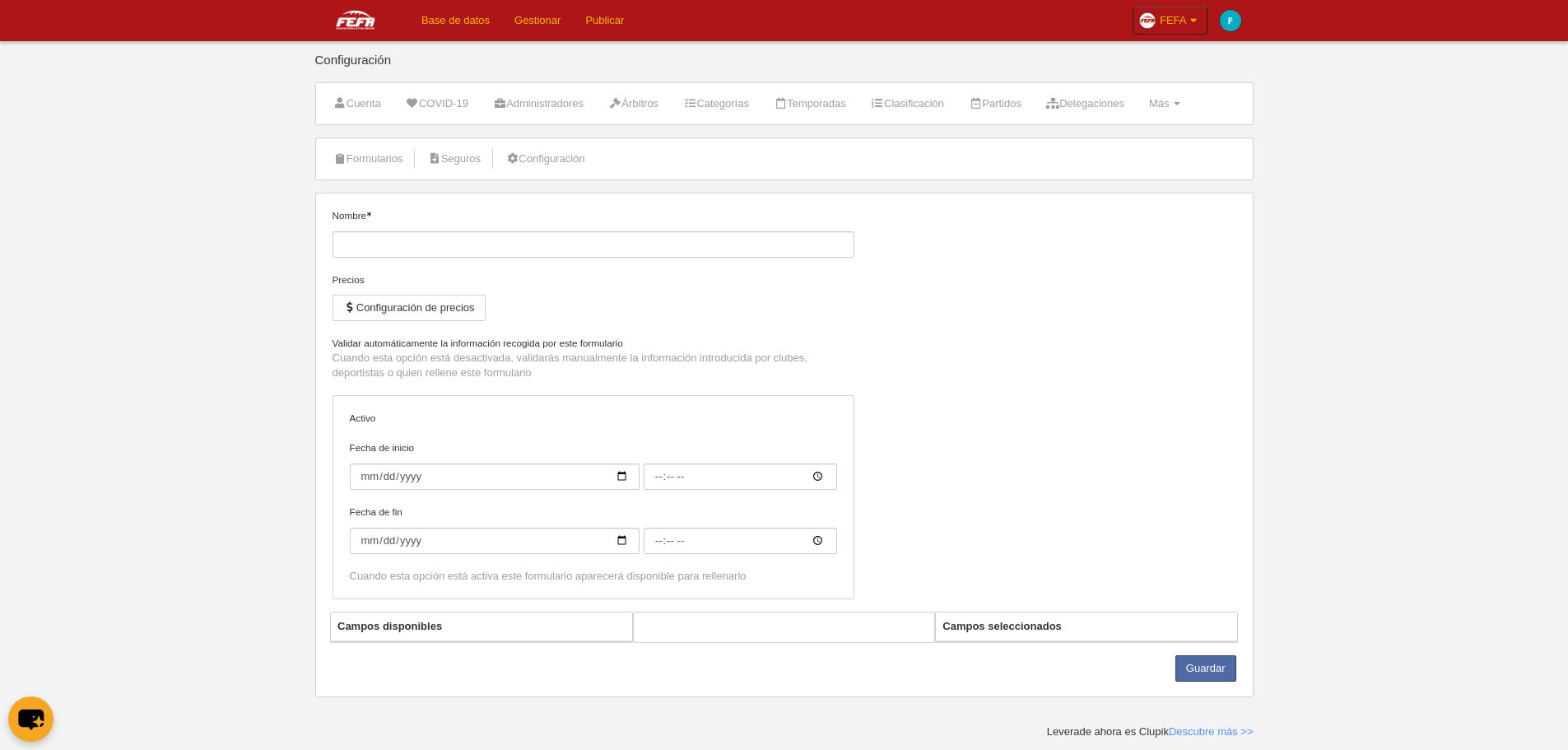
type input "[FEFA] Licencia Nacional Tackle Senior"
checkbox input "true"
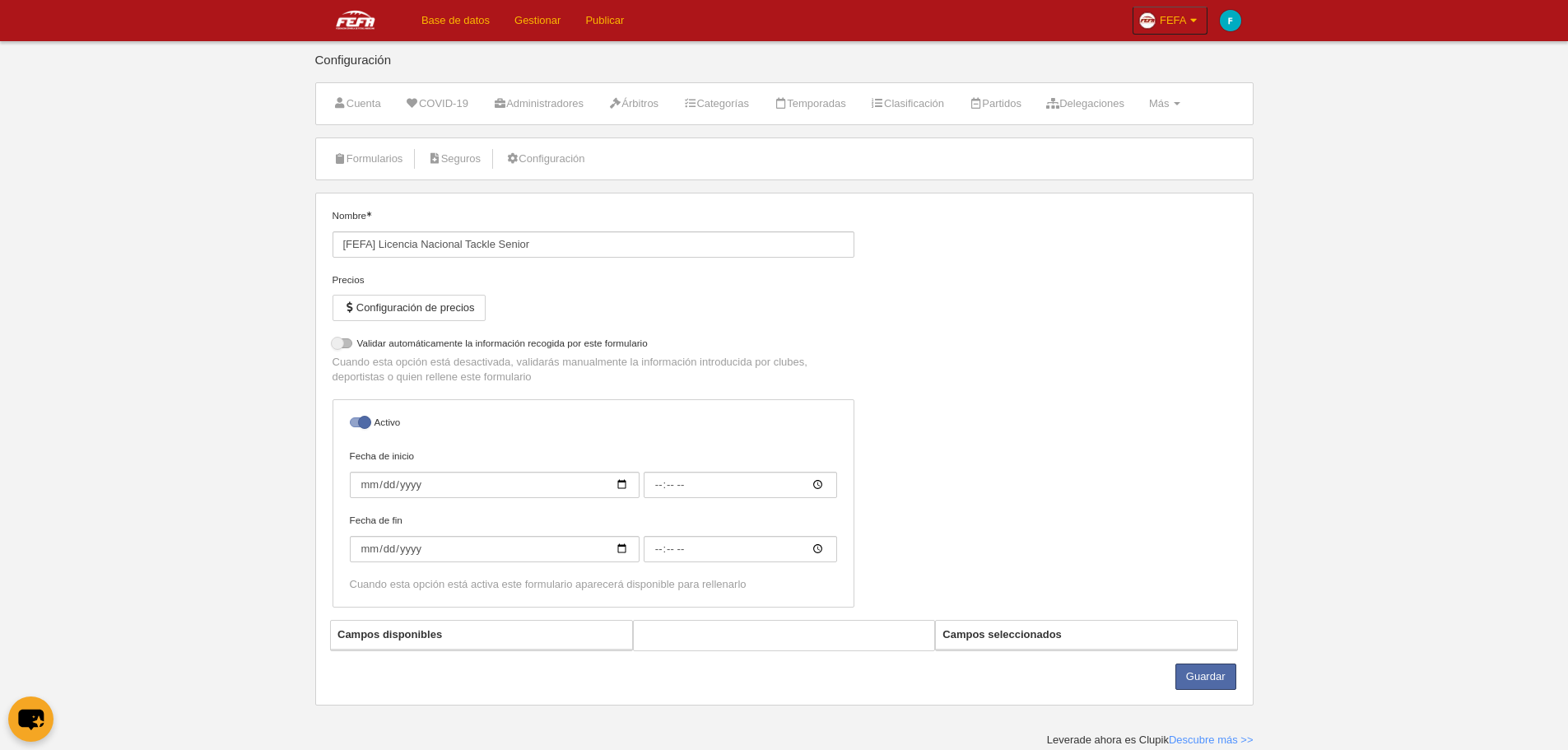
select select "selected"
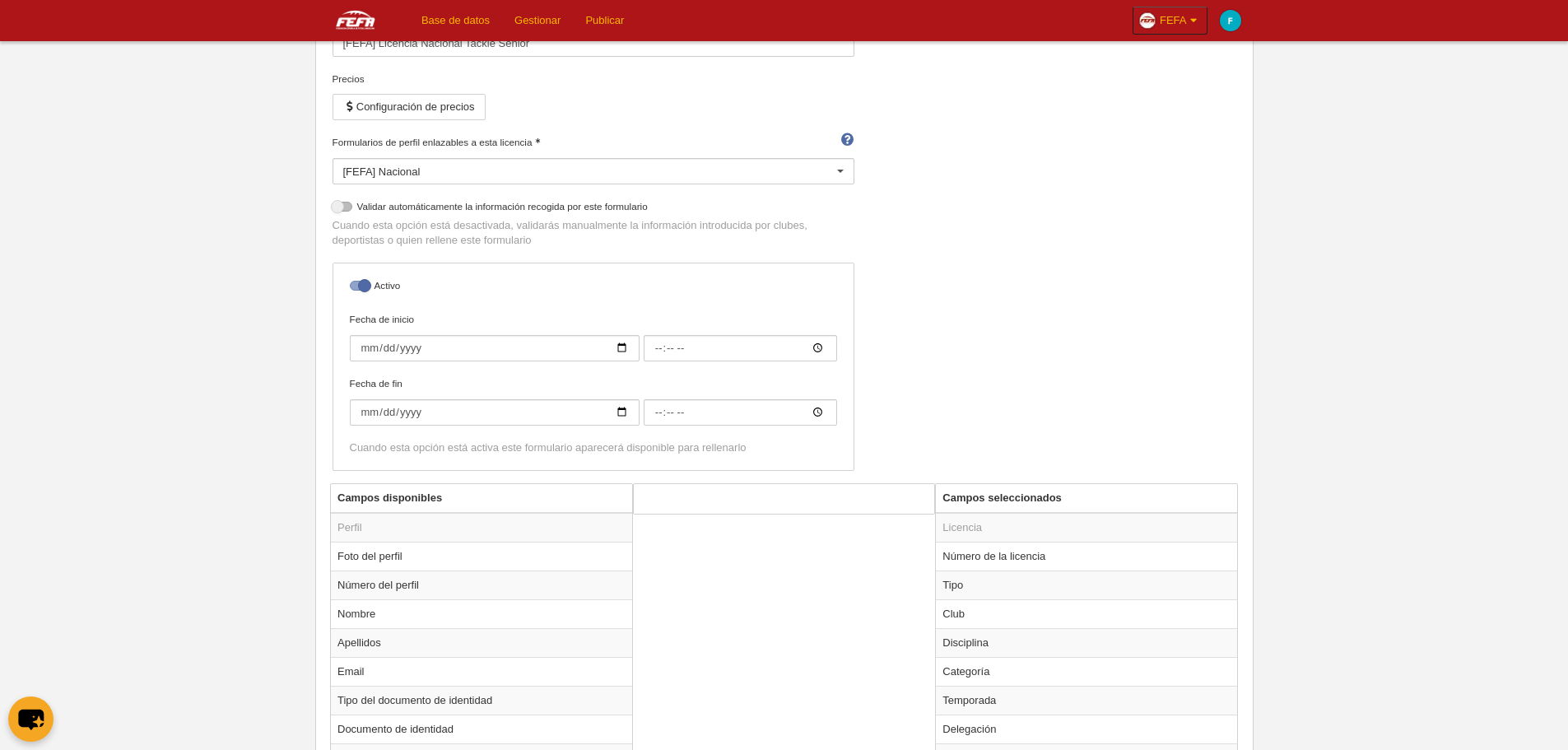
scroll to position [329, 0]
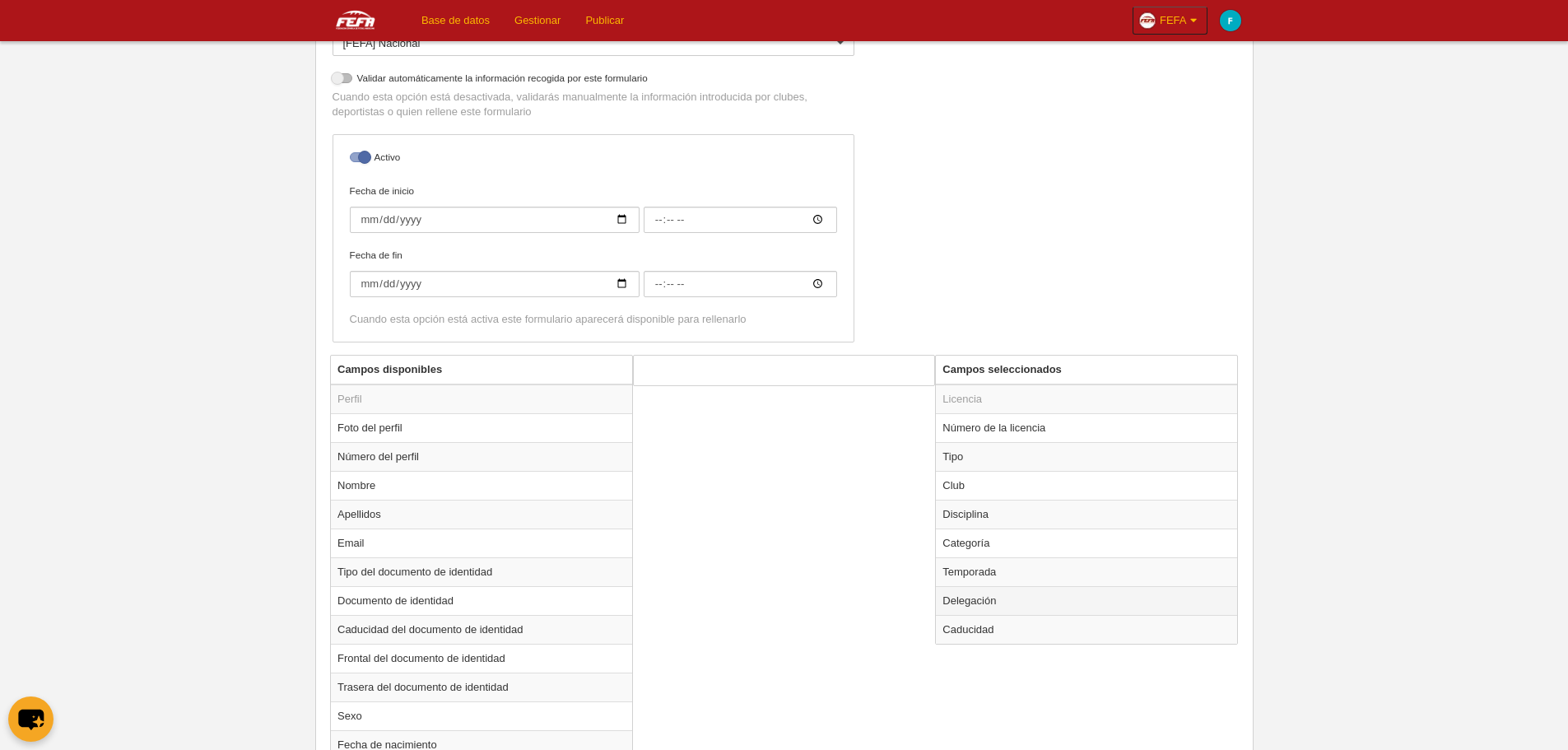
click at [1061, 597] on td "Delegación" at bounding box center [1086, 600] width 301 height 29
radio input "true"
select select "1463"
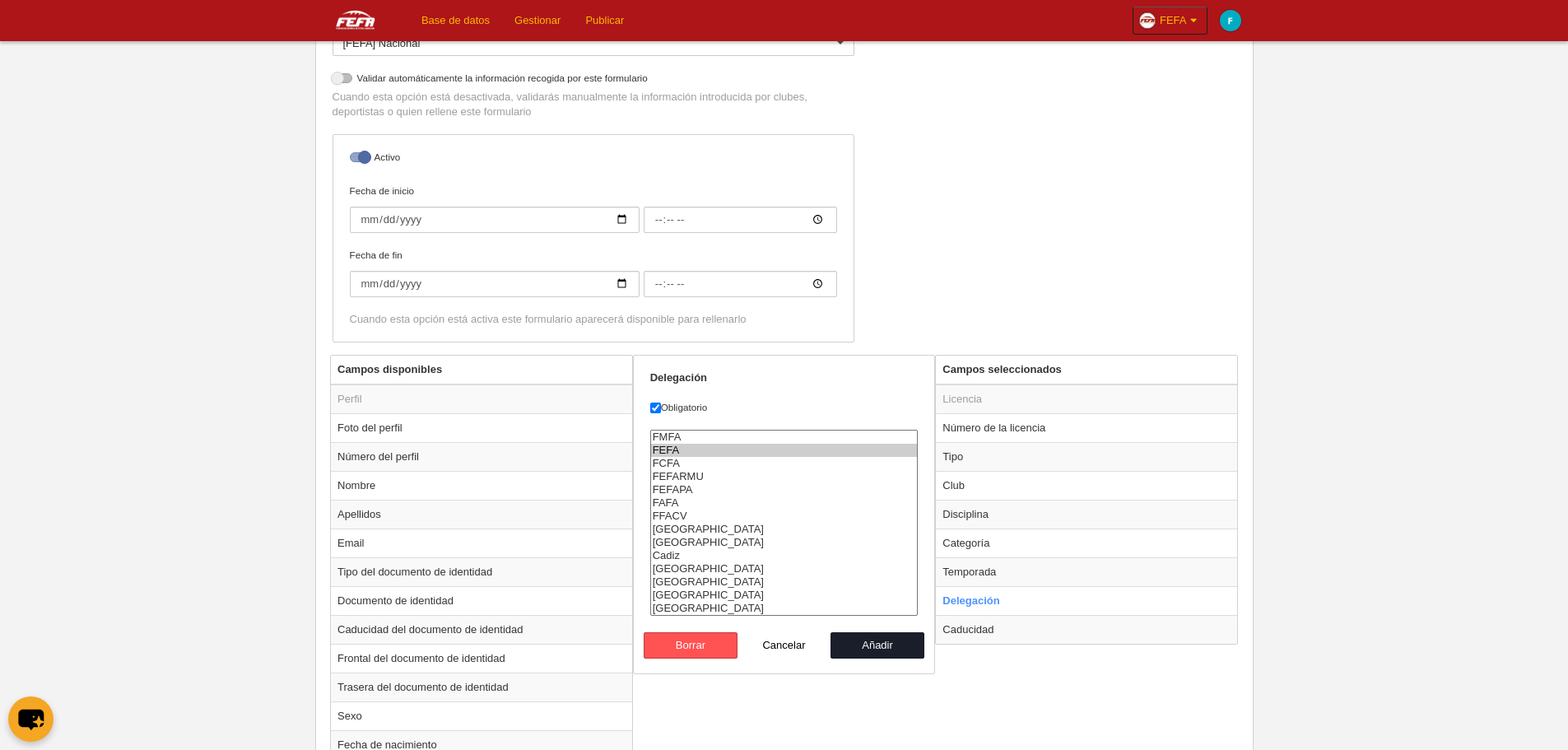
click at [678, 451] on option "FEFA" at bounding box center [784, 450] width 266 height 13
click at [885, 635] on button "Añadir" at bounding box center [877, 645] width 94 height 26
radio input "false"
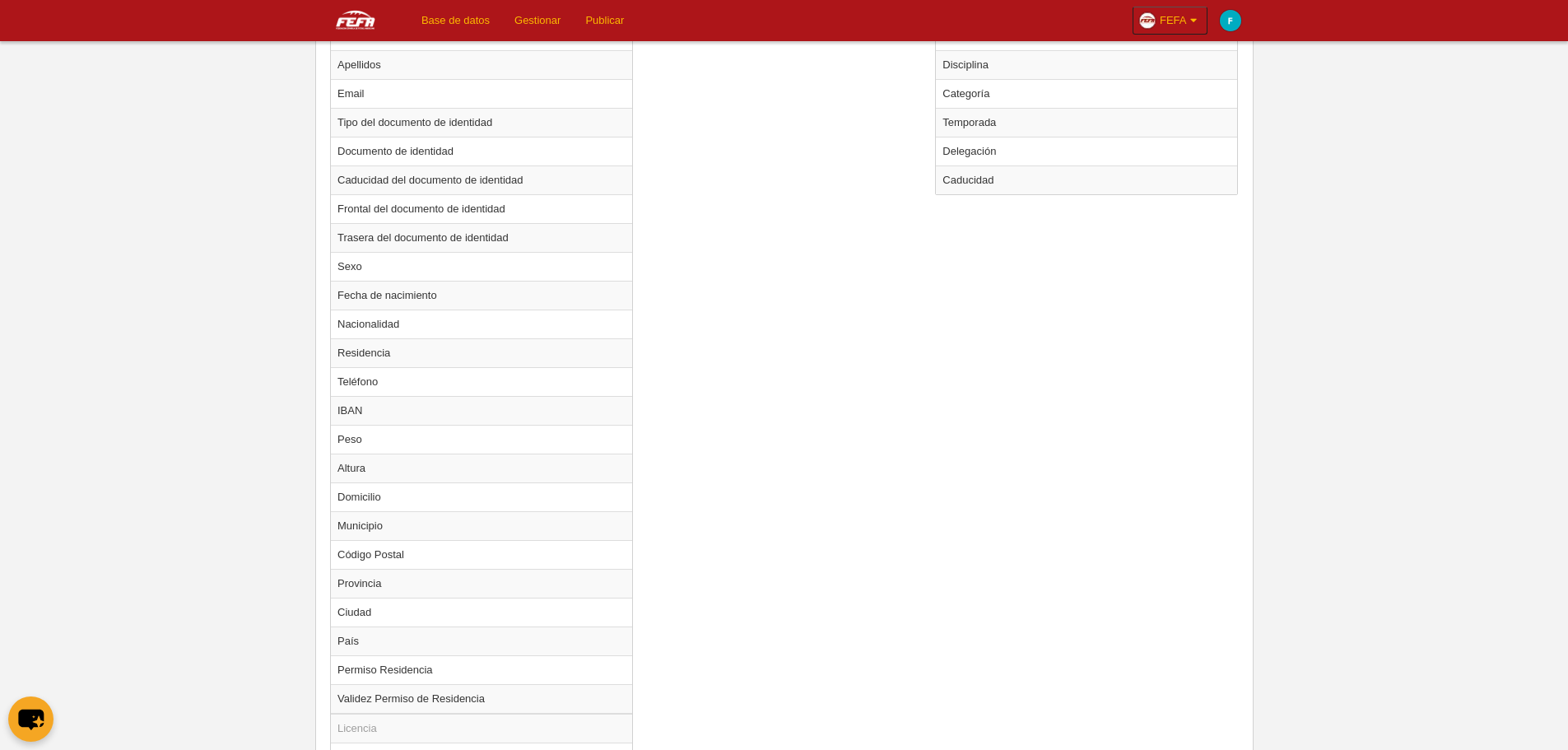
scroll to position [955, 0]
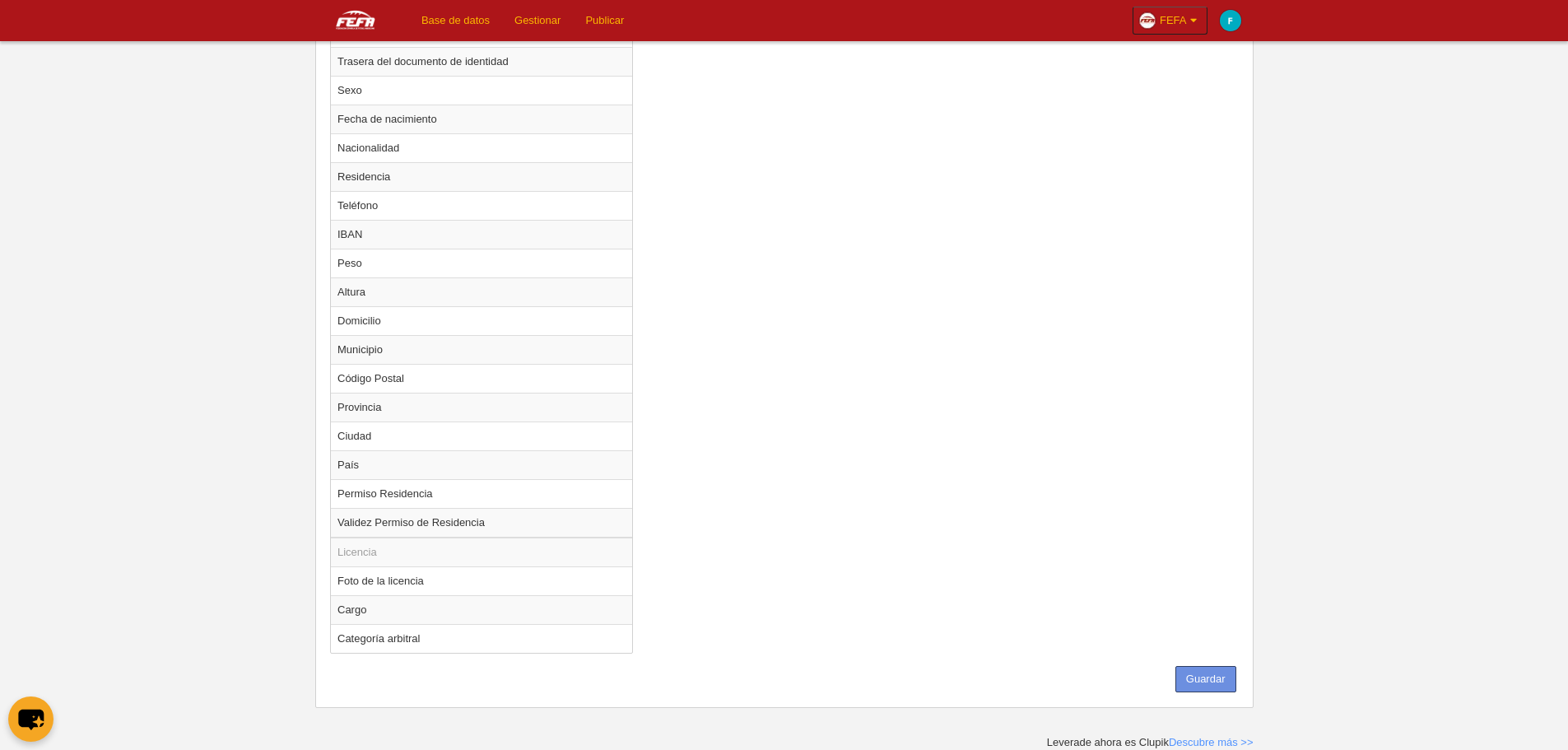
click at [1206, 689] on button "Guardar" at bounding box center [1206, 678] width 61 height 26
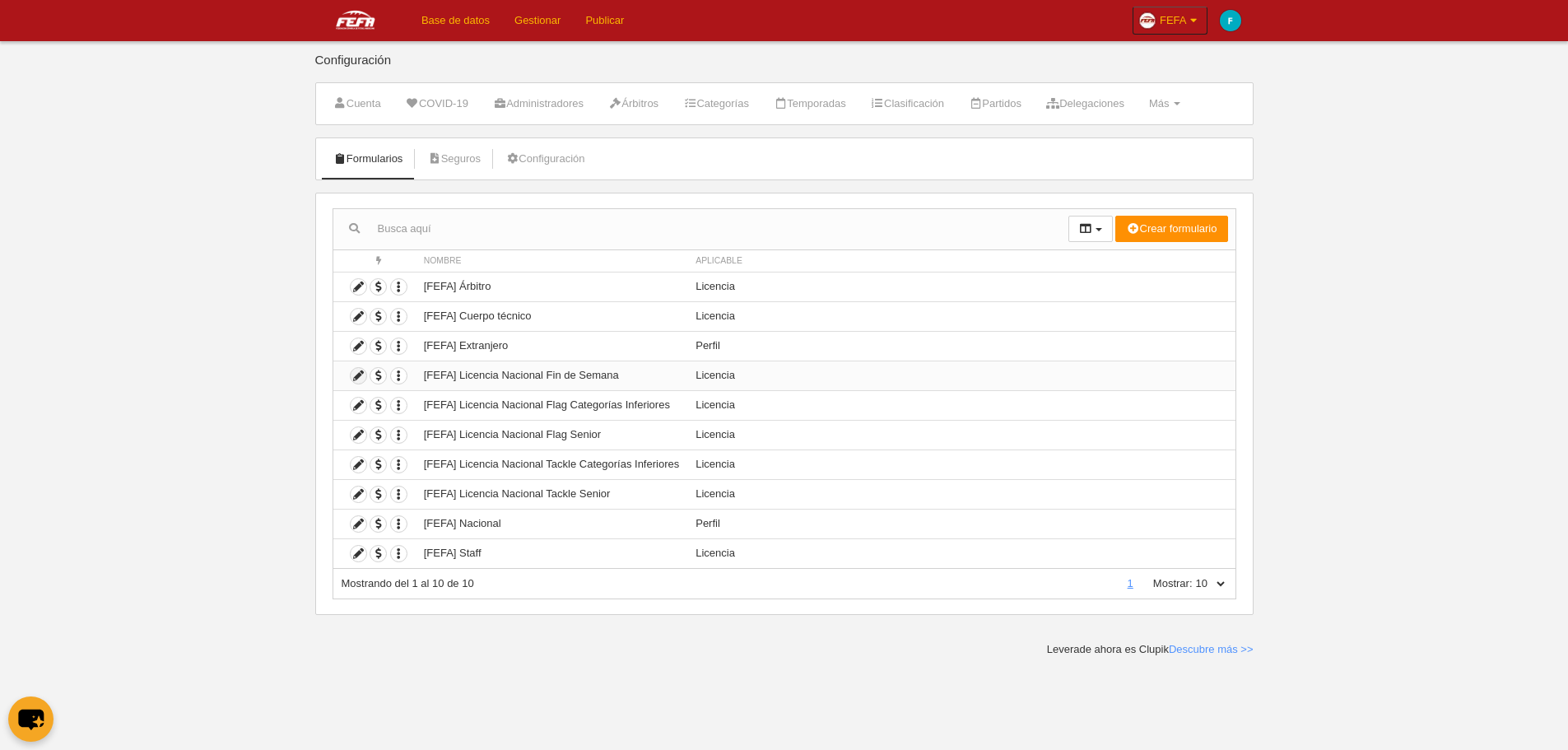
click at [360, 379] on icon at bounding box center [358, 375] width 15 height 15
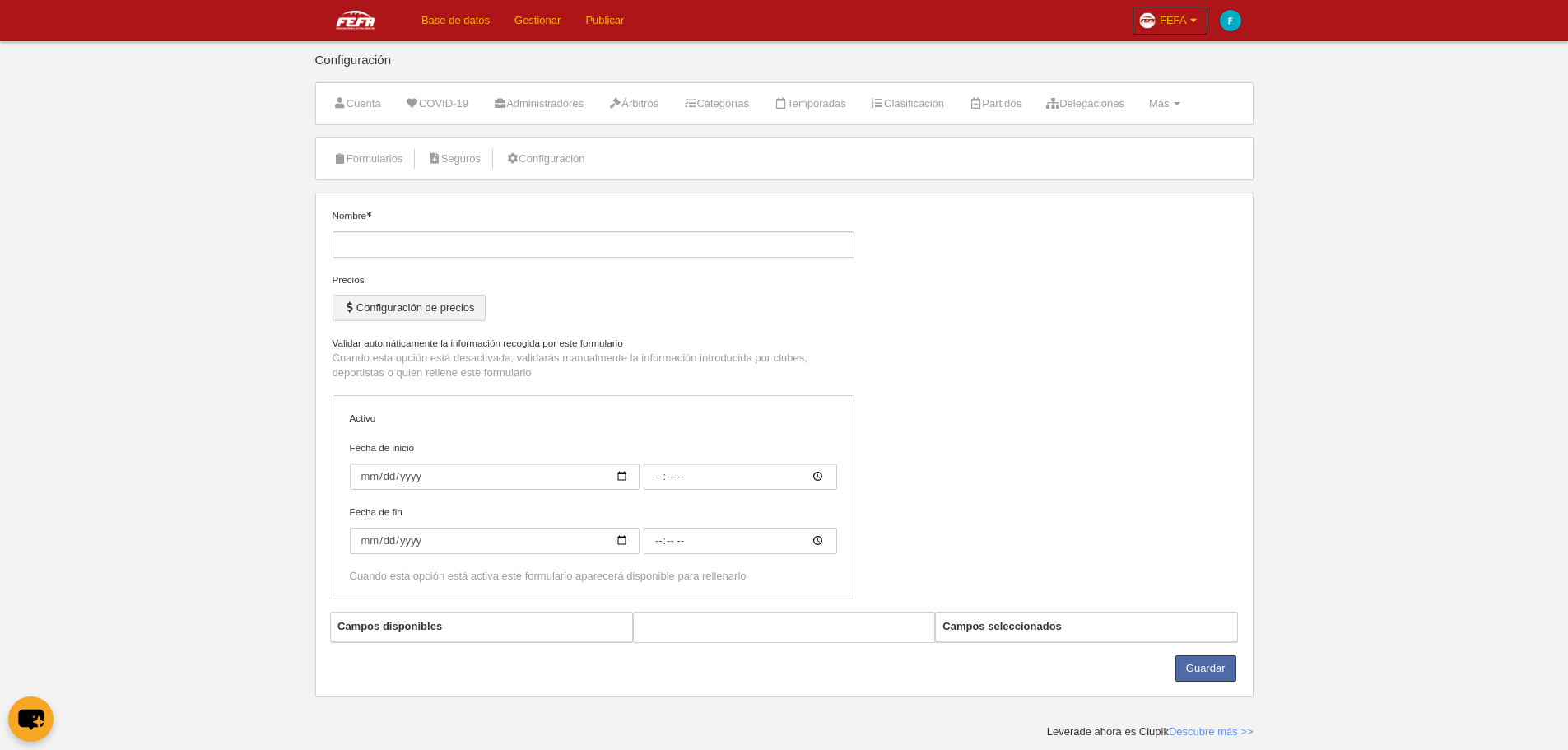
type input "[FEFA] Licencia Nacional Fin de Semana"
checkbox input "true"
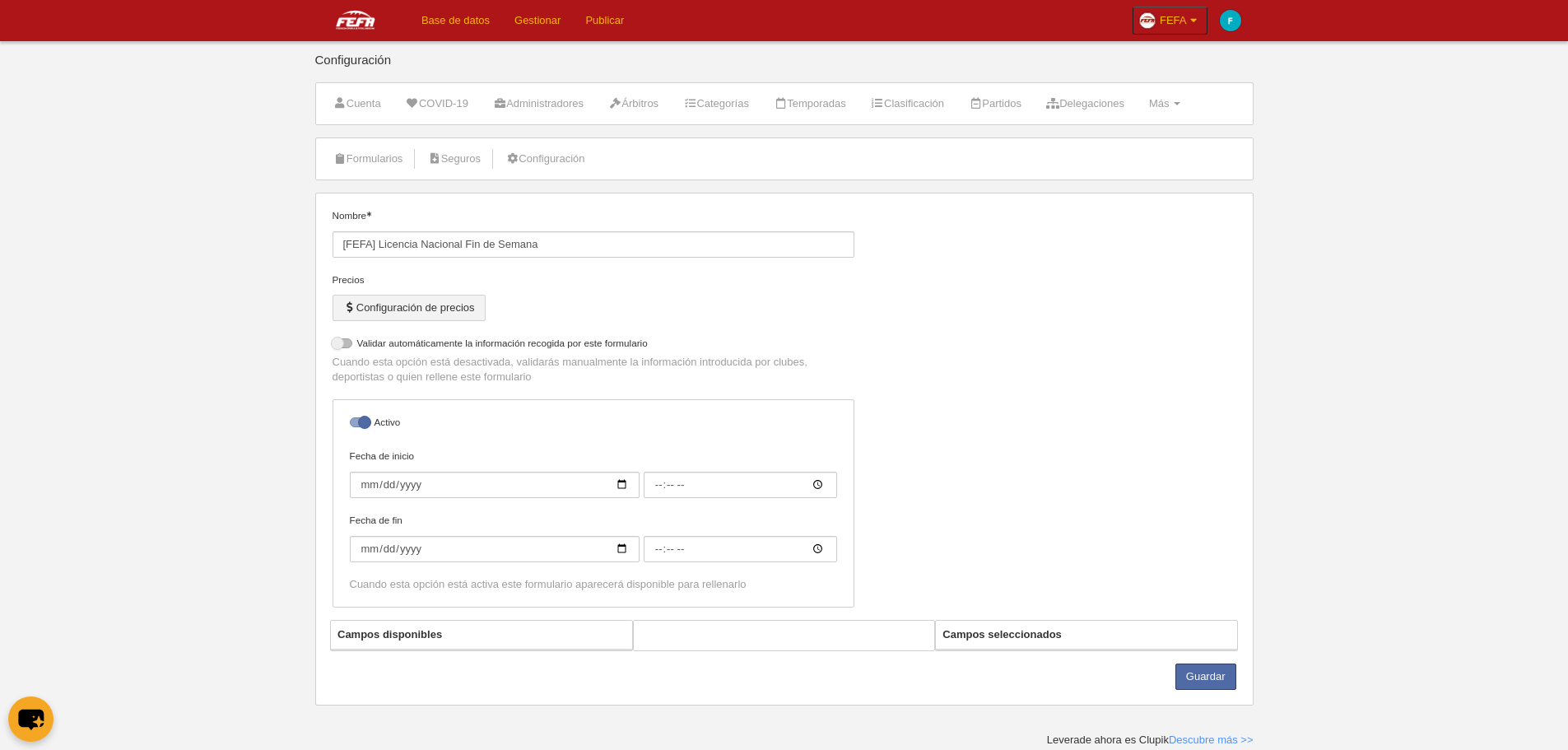
click at [430, 304] on button "Configuración de precios" at bounding box center [409, 308] width 153 height 26
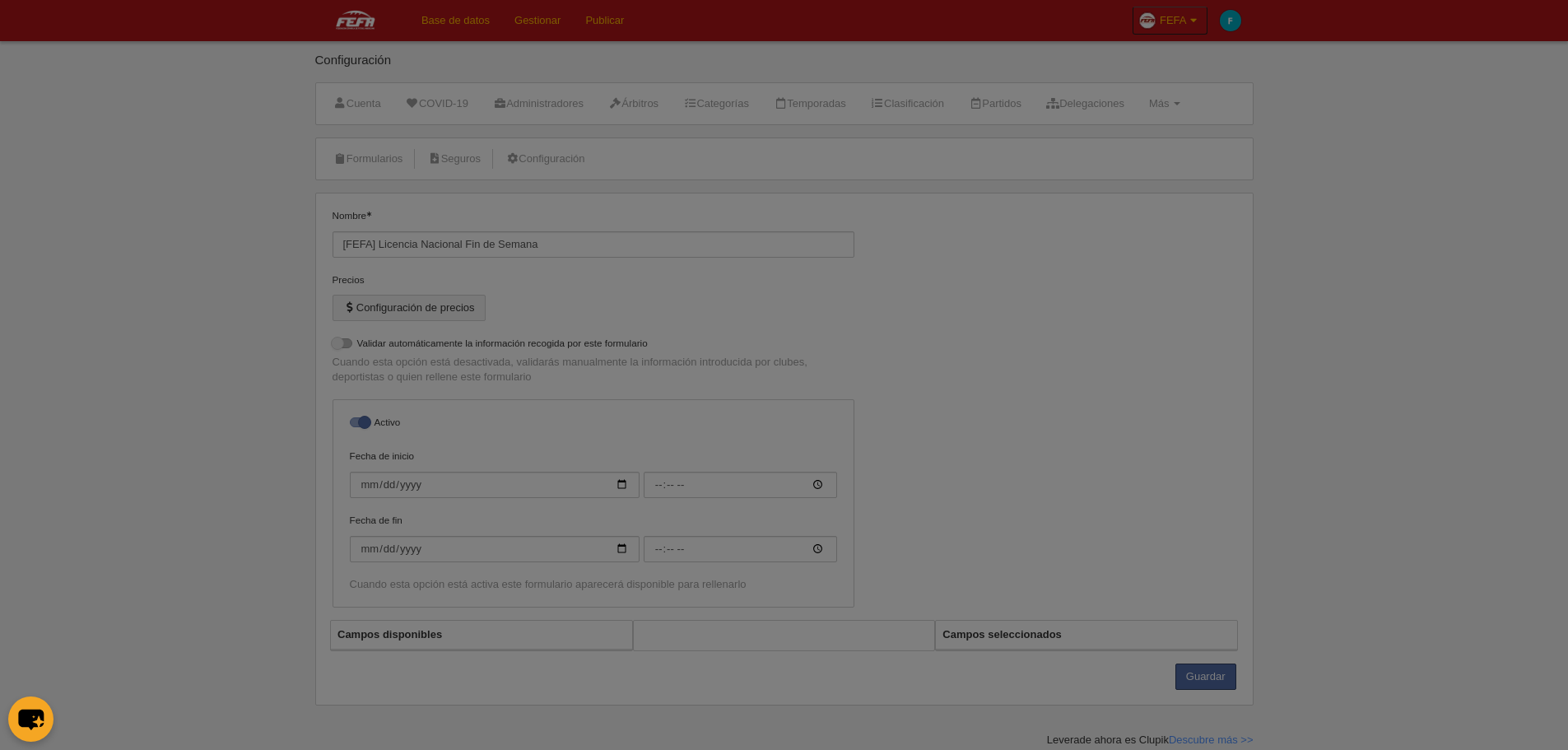
select select "selected"
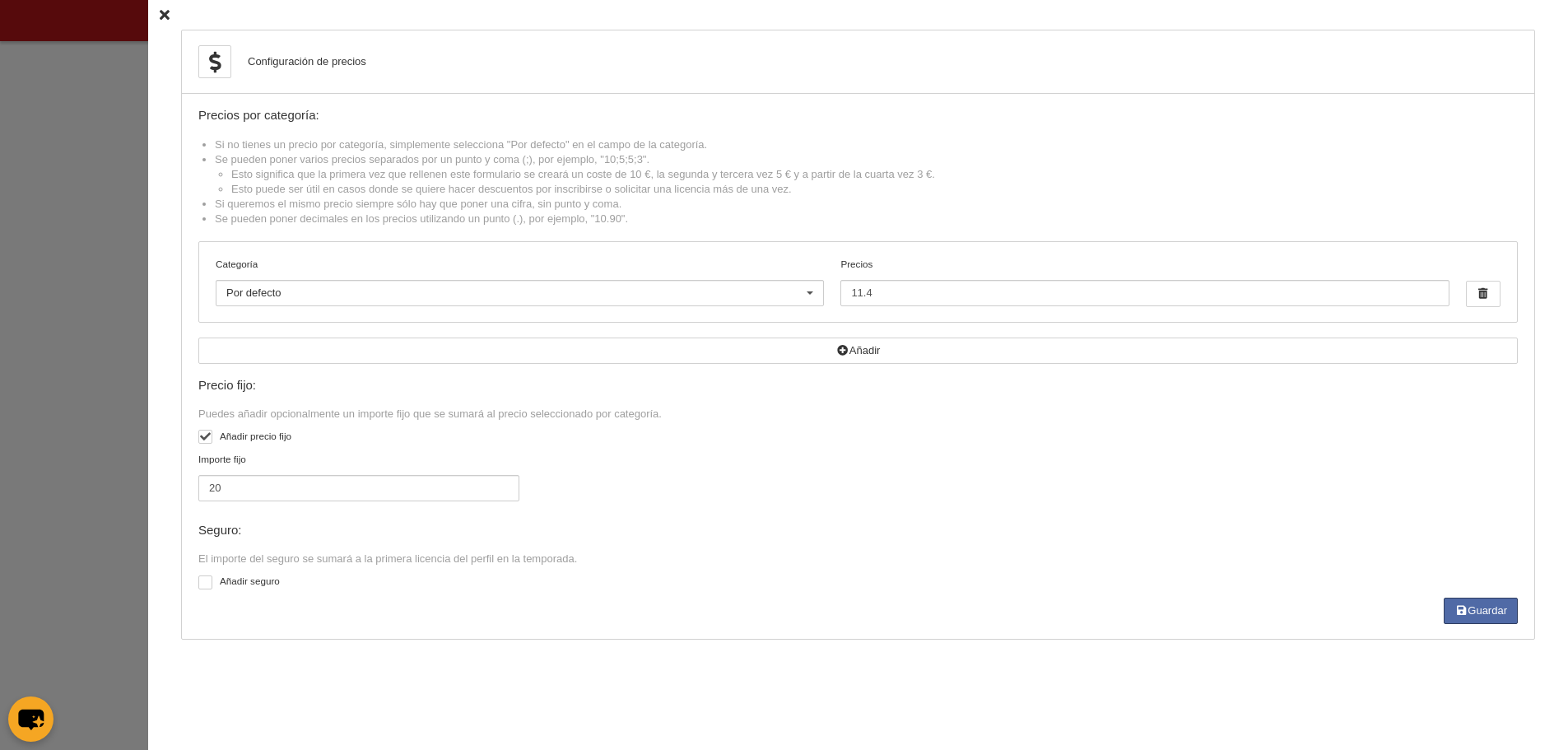
click at [148, 5] on div "Configuración de precios Precios por categoría: Si no tienes un precio por cate…" at bounding box center [858, 375] width 1420 height 750
click at [160, 11] on icon at bounding box center [164, 15] width 10 height 11
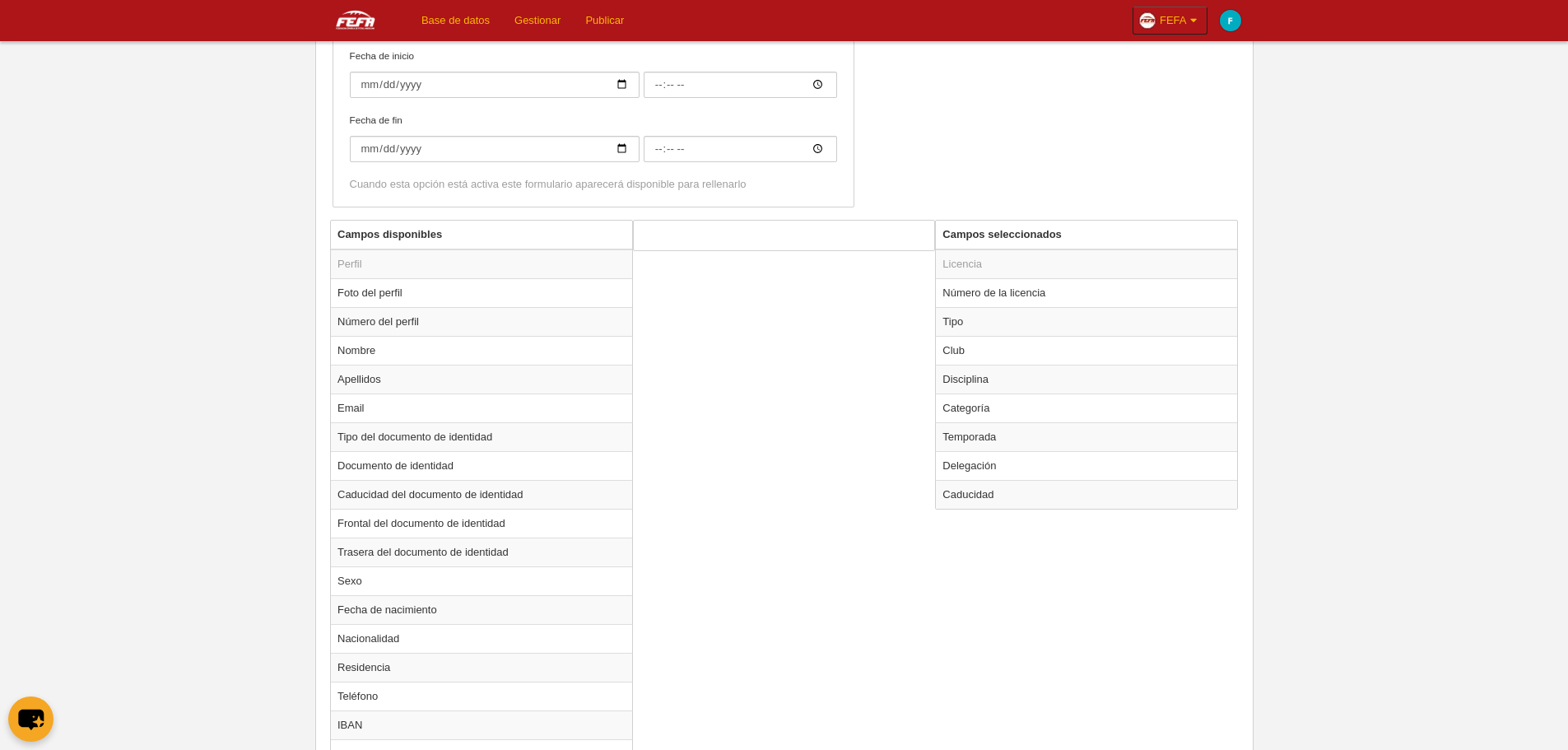
scroll to position [741, 0]
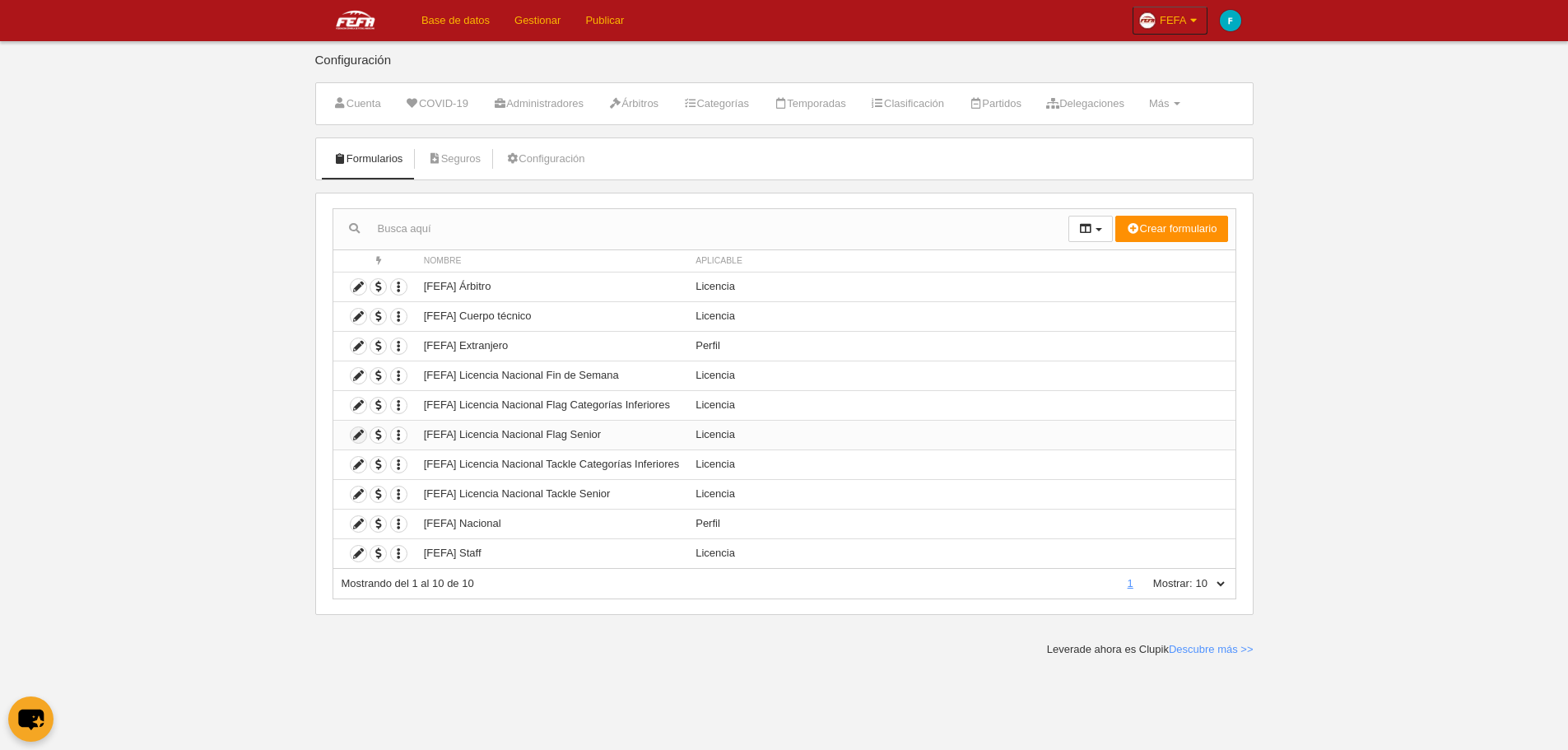
click at [355, 438] on icon at bounding box center [358, 434] width 15 height 15
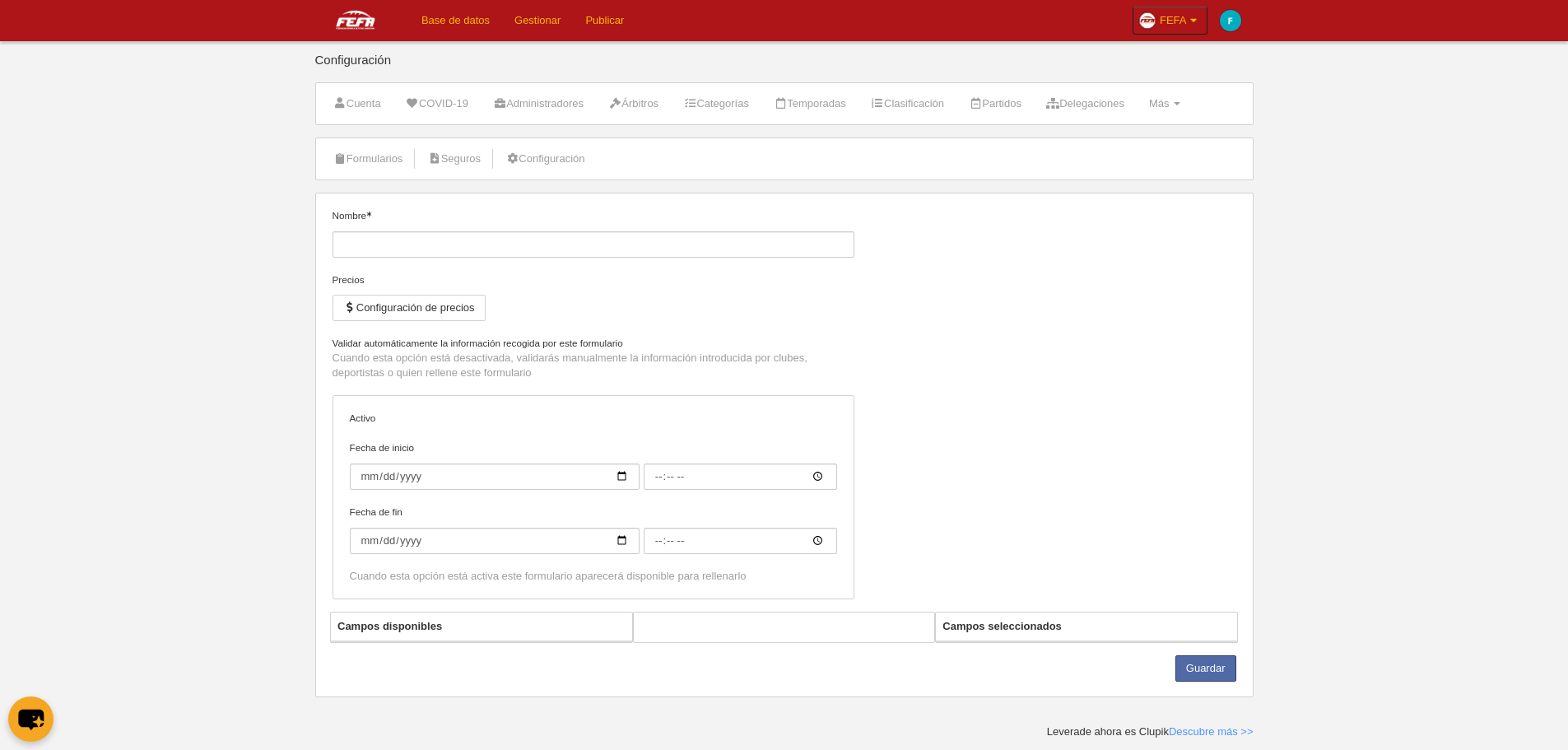
type input "[FEFA] Licencia Nacional Flag Senior"
checkbox input "true"
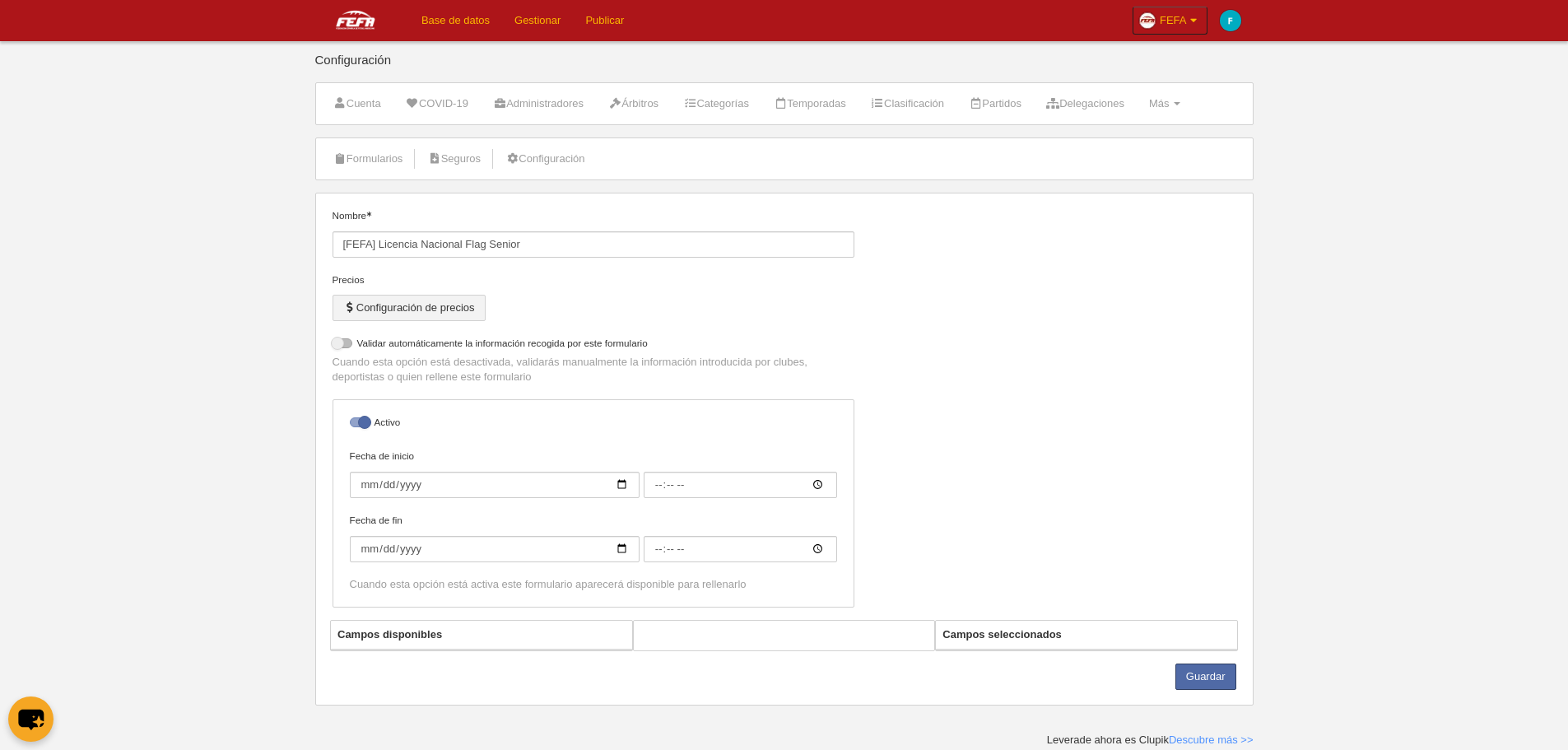
select select "selected"
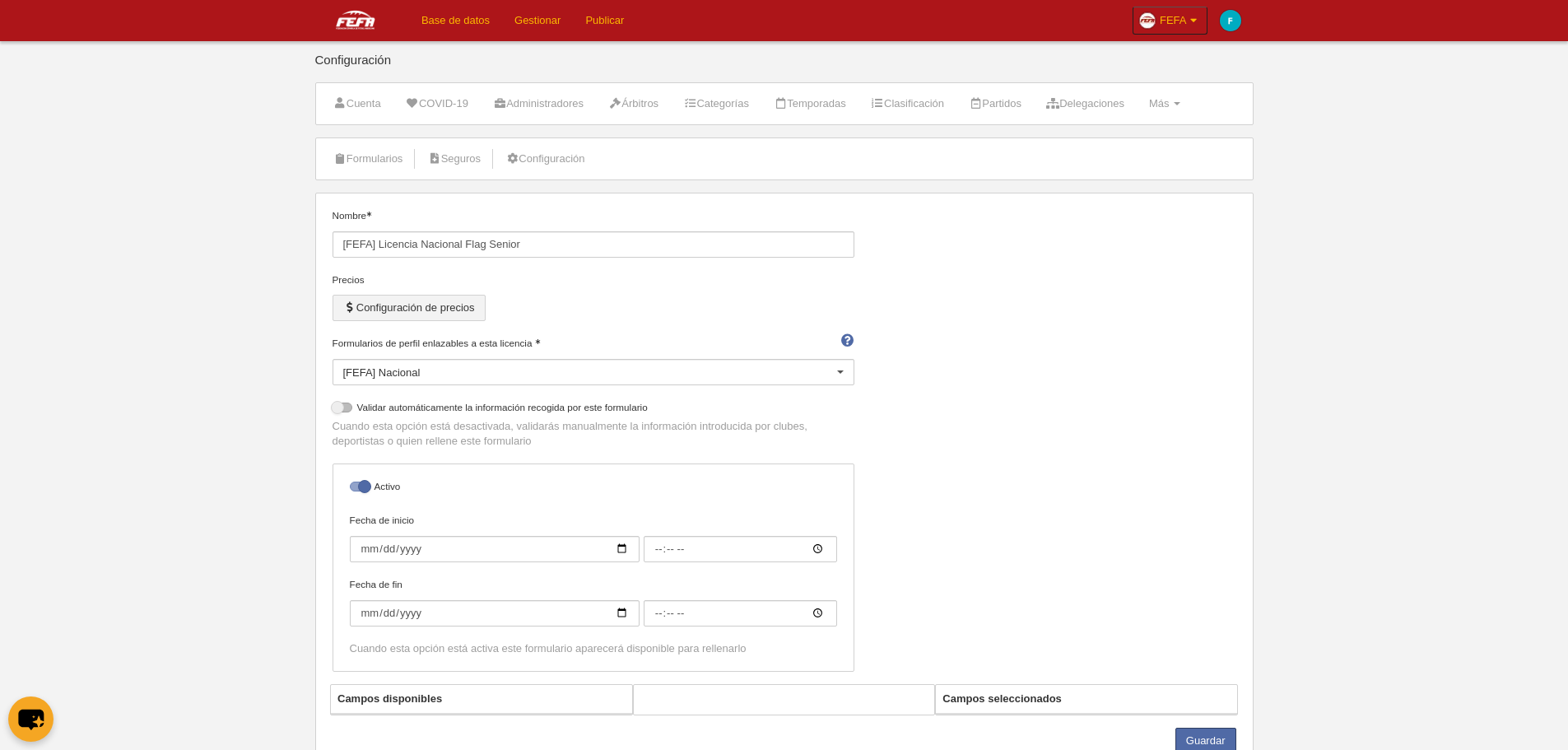
click at [355, 310] on icon "button" at bounding box center [350, 308] width 13 height 11
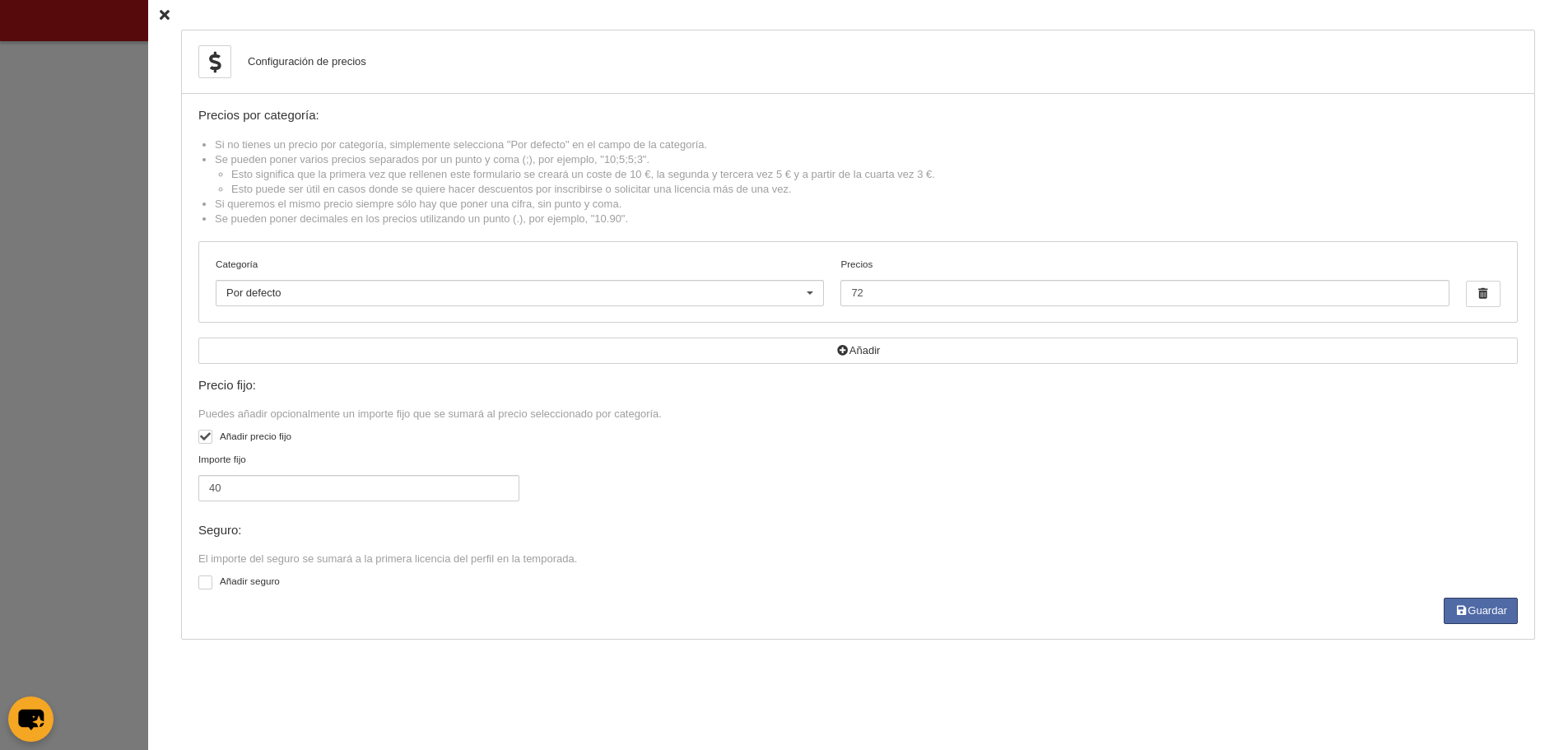
click at [84, 249] on div at bounding box center [784, 375] width 1568 height 750
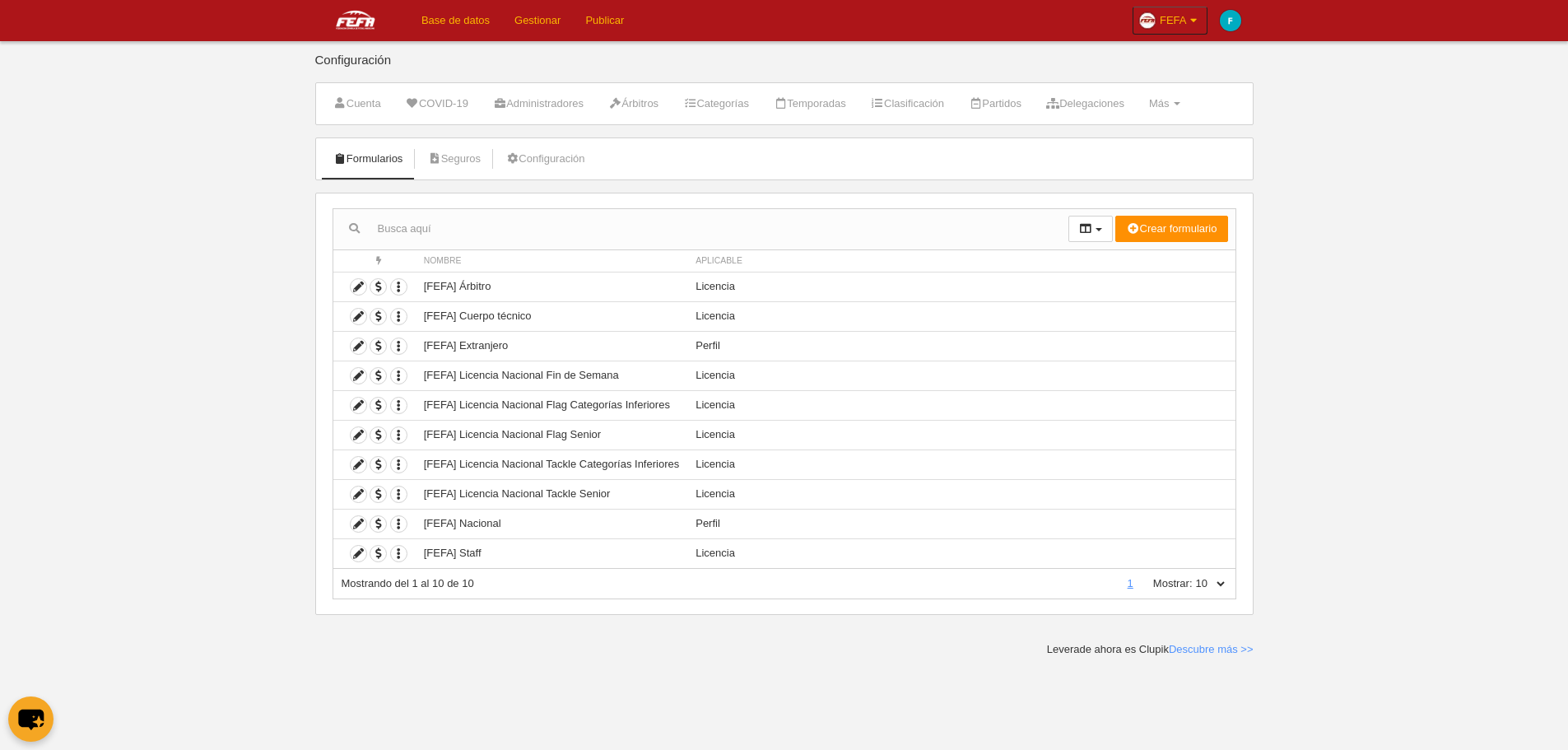
click at [472, 29] on link "Base de datos" at bounding box center [456, 21] width 93 height 41
